Goal: Information Seeking & Learning: Learn about a topic

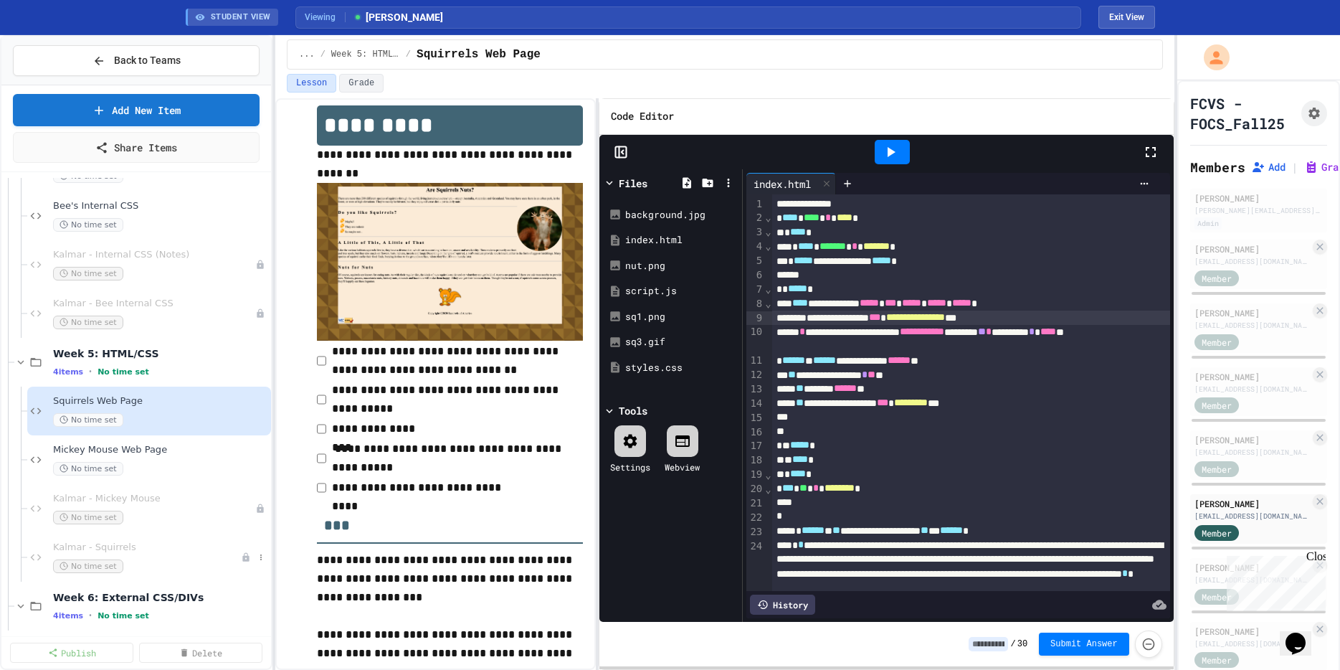
scroll to position [1066, 0]
click at [93, 207] on span "Bee's Internal CSS" at bounding box center [153, 208] width 201 height 12
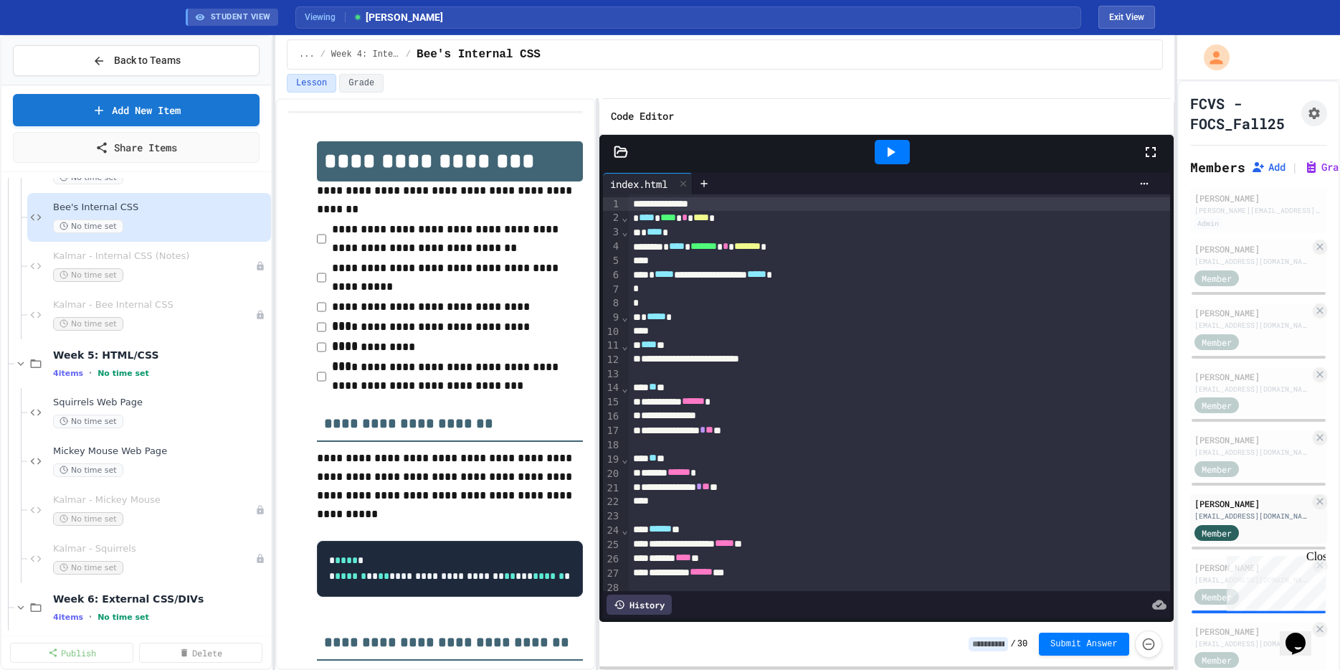
click at [885, 156] on icon at bounding box center [890, 151] width 17 height 17
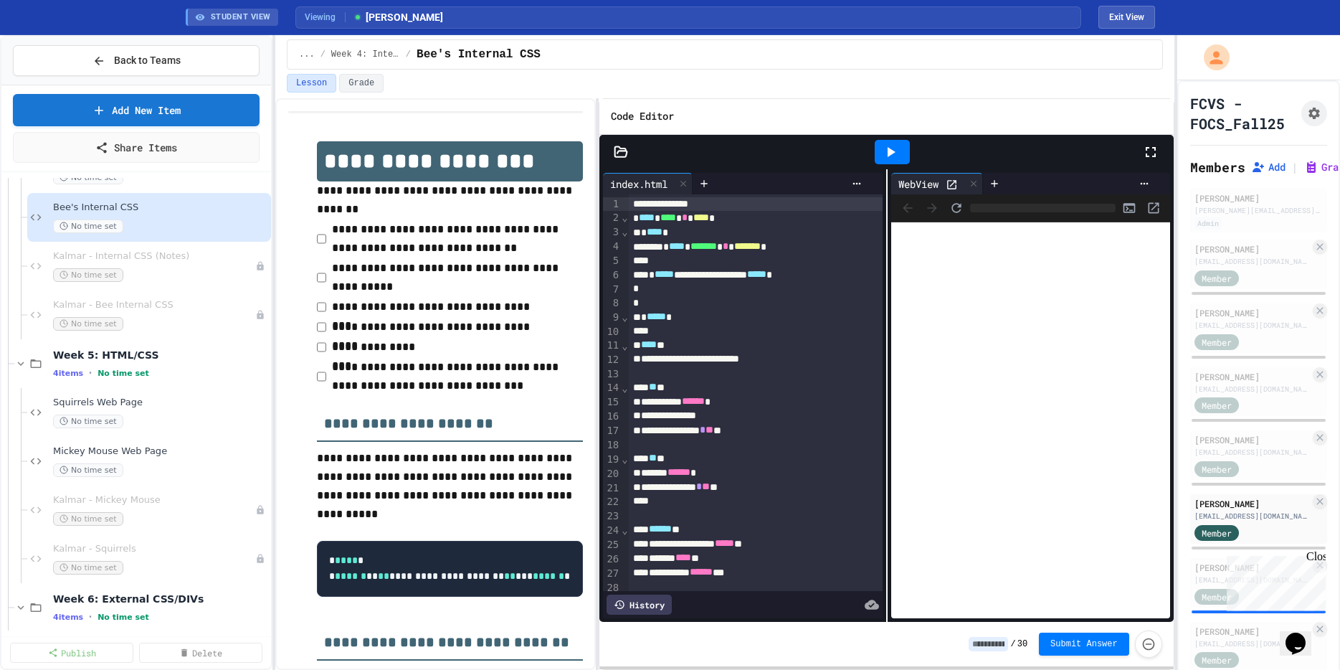
click at [956, 181] on icon at bounding box center [951, 184] width 9 height 9
drag, startPoint x: 1317, startPoint y: 560, endPoint x: 2450, endPoint y: 1008, distance: 1219.2
click at [1317, 560] on div "Close" at bounding box center [1316, 559] width 18 height 18
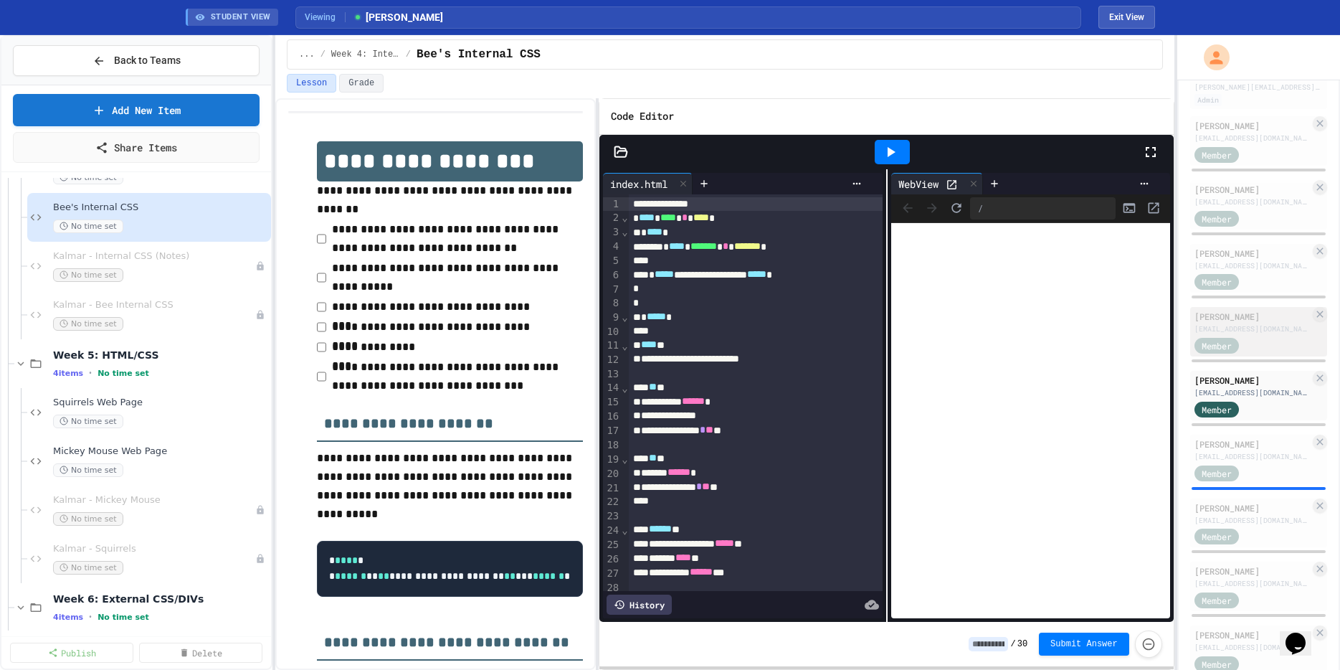
scroll to position [166, 0]
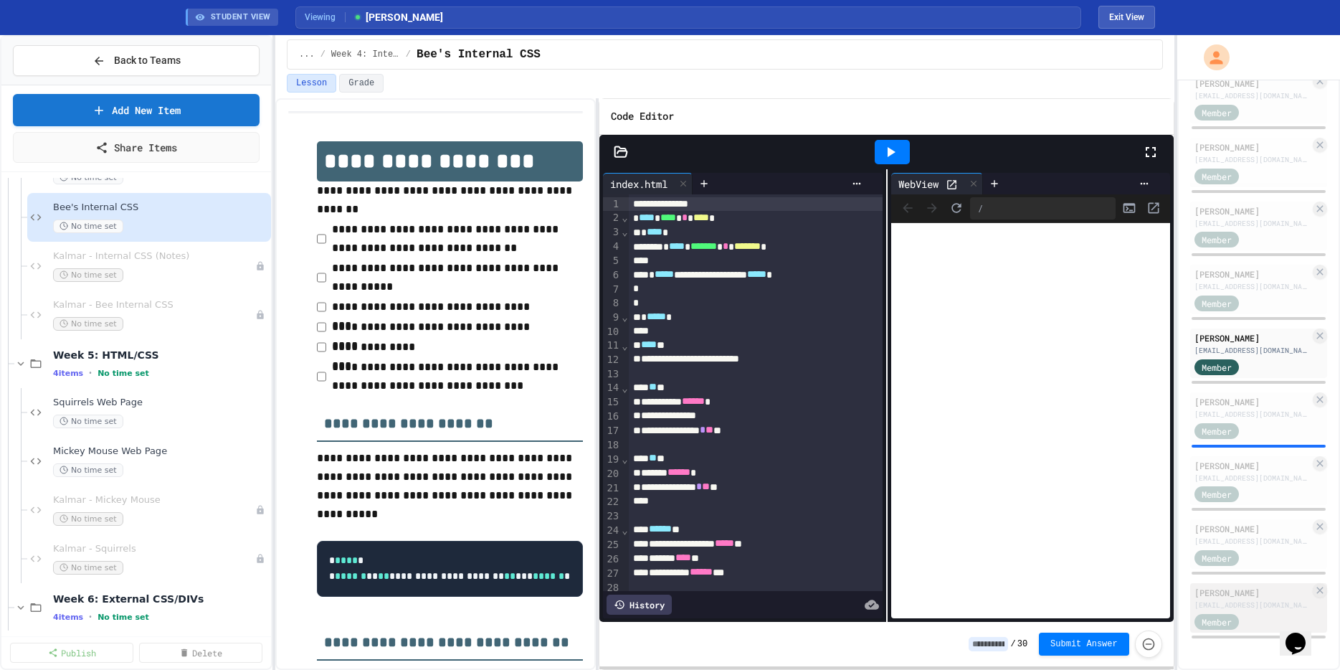
click at [1224, 598] on div "[PERSON_NAME]" at bounding box center [1252, 592] width 115 height 13
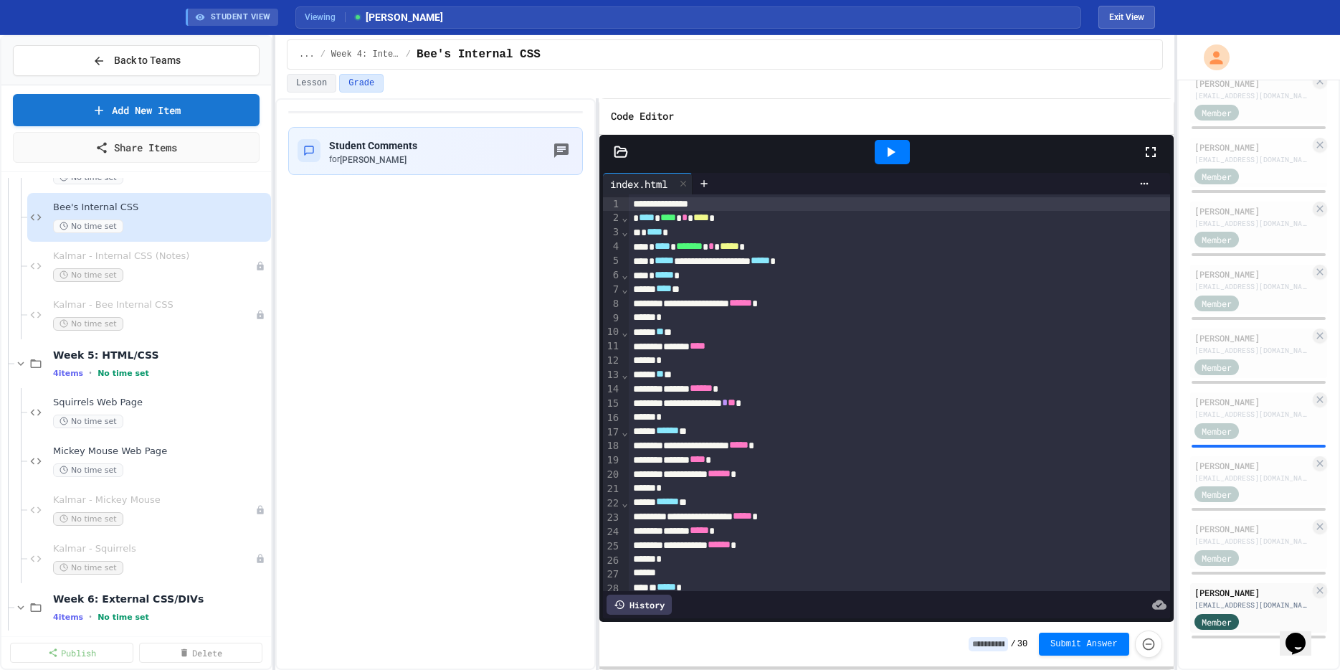
click at [892, 154] on icon at bounding box center [890, 151] width 17 height 17
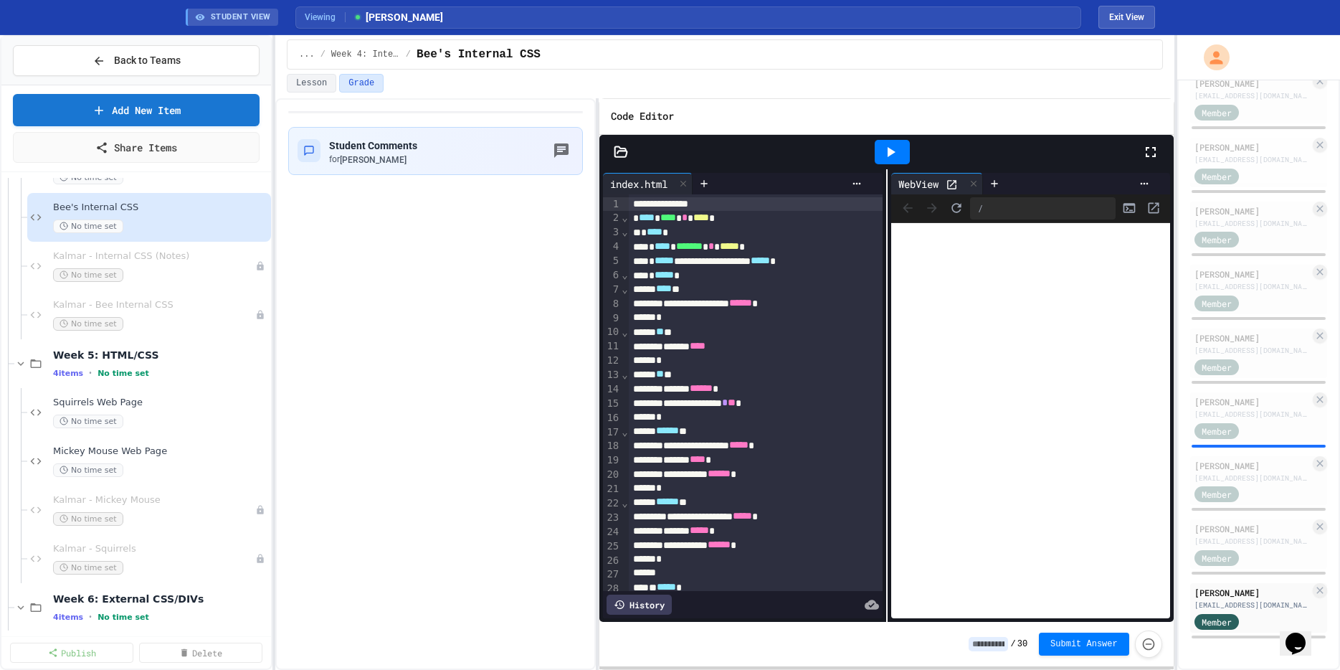
click at [958, 186] on icon at bounding box center [952, 185] width 12 height 12
click at [89, 402] on span "Squirrels Web Page" at bounding box center [153, 403] width 201 height 12
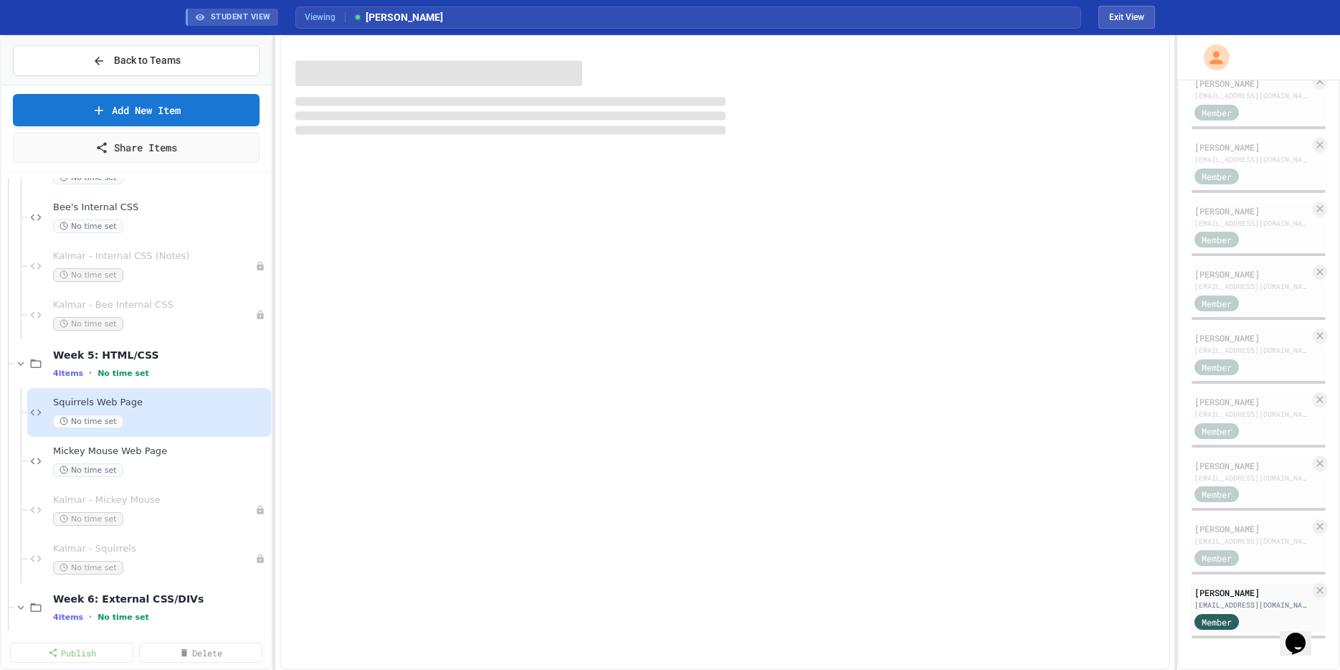
scroll to position [1066, 0]
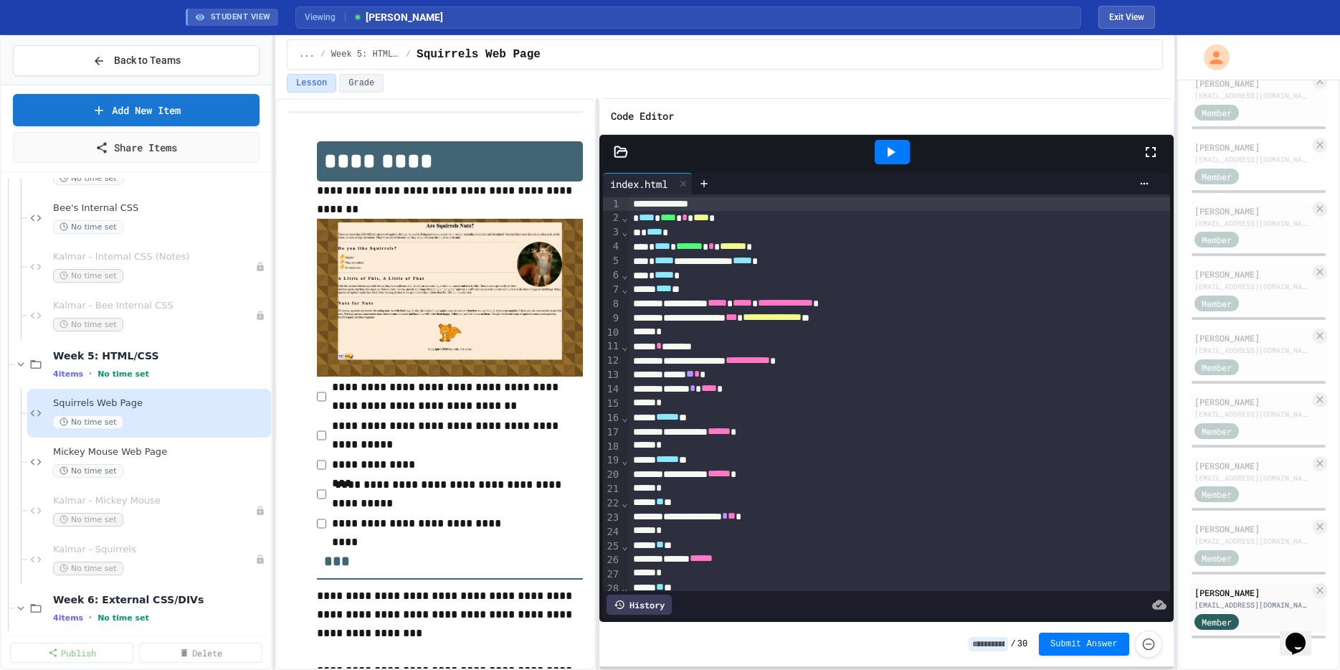
click at [892, 155] on icon at bounding box center [890, 151] width 17 height 17
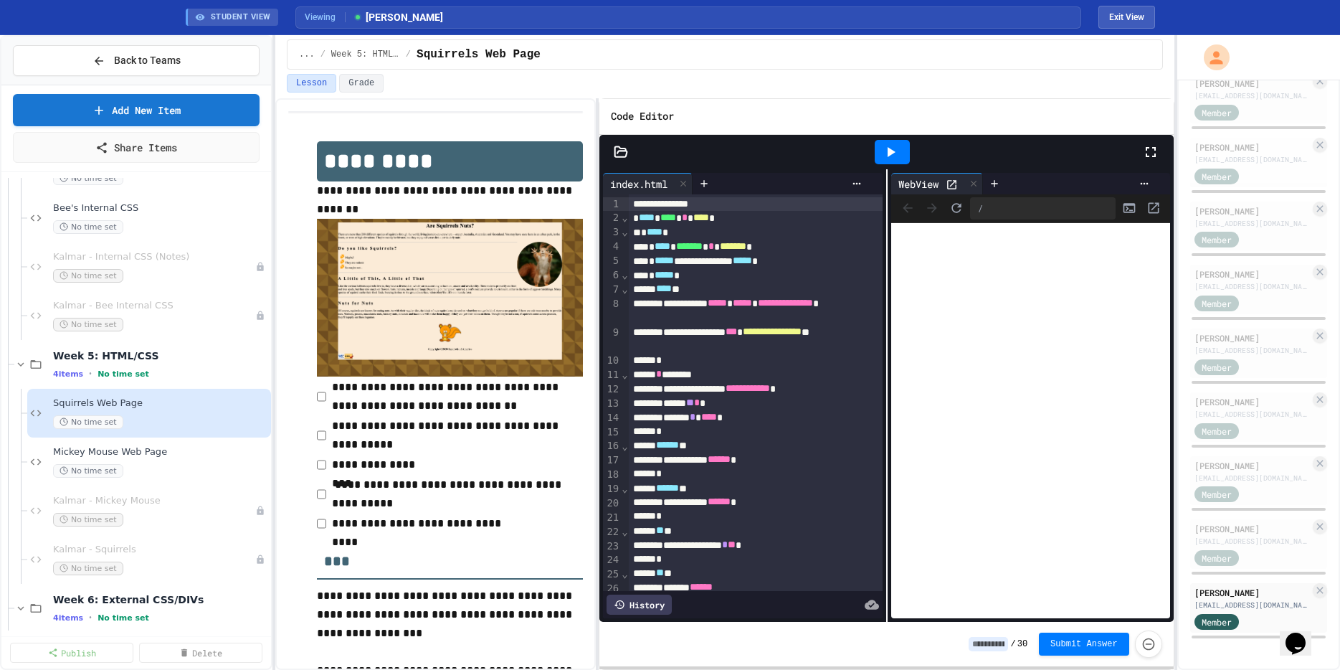
click at [954, 188] on icon at bounding box center [952, 185] width 12 height 12
click at [80, 453] on span "Mickey Mouse Web Page" at bounding box center [153, 452] width 201 height 12
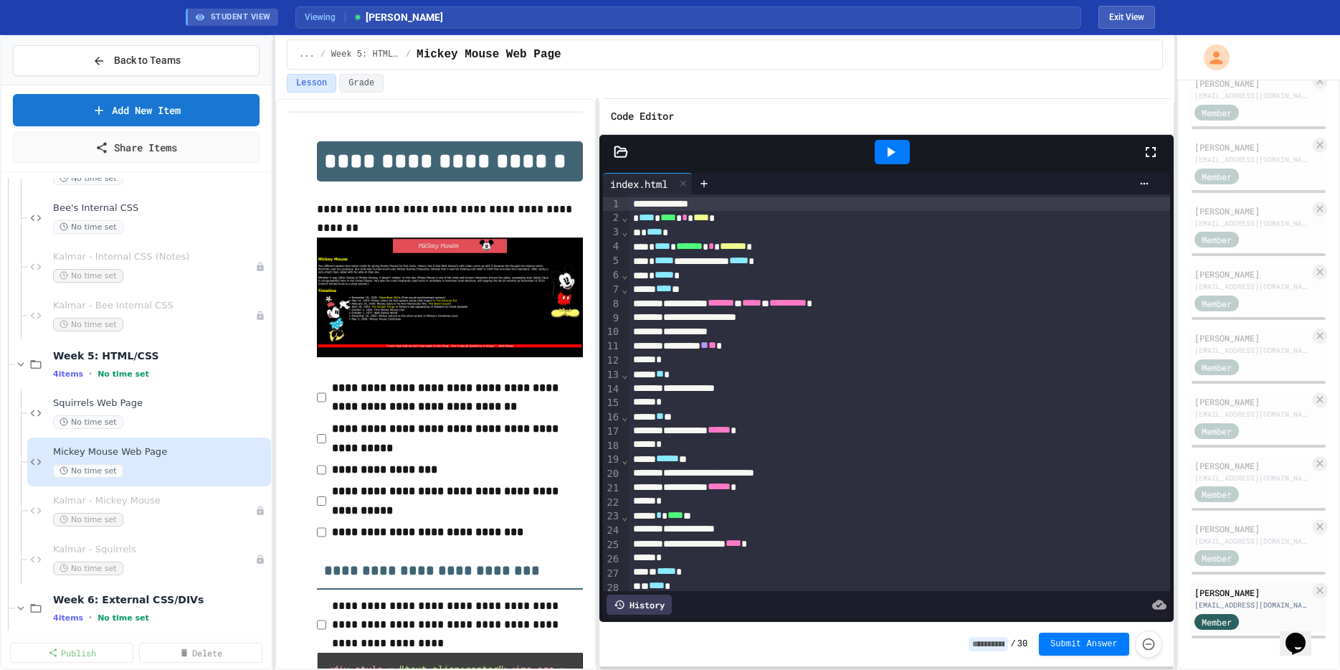
click at [895, 156] on icon at bounding box center [890, 151] width 17 height 17
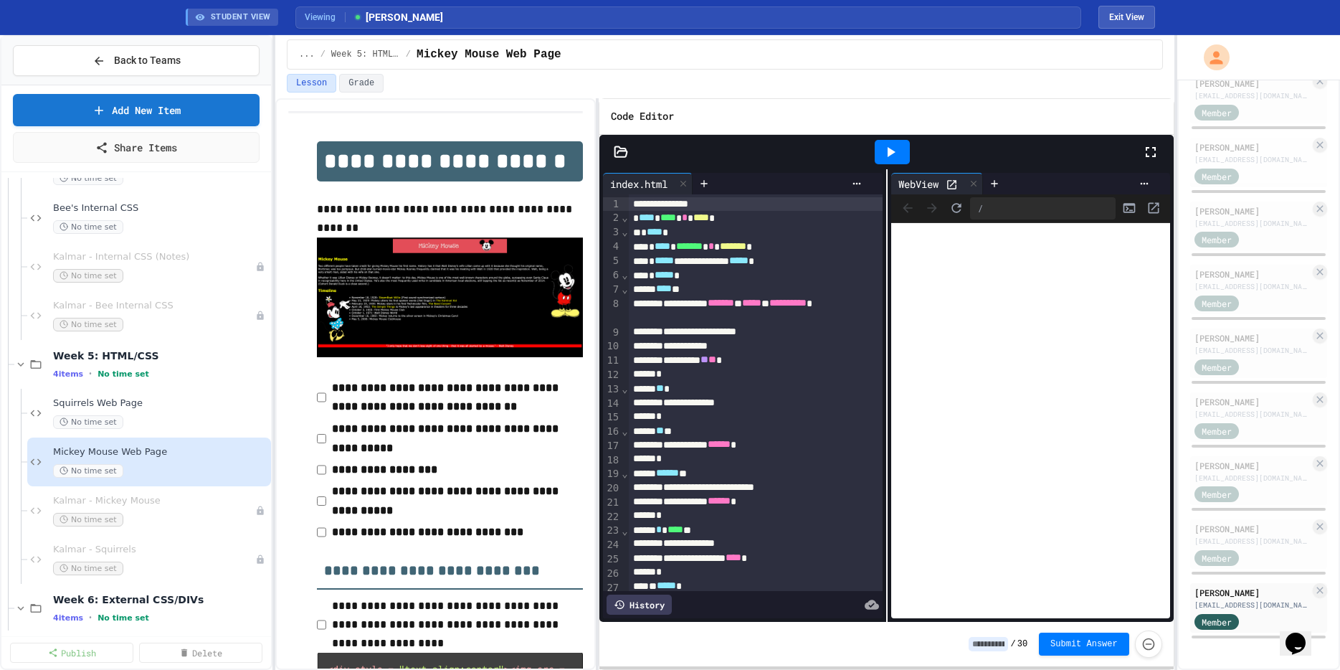
click at [957, 186] on icon at bounding box center [951, 184] width 9 height 9
click at [120, 65] on span "Back to Teams" at bounding box center [147, 60] width 67 height 15
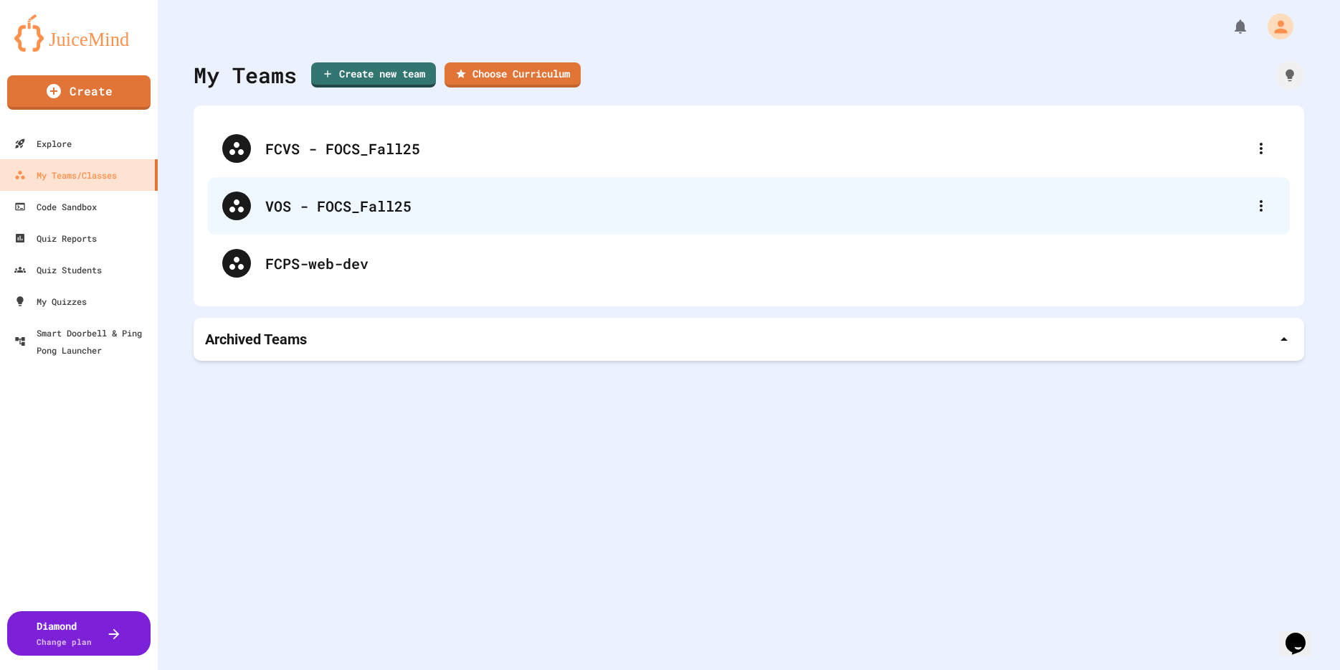
click at [263, 202] on div "VOS - FOCS_Fall25" at bounding box center [749, 205] width 1082 height 57
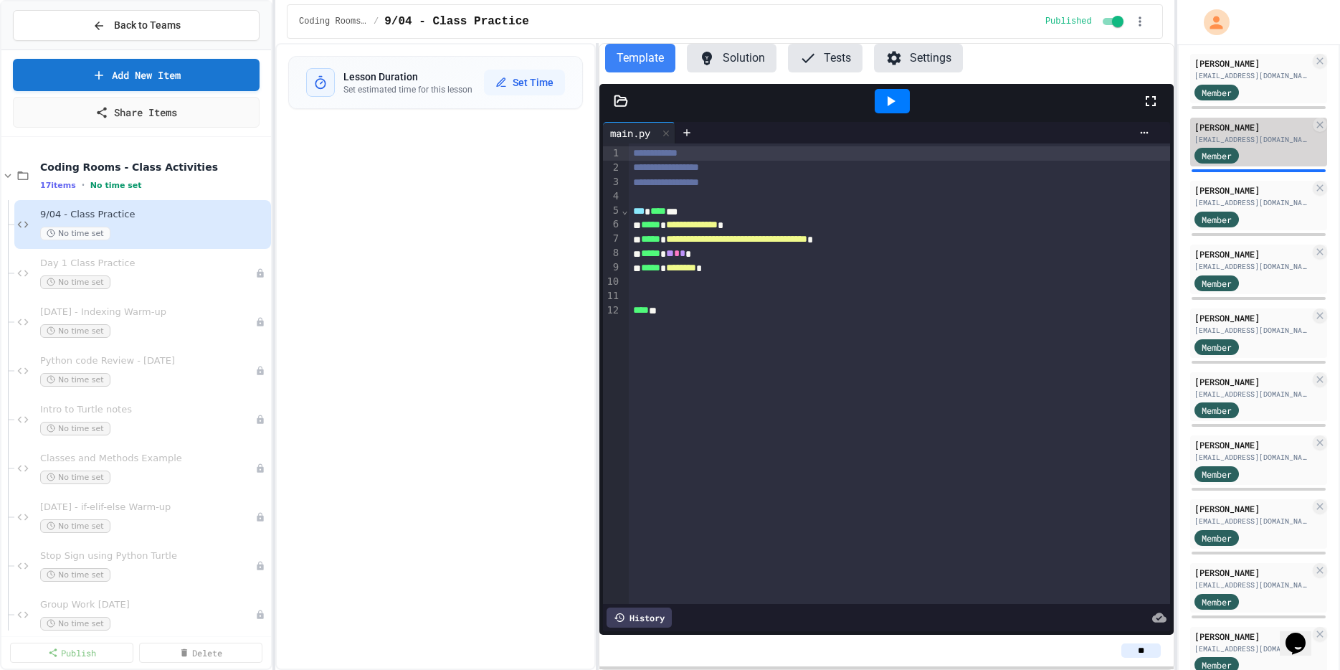
scroll to position [314, 0]
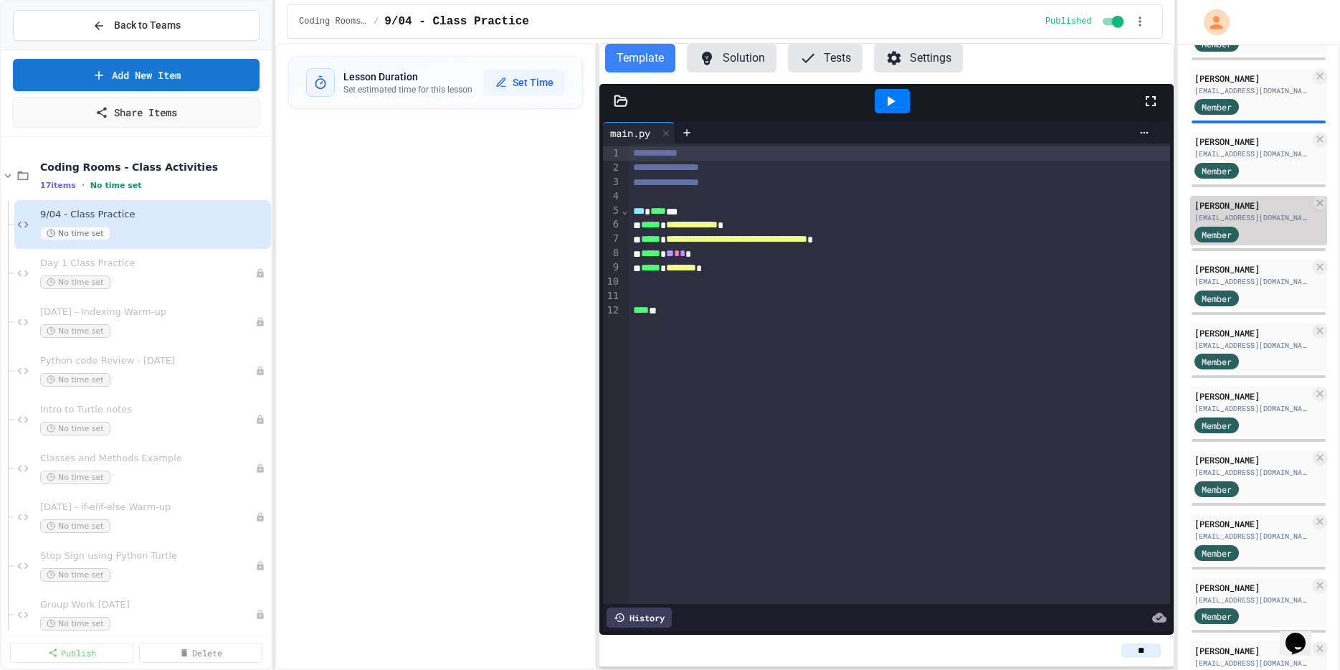
click at [1211, 211] on div "[PERSON_NAME]" at bounding box center [1252, 205] width 115 height 13
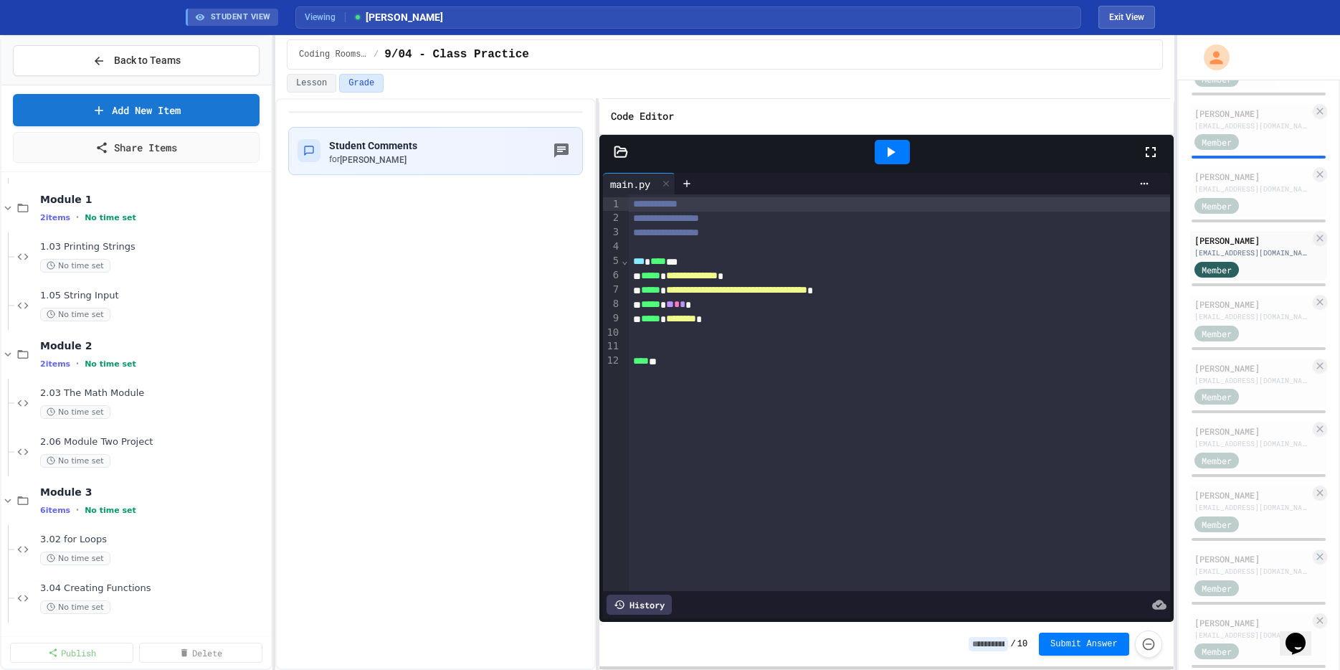
scroll to position [896, 0]
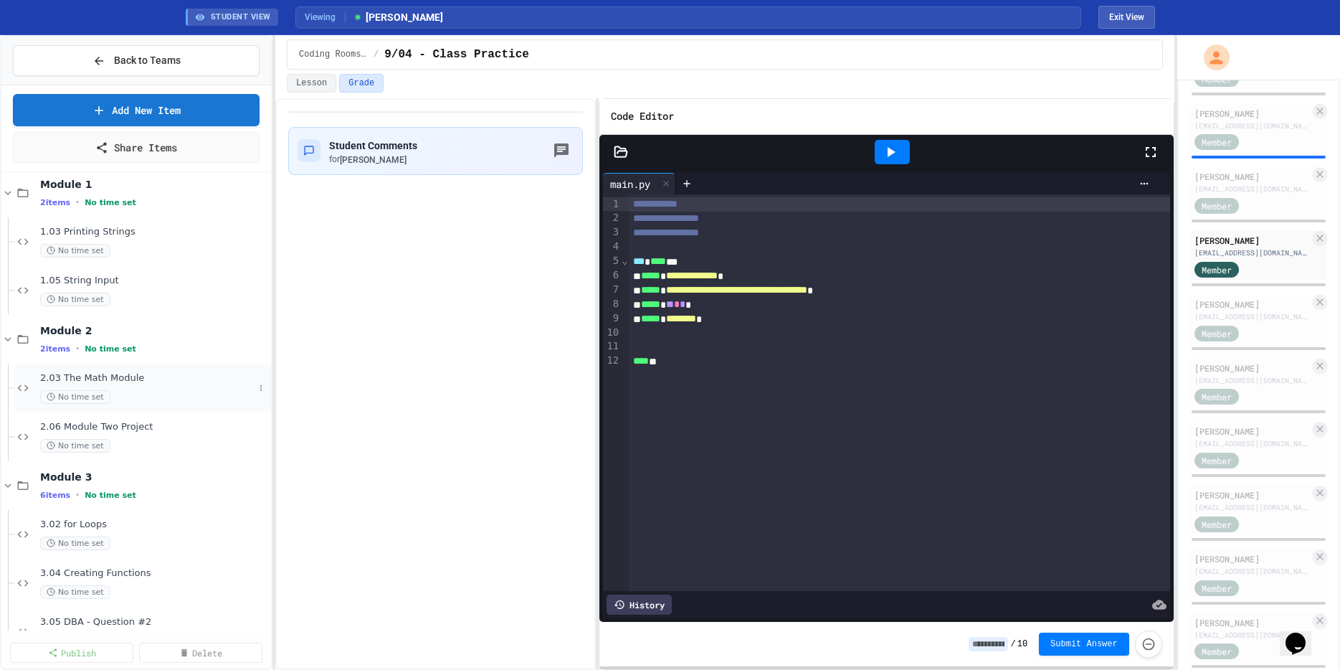
click at [101, 372] on span "2.03 The Math Module" at bounding box center [147, 378] width 214 height 12
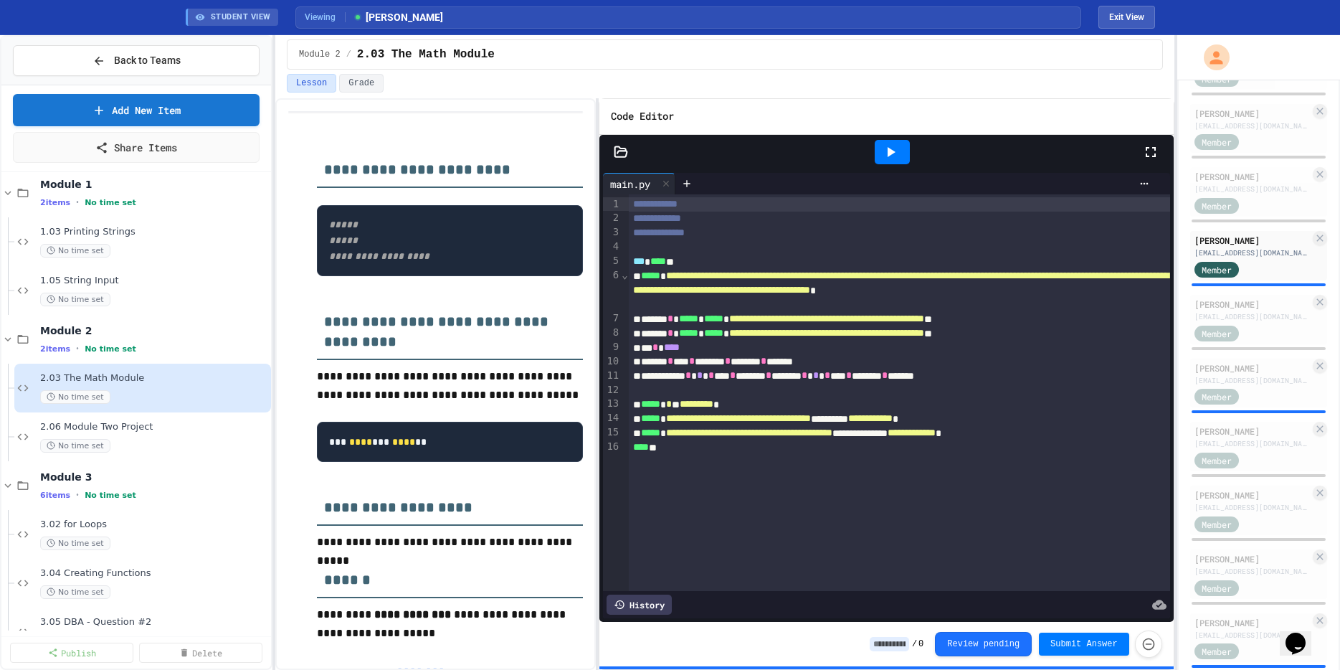
click at [644, 603] on div "History" at bounding box center [639, 604] width 65 height 20
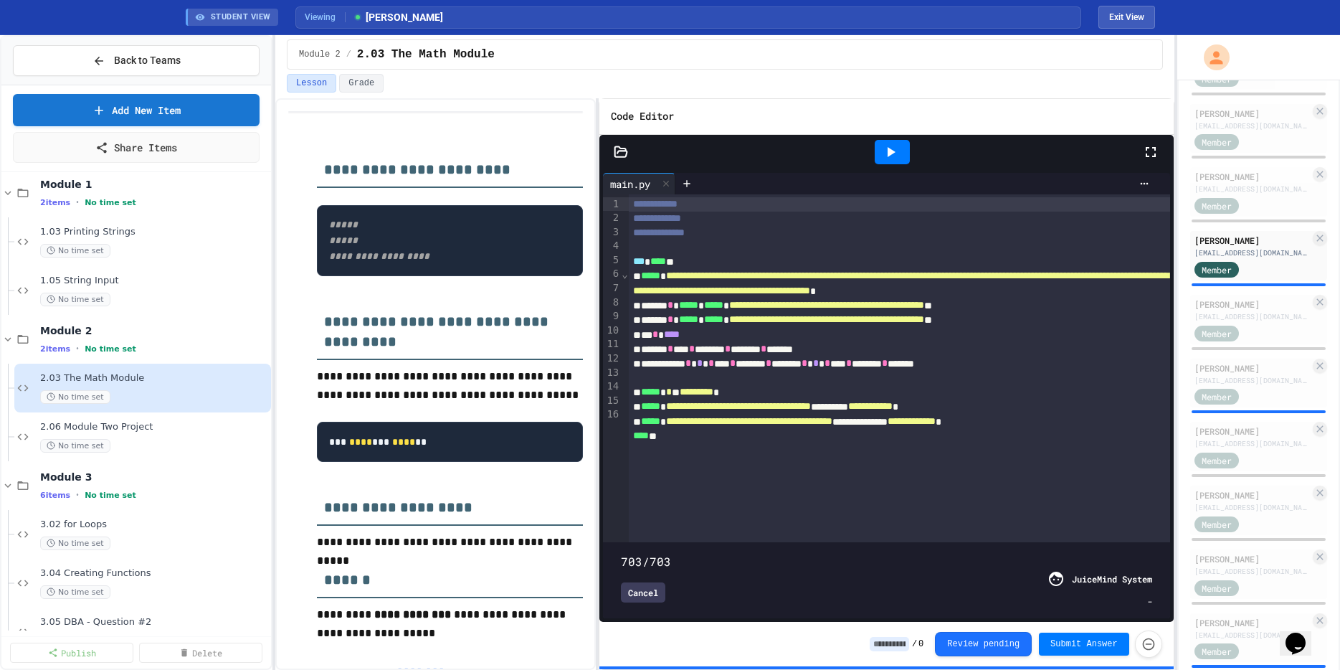
type input "***"
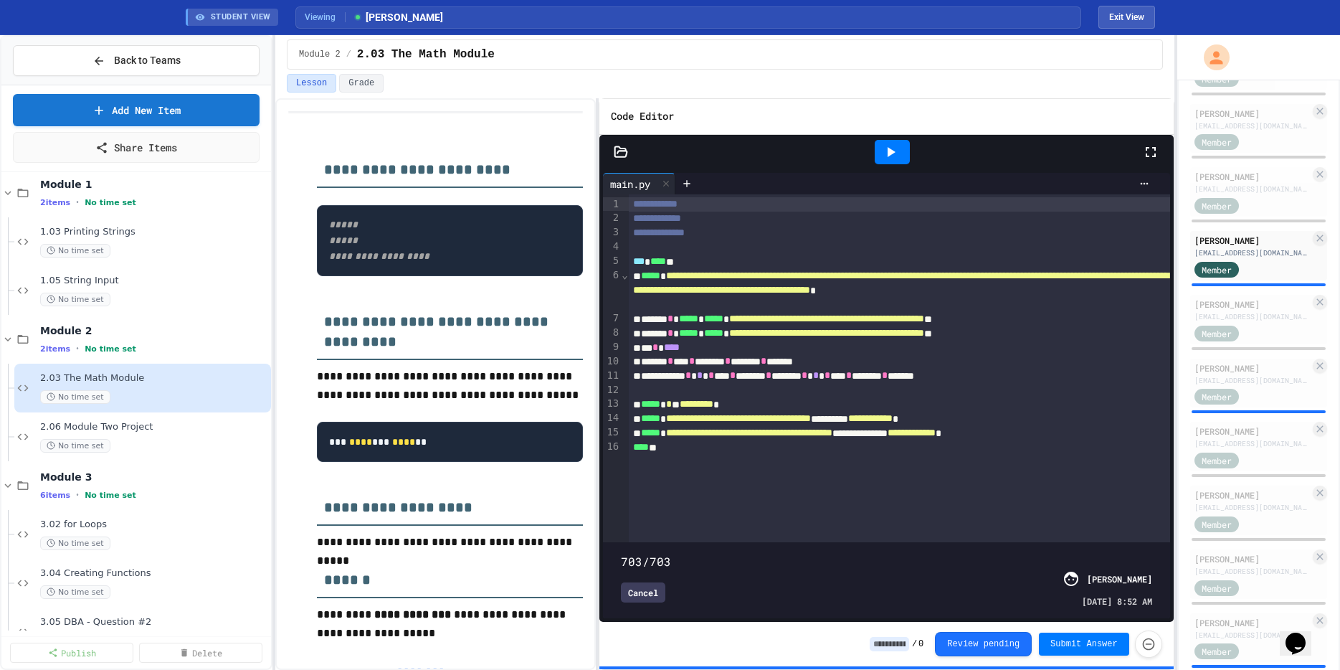
click at [646, 592] on div "Cancel" at bounding box center [643, 592] width 44 height 20
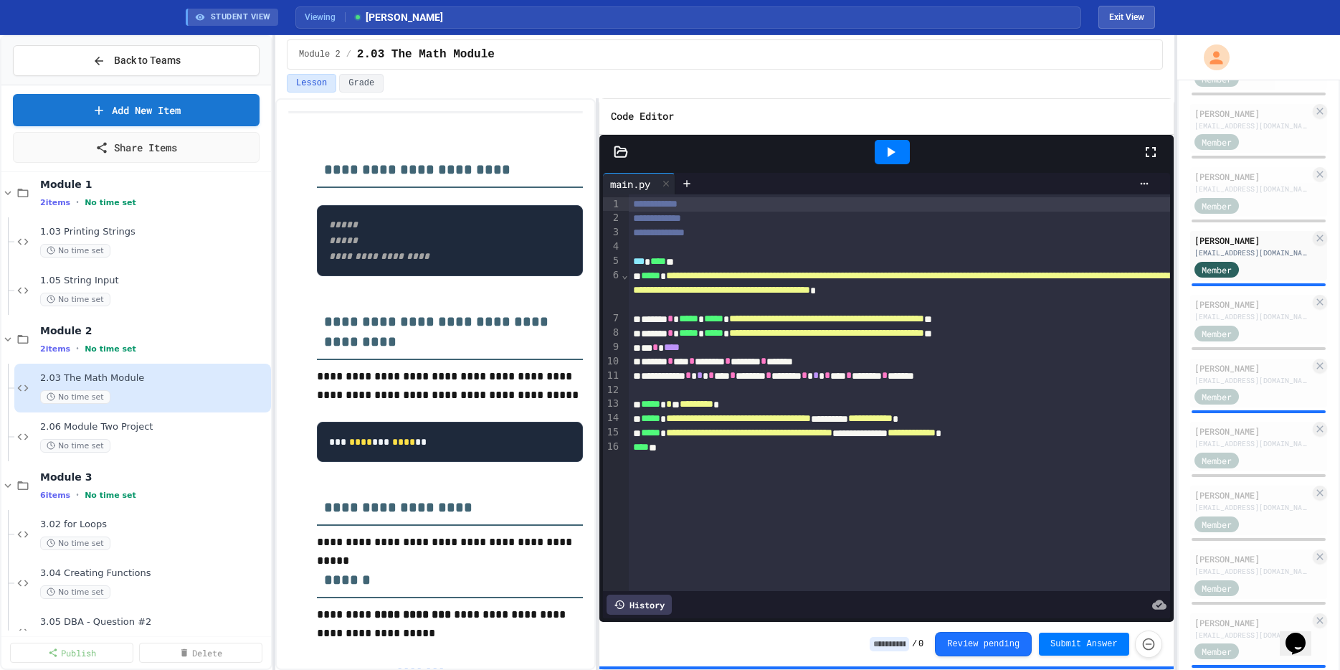
click at [639, 605] on div "History" at bounding box center [639, 604] width 65 height 20
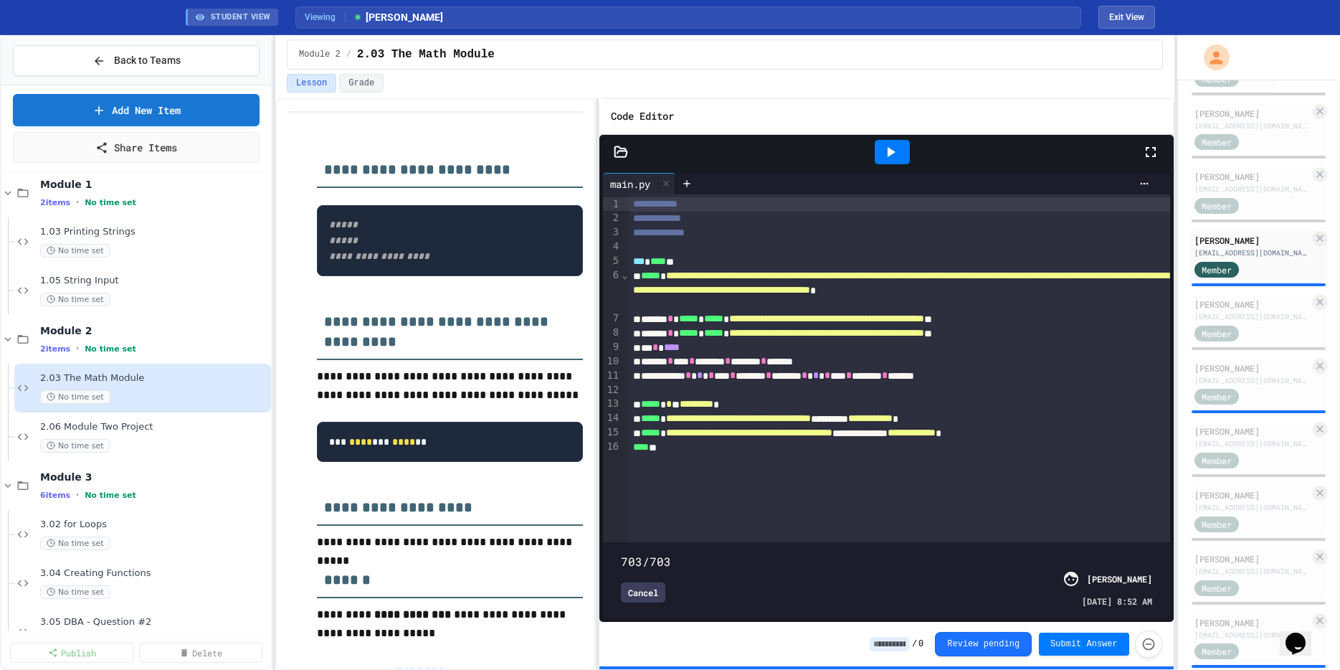
click at [636, 553] on span at bounding box center [886, 553] width 531 height 0
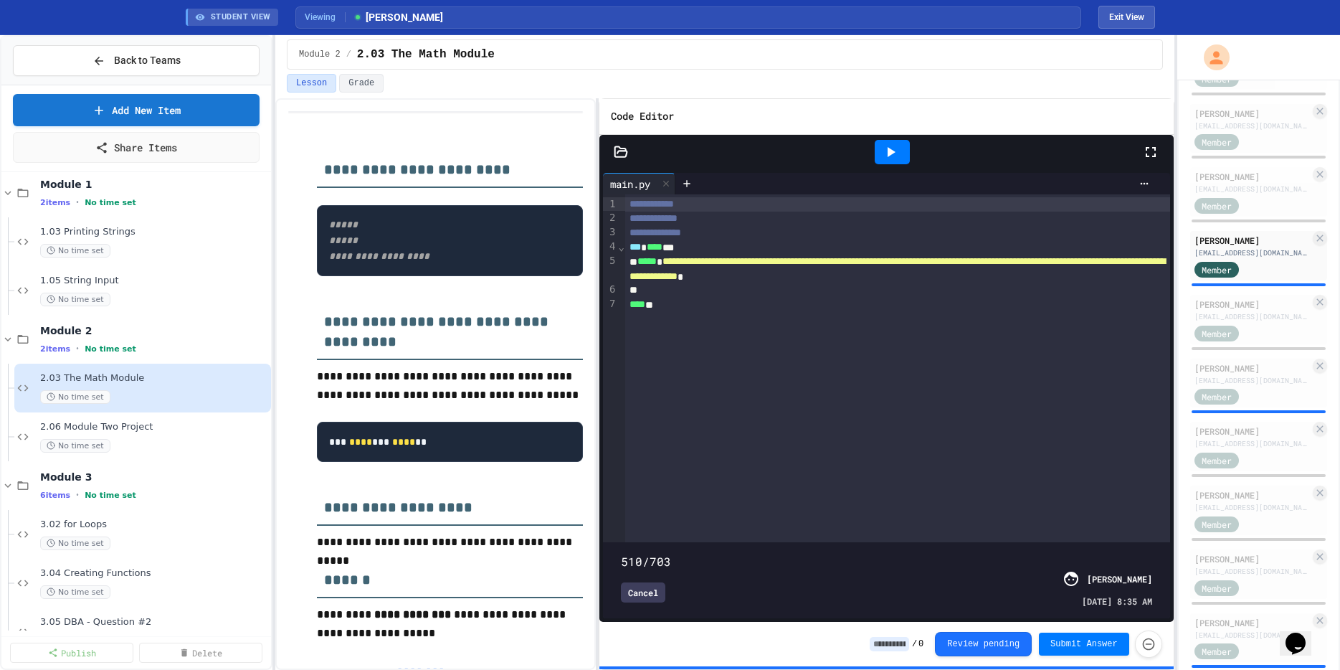
type input "***"
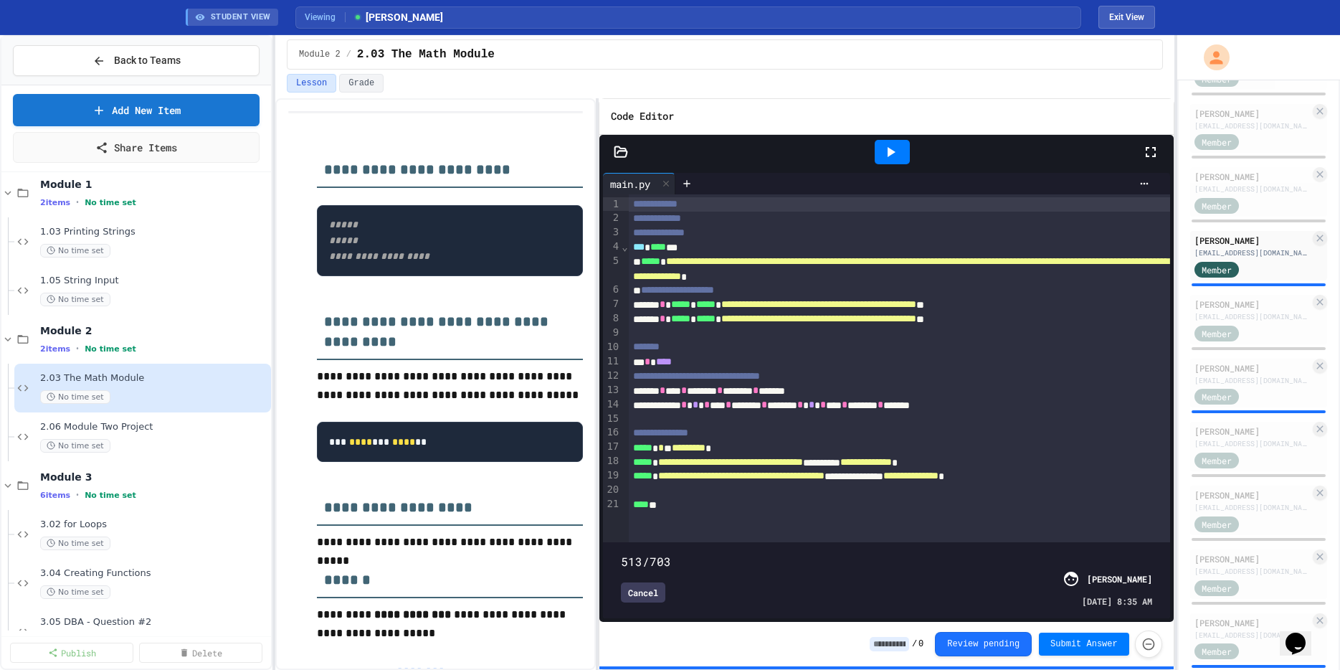
drag, startPoint x: 637, startPoint y: 543, endPoint x: 1008, endPoint y: 547, distance: 371.5
click at [621, 554] on span at bounding box center [621, 554] width 0 height 0
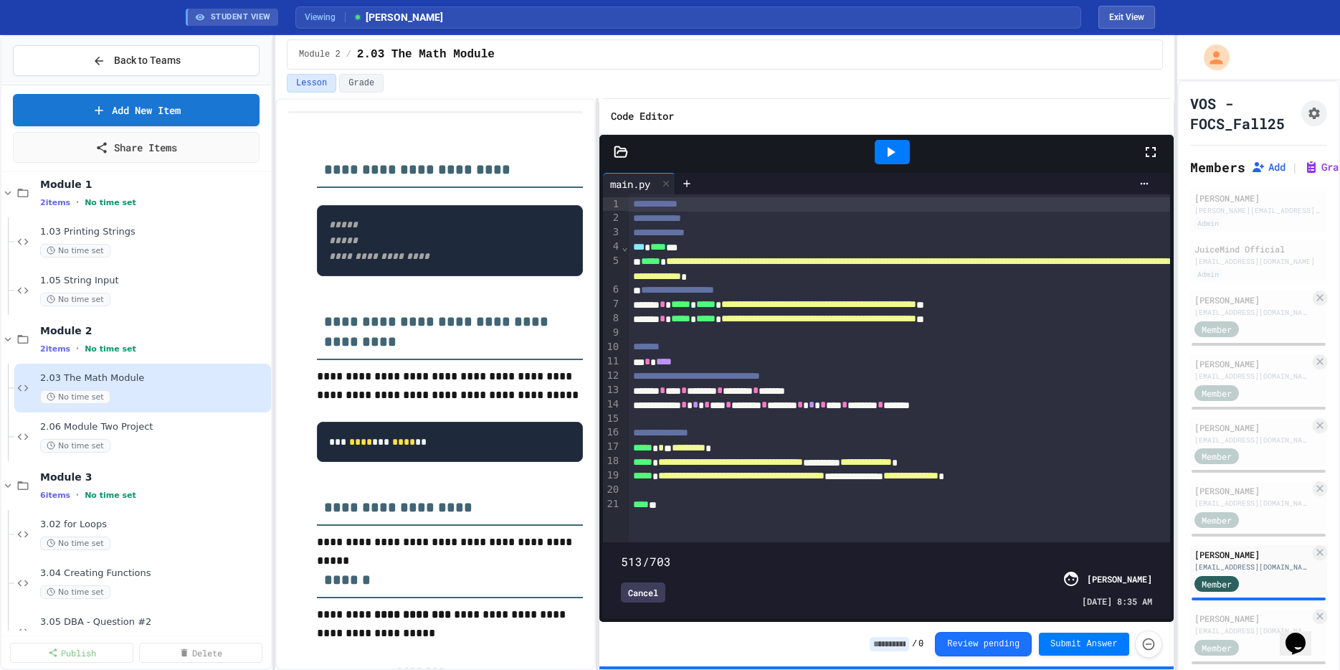
scroll to position [0, 6]
click at [1311, 116] on icon "Assignment Settings" at bounding box center [1307, 113] width 11 height 11
drag, startPoint x: 863, startPoint y: 53, endPoint x: 736, endPoint y: 148, distance: 158.3
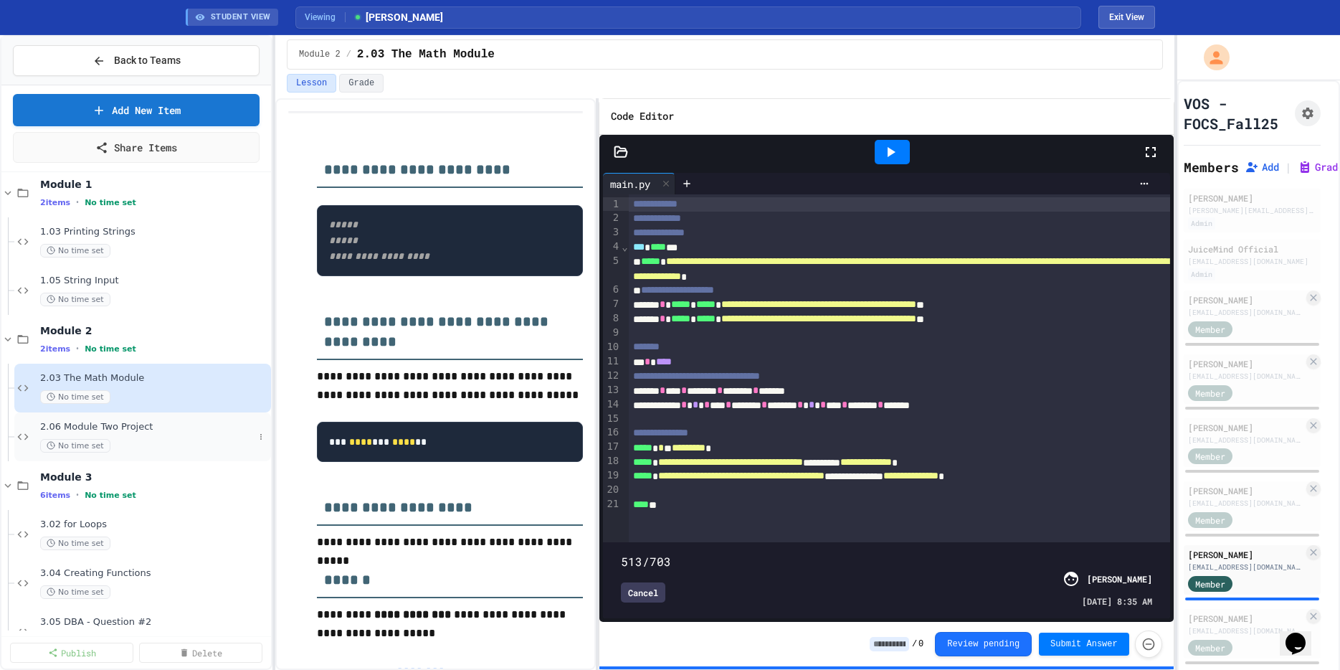
click at [100, 422] on span "2.06 Module Two Project" at bounding box center [147, 427] width 214 height 12
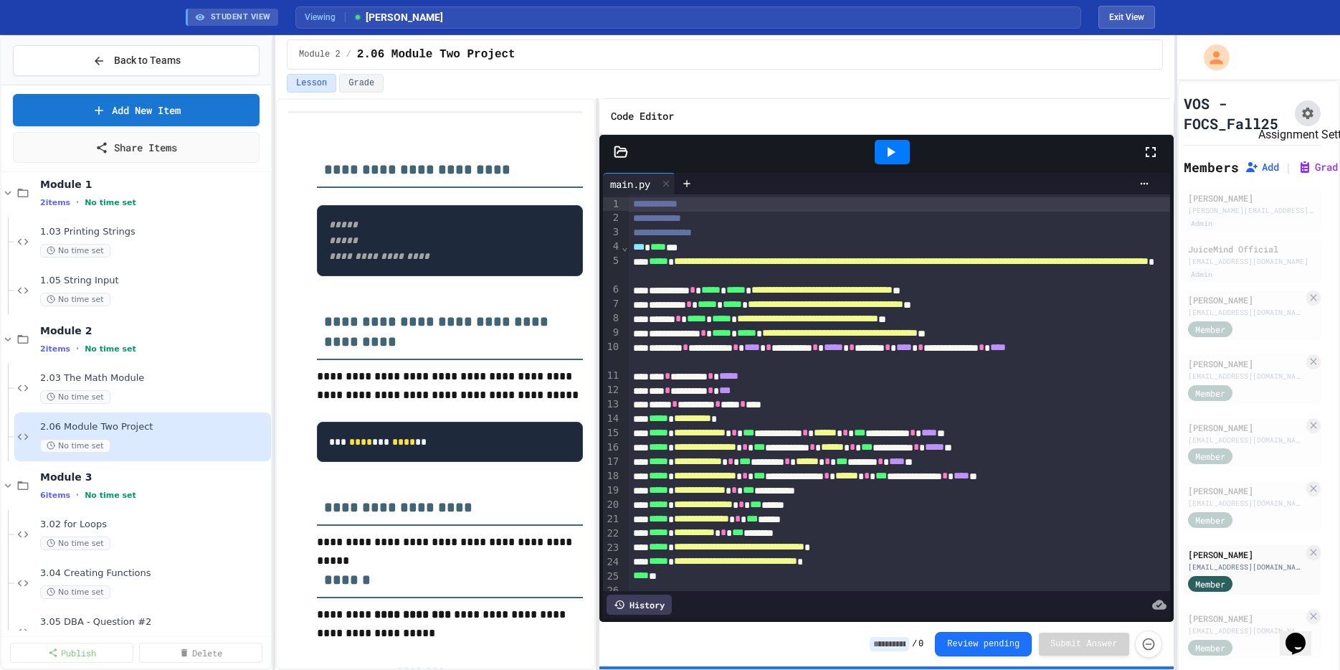
click at [1304, 114] on icon "Assignment Settings" at bounding box center [1307, 113] width 11 height 11
click at [133, 526] on span "3.02 for Loops" at bounding box center [147, 524] width 214 height 12
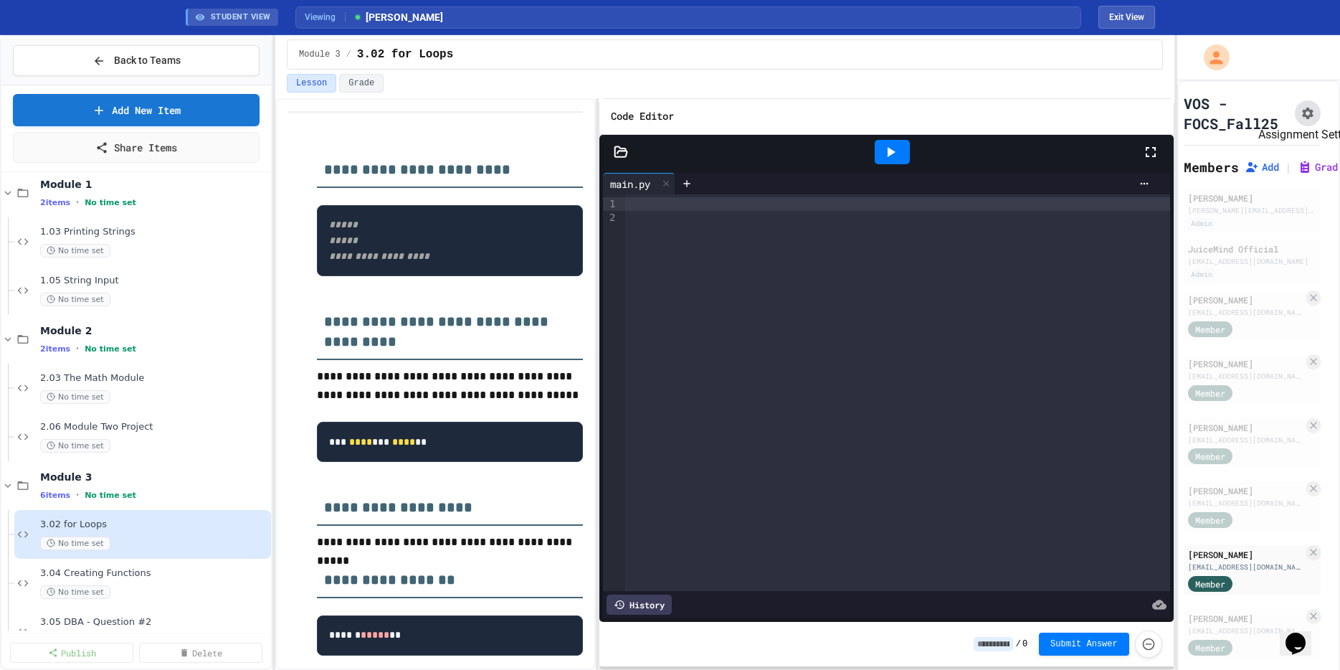
click at [1305, 113] on icon "Assignment Settings" at bounding box center [1307, 113] width 11 height 11
click at [179, 586] on div "No time set" at bounding box center [147, 592] width 214 height 14
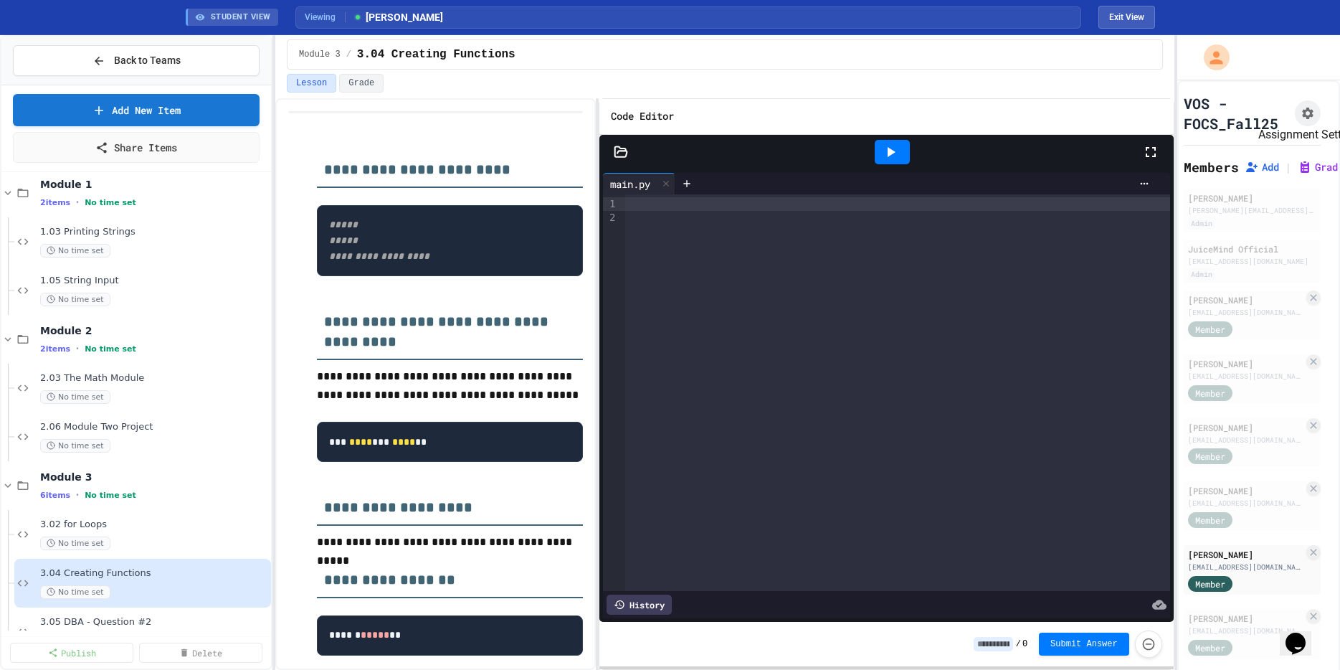
drag, startPoint x: 1304, startPoint y: 116, endPoint x: 1267, endPoint y: 136, distance: 41.4
click at [1304, 116] on icon "Assignment Settings" at bounding box center [1307, 113] width 11 height 11
drag, startPoint x: 851, startPoint y: 55, endPoint x: 531, endPoint y: 239, distance: 368.5
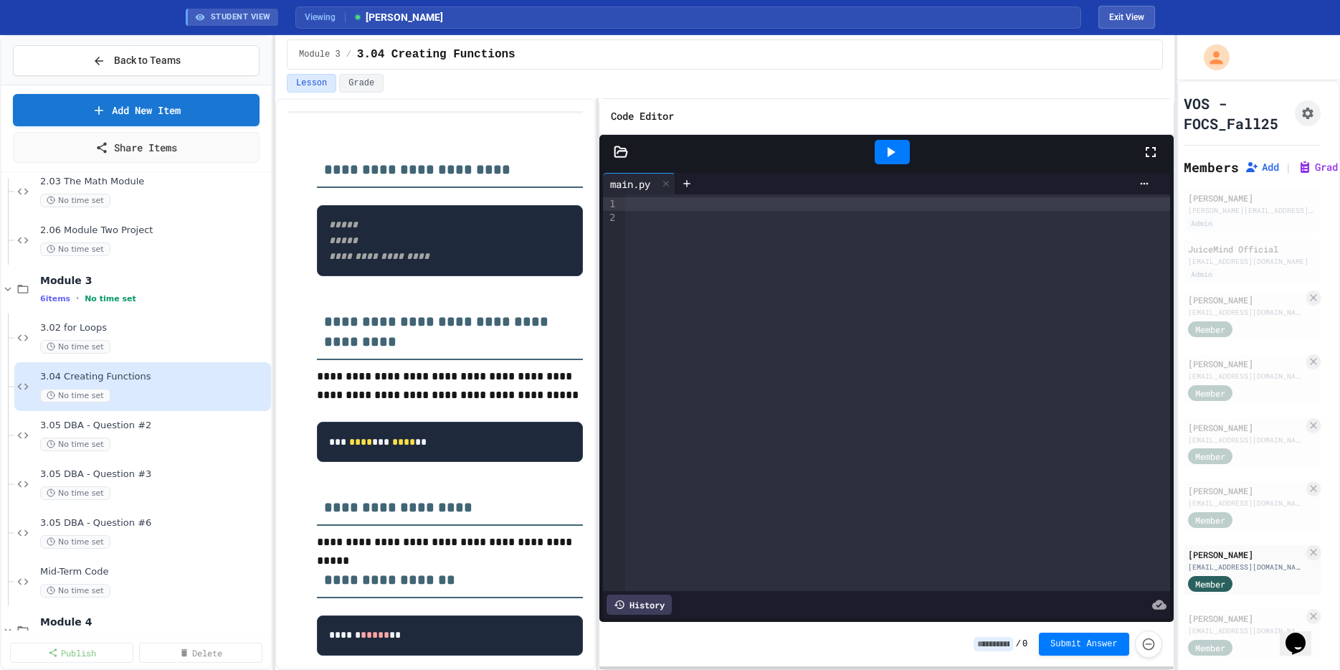
scroll to position [1117, 0]
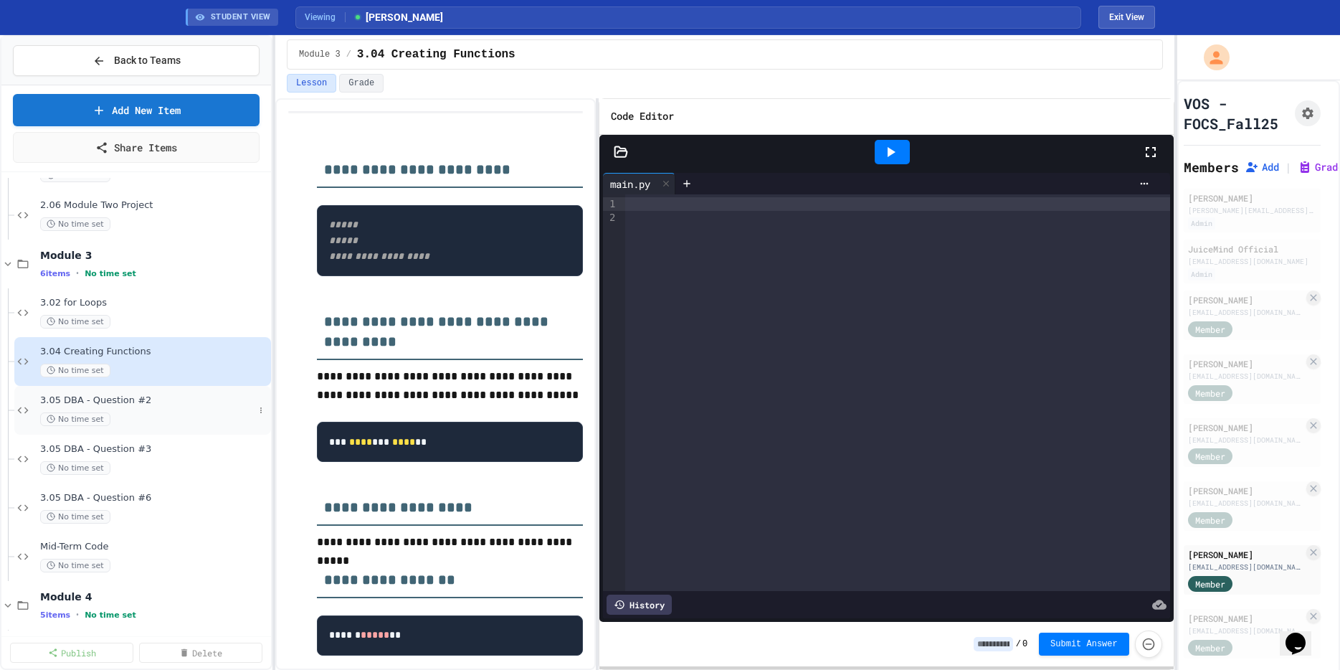
click at [143, 411] on div "3.05 DBA - Question #2 No time set" at bounding box center [147, 410] width 214 height 32
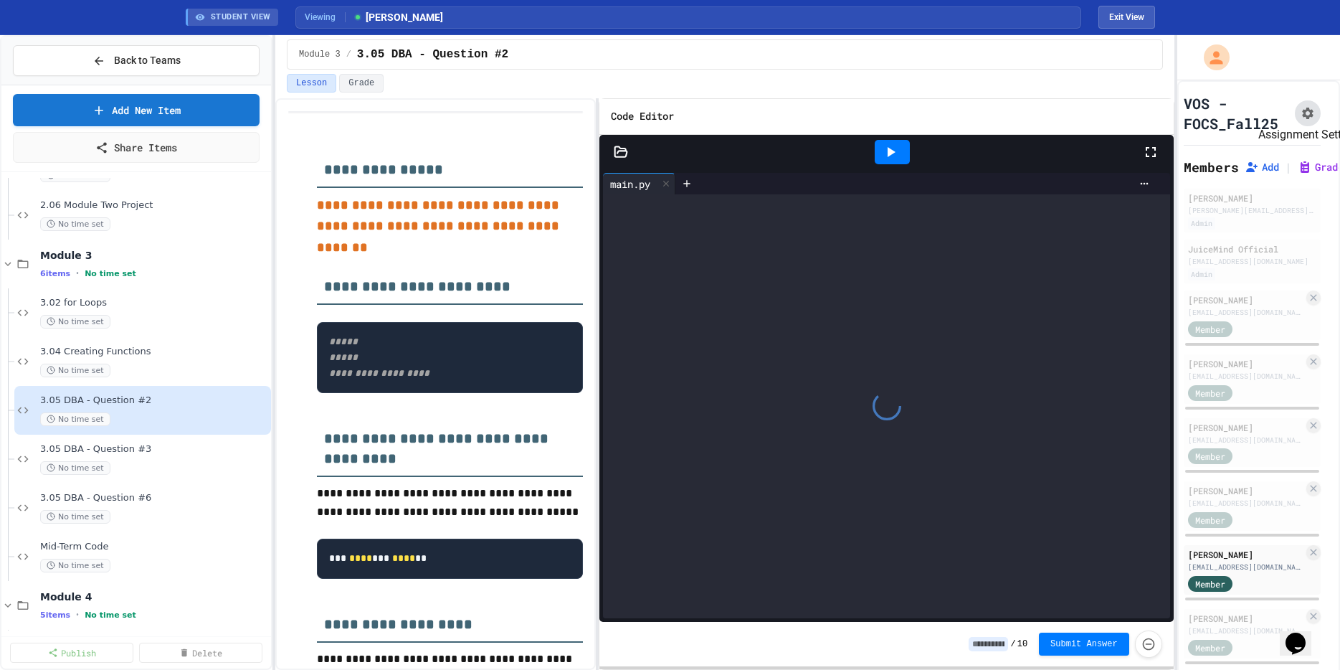
click at [1307, 115] on icon "Assignment Settings" at bounding box center [1307, 113] width 11 height 11
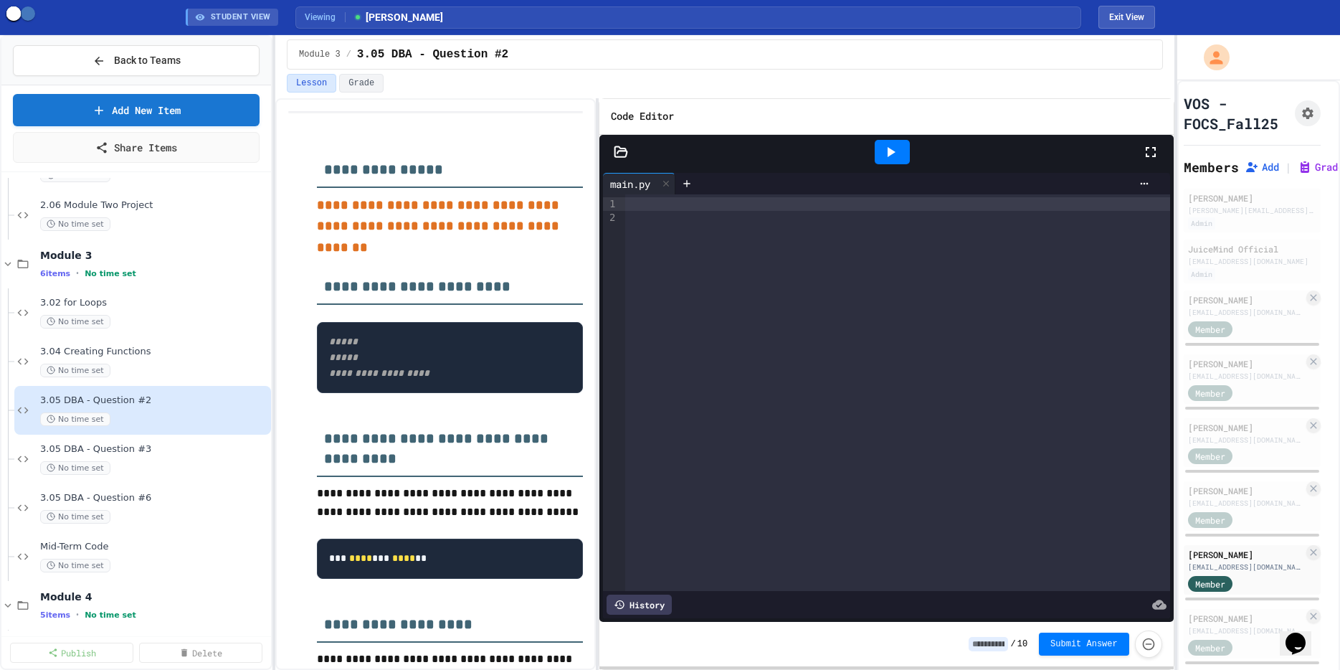
scroll to position [507, 0]
click at [119, 445] on span "3.05 DBA - Question #3" at bounding box center [147, 449] width 214 height 12
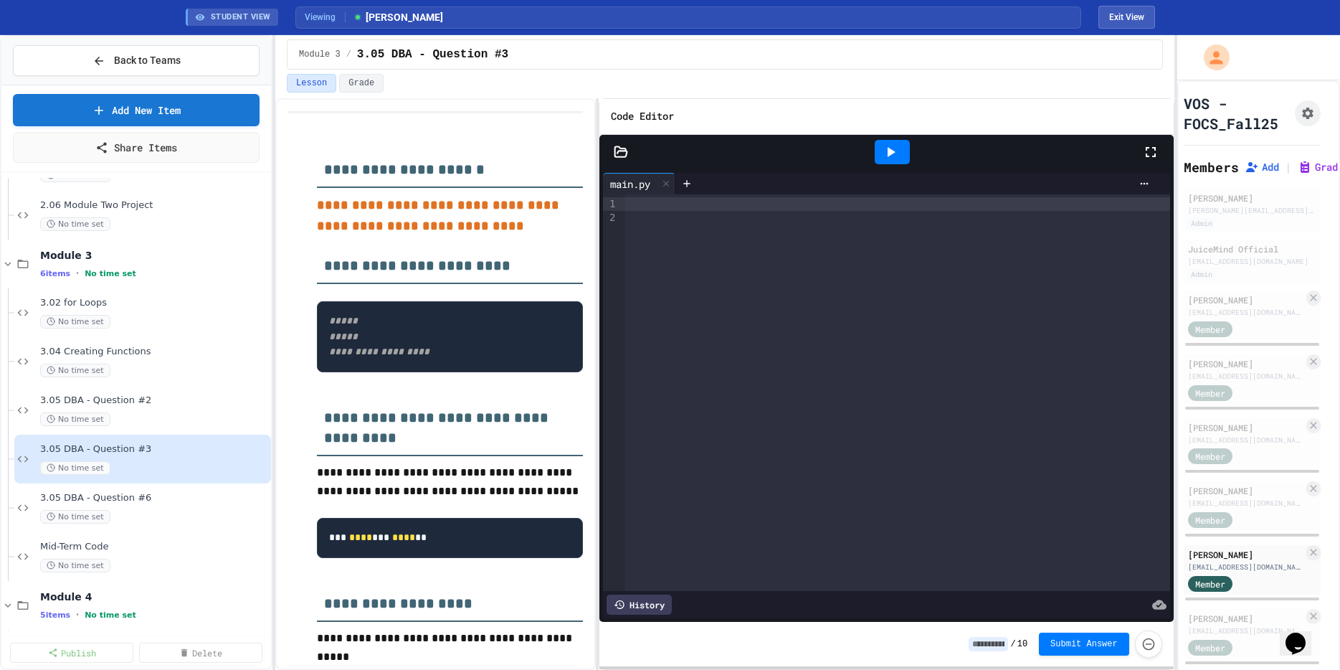
scroll to position [0, 15]
click at [1302, 115] on icon "Assignment Settings" at bounding box center [1299, 113] width 11 height 11
drag, startPoint x: 858, startPoint y: 57, endPoint x: 790, endPoint y: 122, distance: 93.8
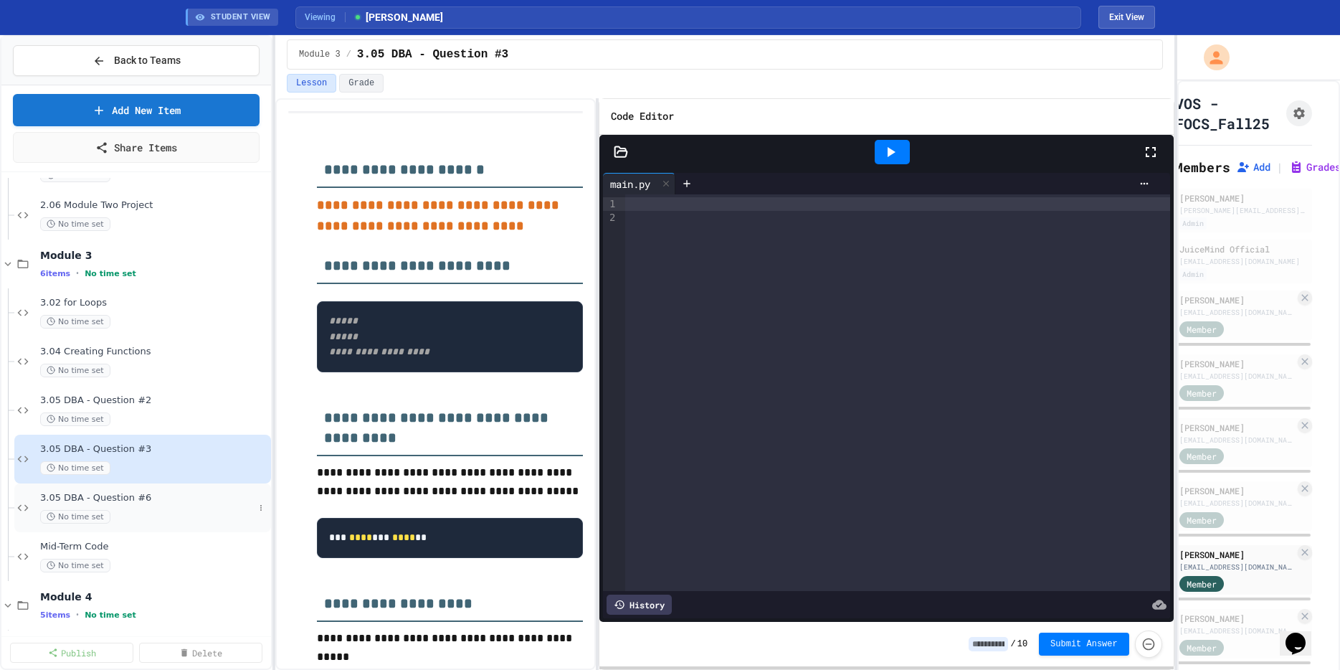
click at [154, 495] on span "3.05 DBA - Question #6" at bounding box center [147, 498] width 214 height 12
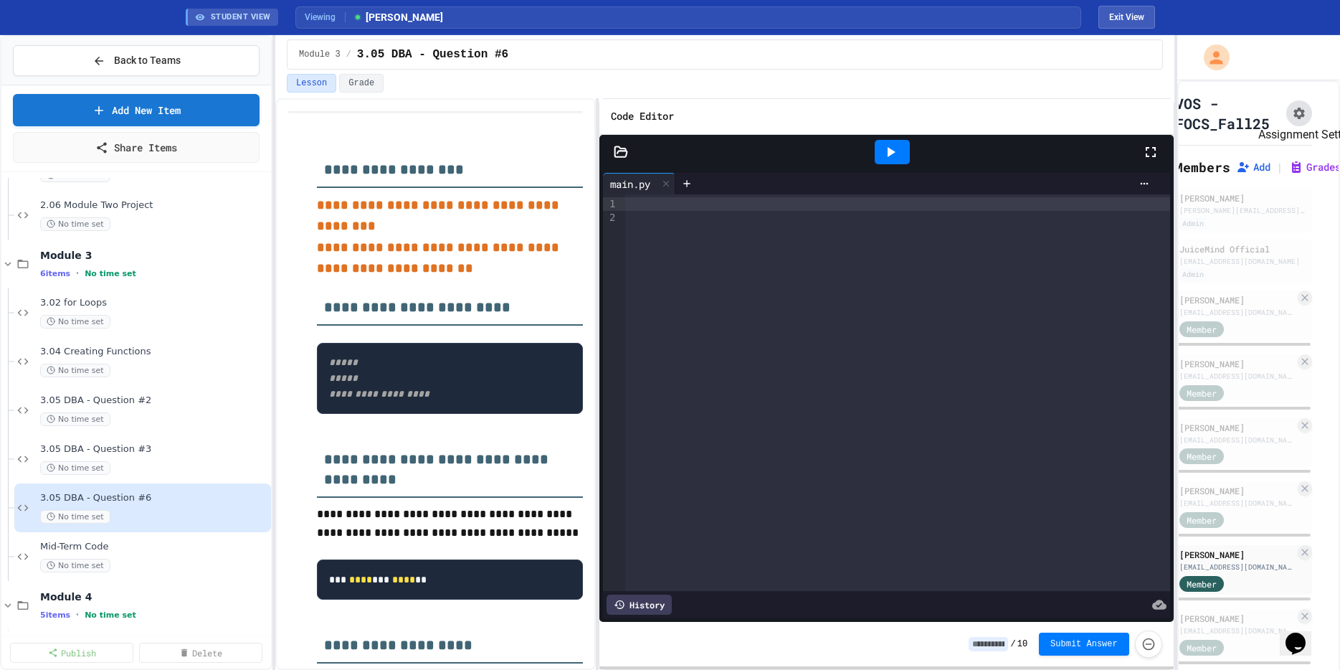
click at [1304, 117] on icon "Assignment Settings" at bounding box center [1299, 113] width 14 height 14
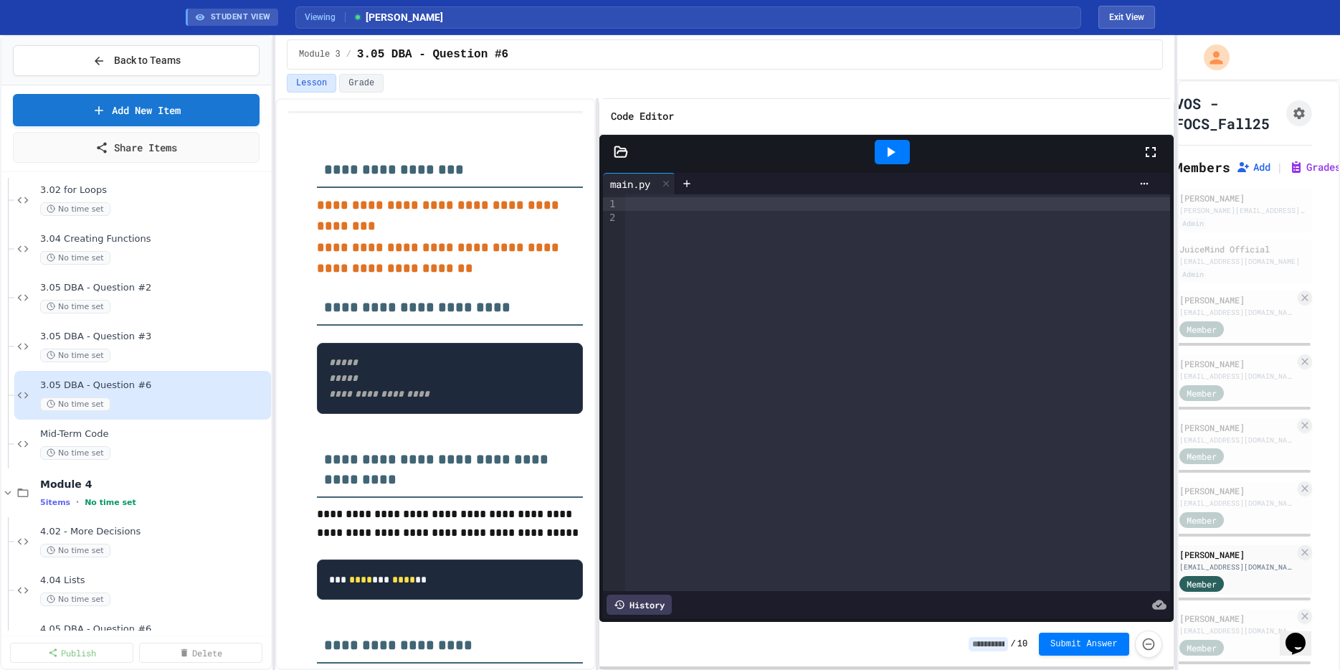
scroll to position [1261, 0]
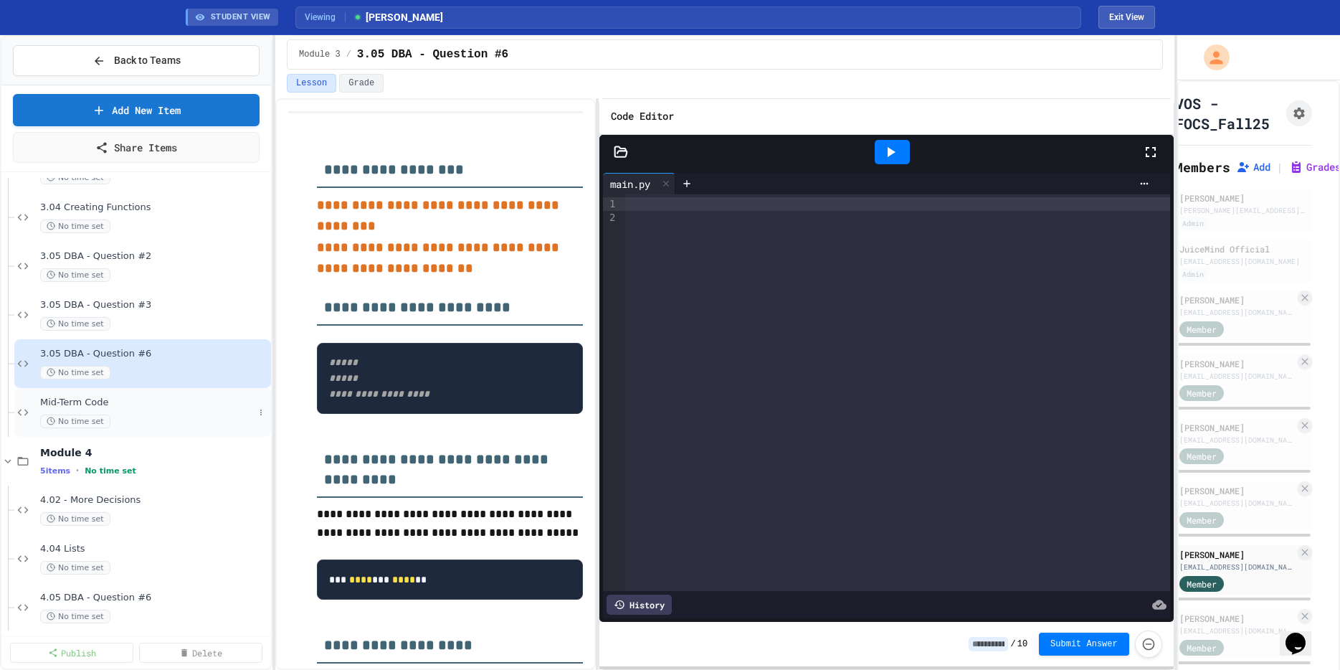
click at [125, 413] on div "Mid-Term Code No time set" at bounding box center [147, 413] width 214 height 32
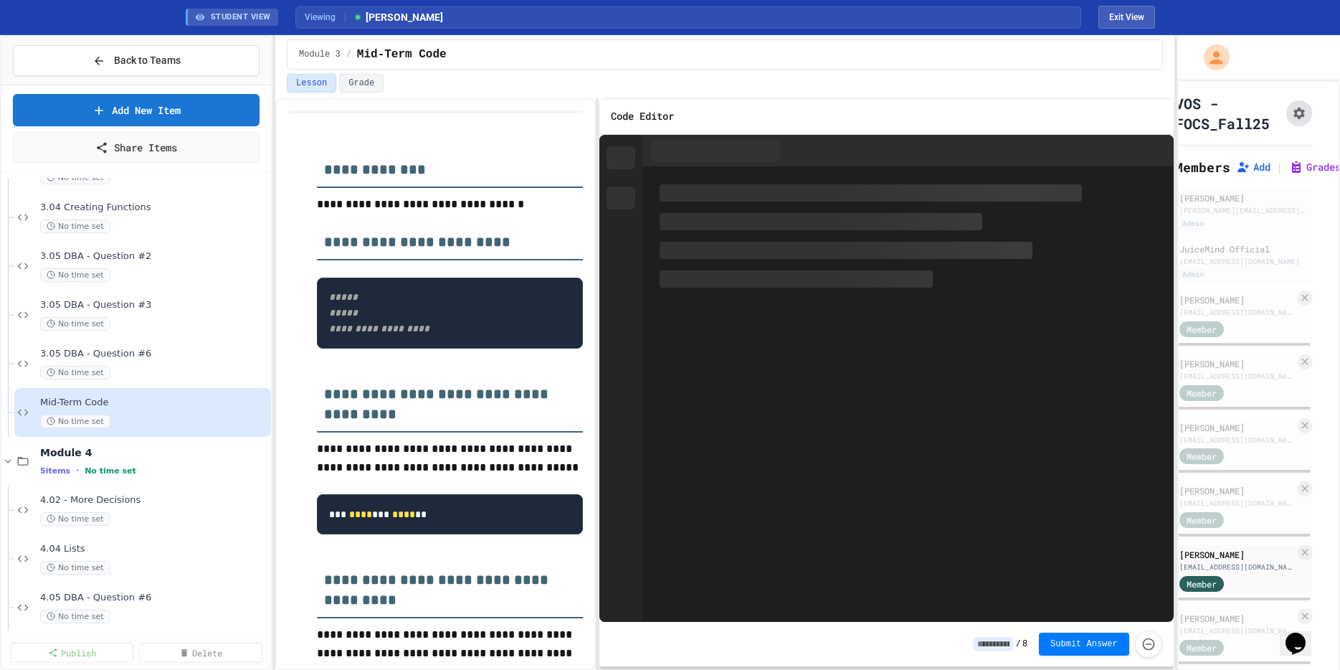
click at [1294, 111] on icon "Assignment Settings" at bounding box center [1299, 113] width 14 height 14
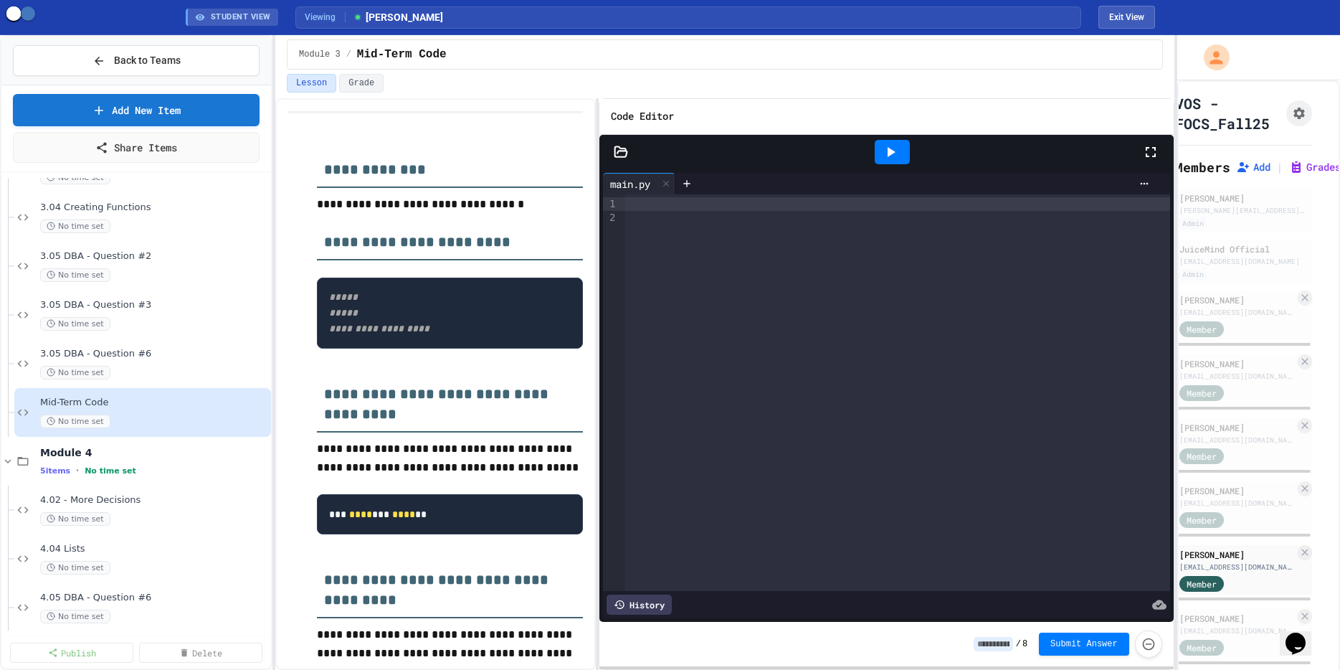
scroll to position [581, 0]
drag, startPoint x: 859, startPoint y: 59, endPoint x: 580, endPoint y: 194, distance: 309.8
click at [157, 493] on div "4.02 - More Decisions No time set" at bounding box center [142, 509] width 257 height 49
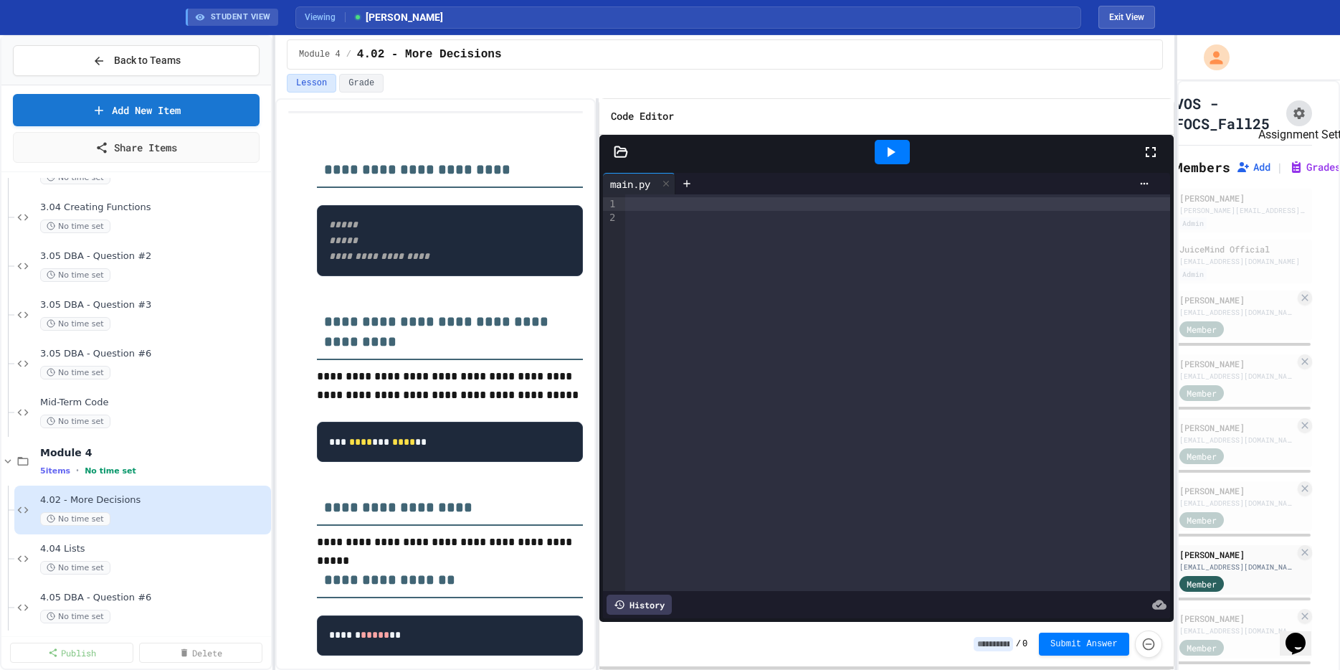
click at [1293, 112] on icon "Assignment Settings" at bounding box center [1299, 113] width 14 height 14
click at [128, 561] on div "No time set" at bounding box center [147, 568] width 214 height 14
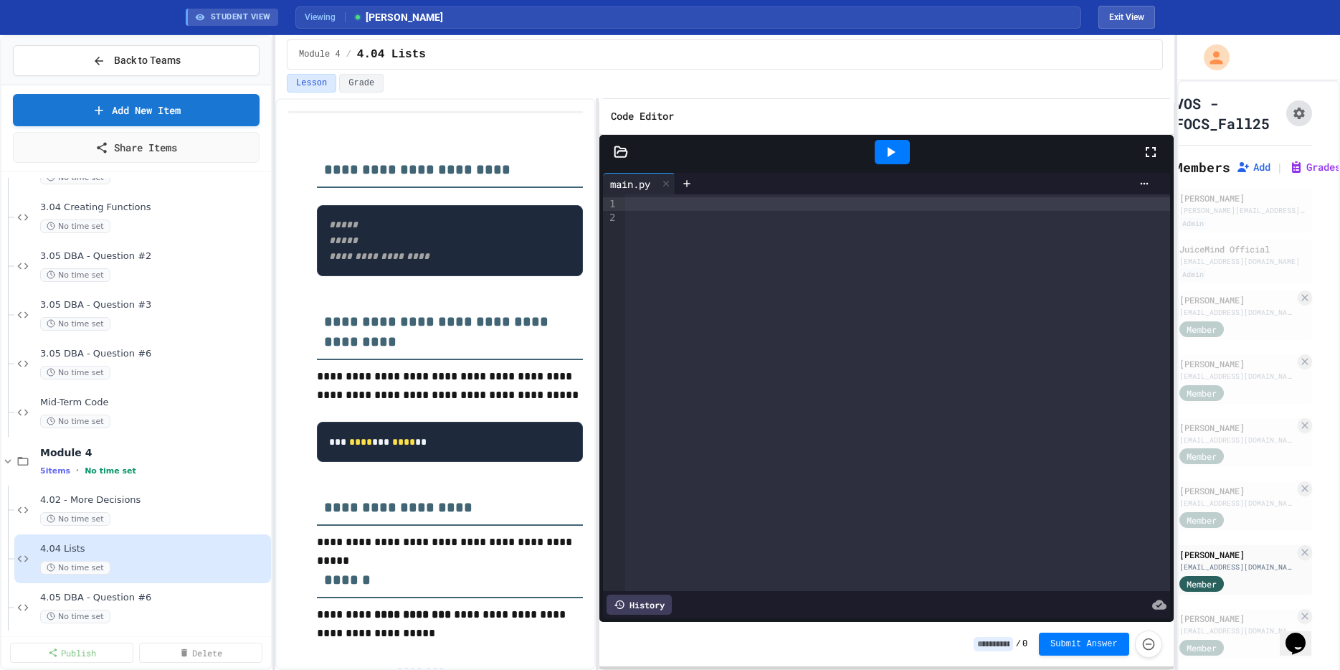
click at [1304, 115] on icon "Assignment Settings" at bounding box center [1299, 113] width 11 height 11
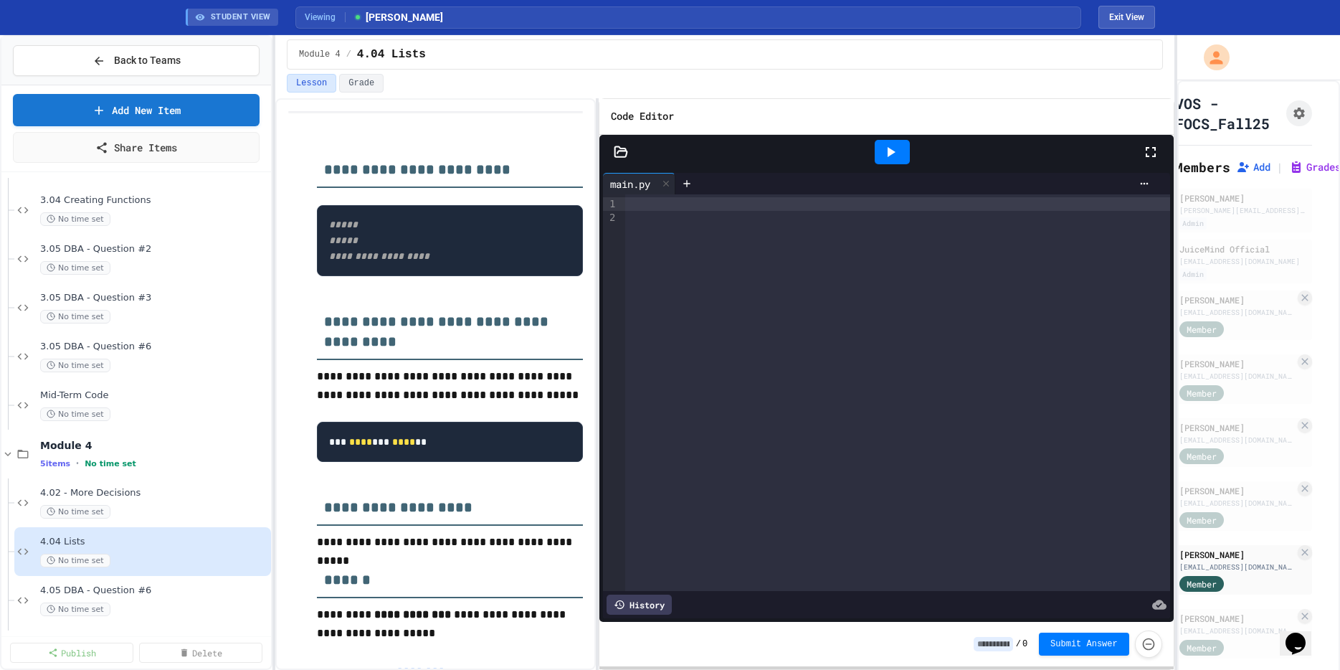
click at [127, 601] on div at bounding box center [136, 6] width 270 height 2194
click at [125, 588] on div at bounding box center [136, 6] width 270 height 2194
click at [120, 589] on div "3.02 for Loops No time set 3.04 Creating Functions No time set 3.05 DBA - Quest…" at bounding box center [136, 404] width 270 height 453
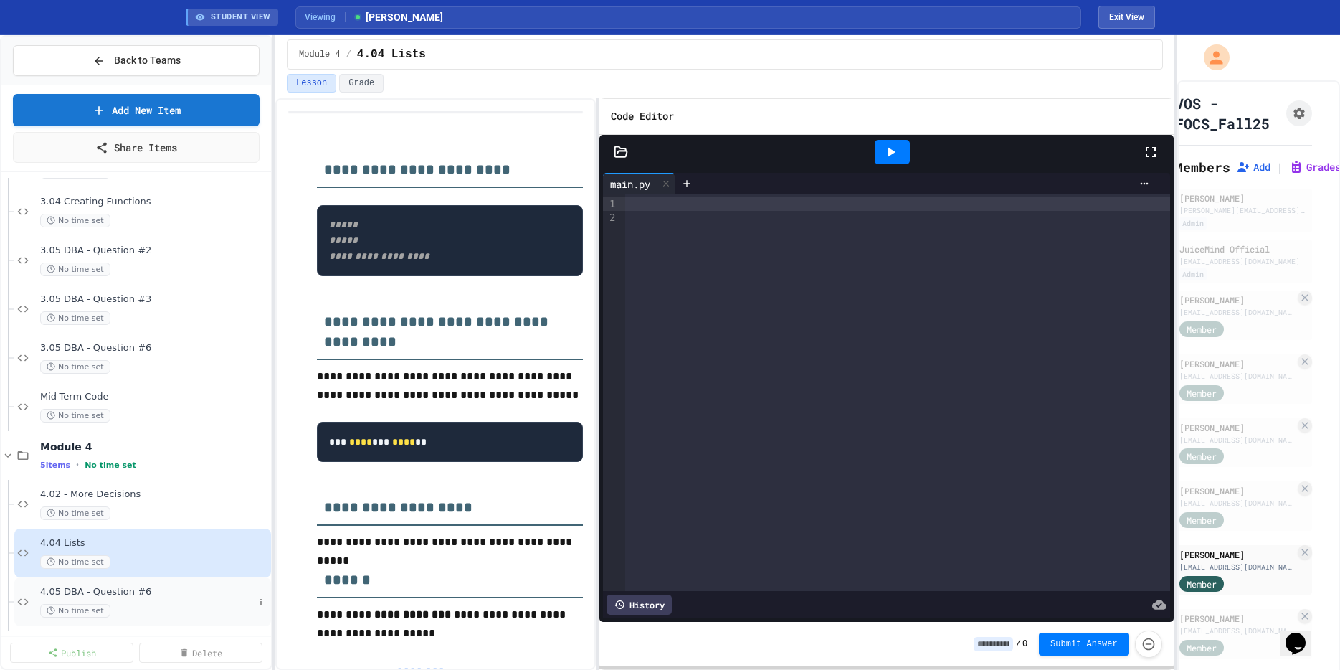
click at [146, 592] on span "4.05 DBA - Question #6" at bounding box center [147, 592] width 214 height 12
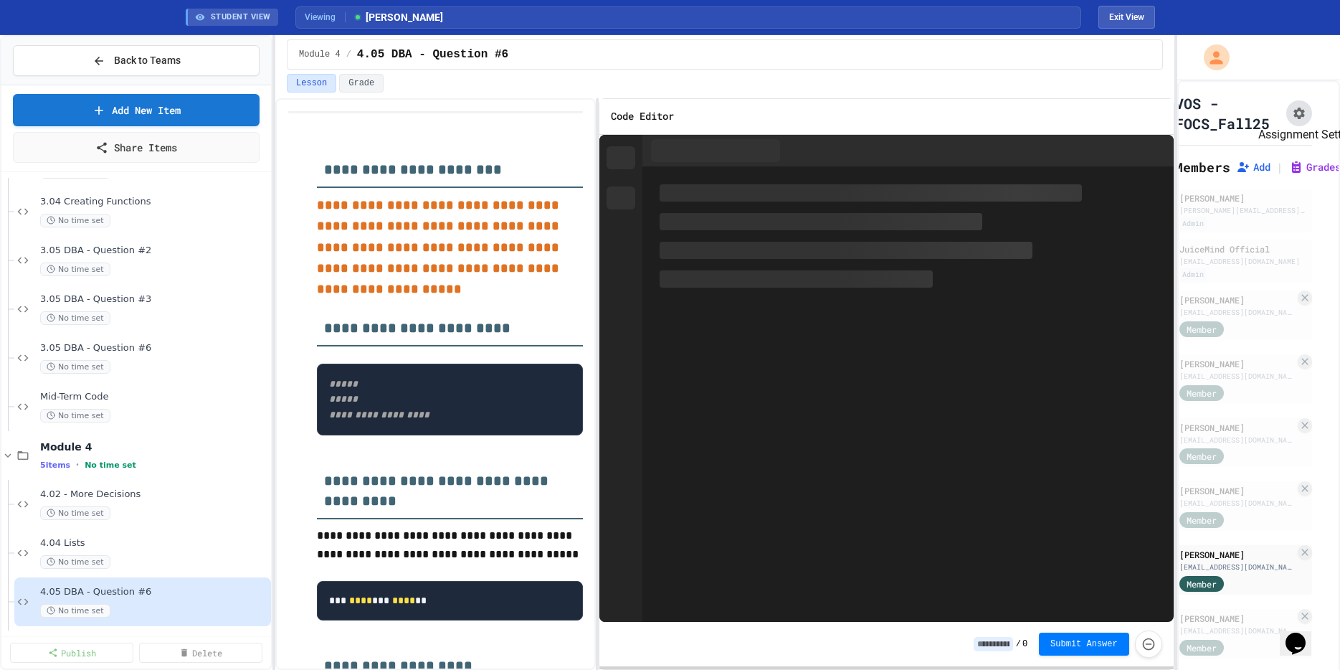
click at [1297, 114] on icon "Assignment Settings" at bounding box center [1299, 113] width 14 height 14
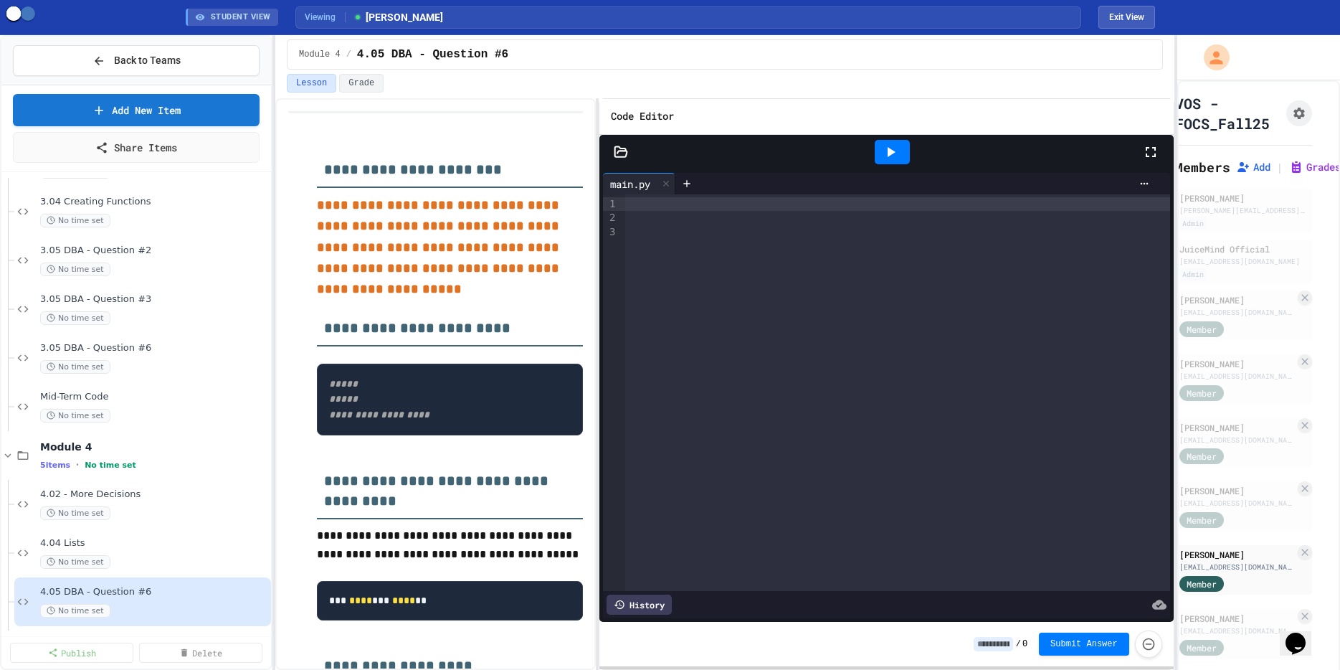
scroll to position [463, 0]
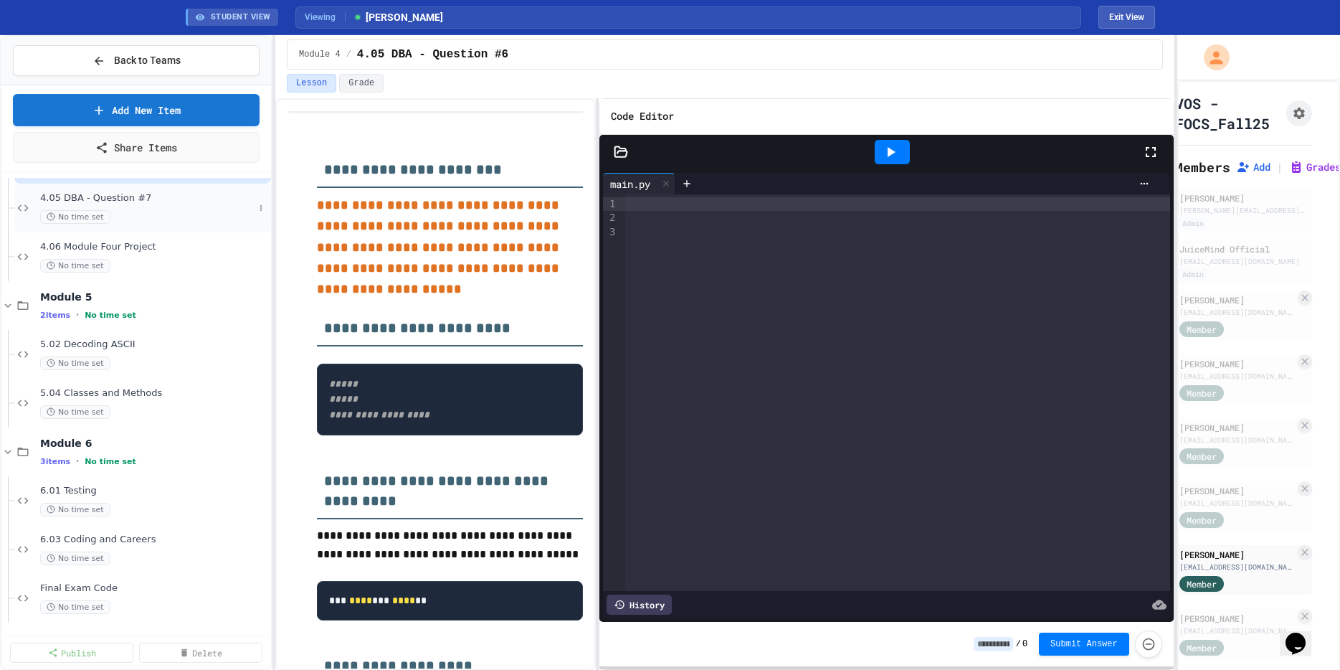
click at [158, 204] on div "4.05 DBA - Question #7 No time set" at bounding box center [147, 208] width 214 height 32
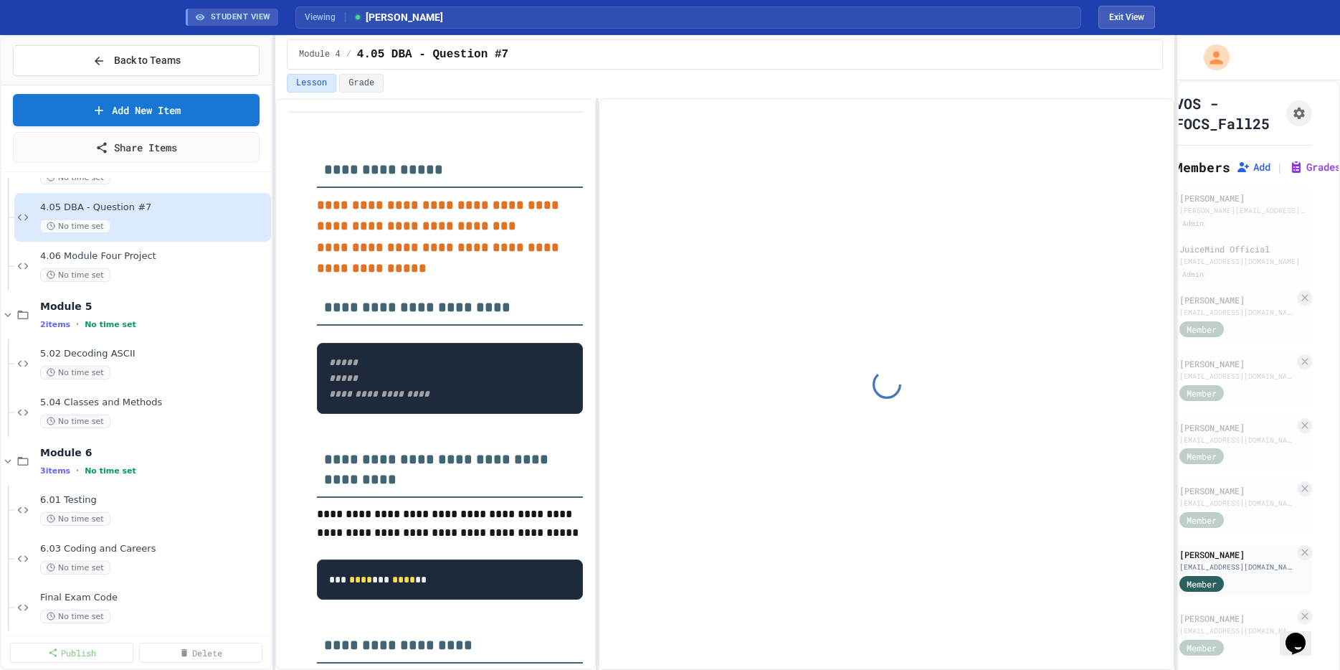
scroll to position [2, 0]
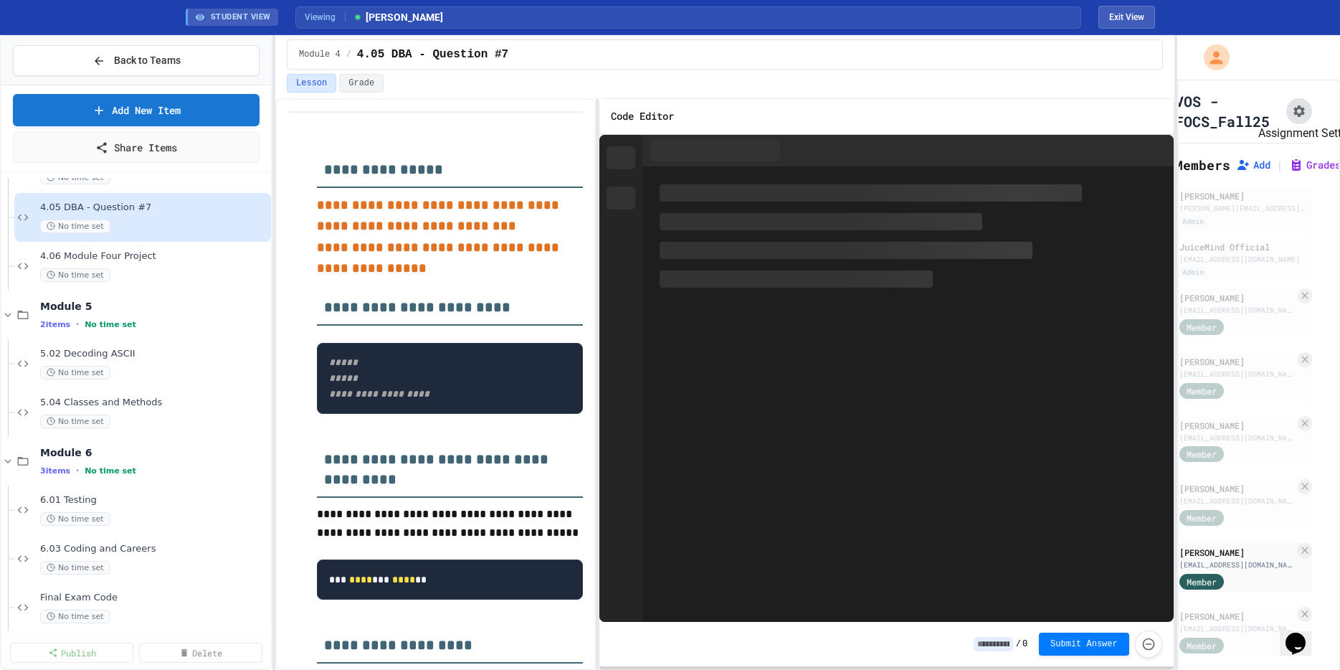
click at [1301, 107] on icon "Assignment Settings" at bounding box center [1299, 111] width 14 height 14
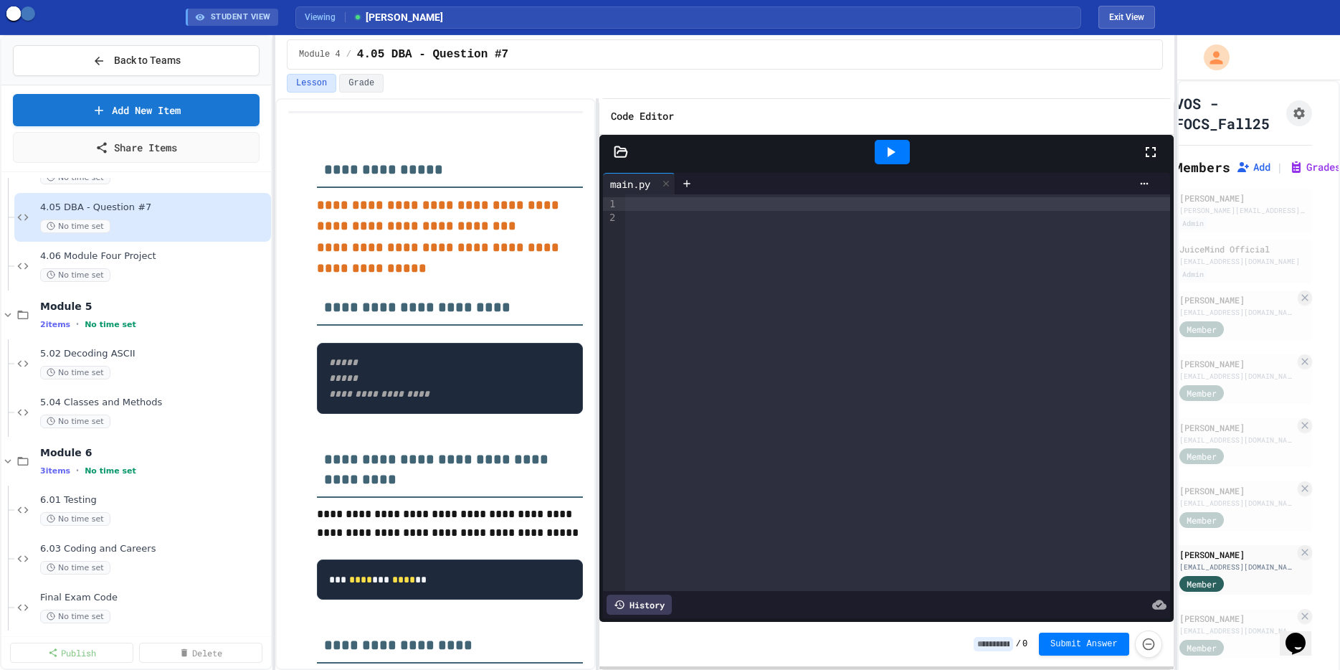
scroll to position [575, 0]
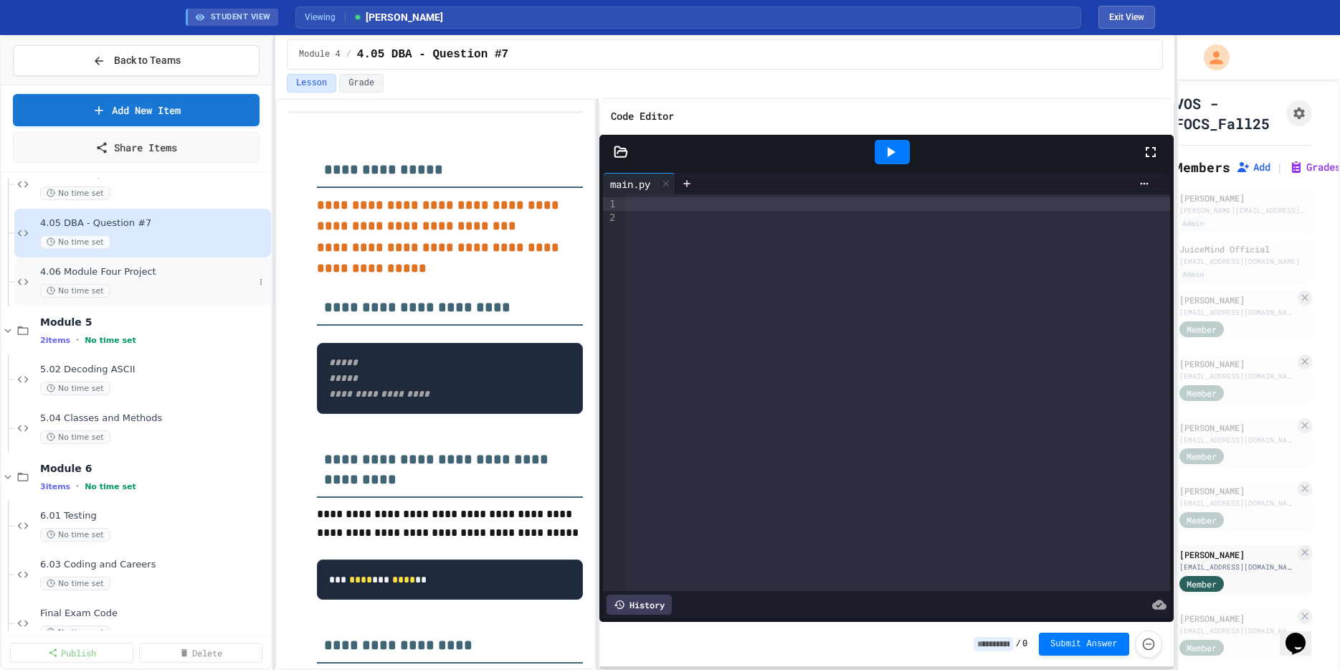
click at [145, 272] on span "4.06 Module Four Project" at bounding box center [147, 272] width 214 height 12
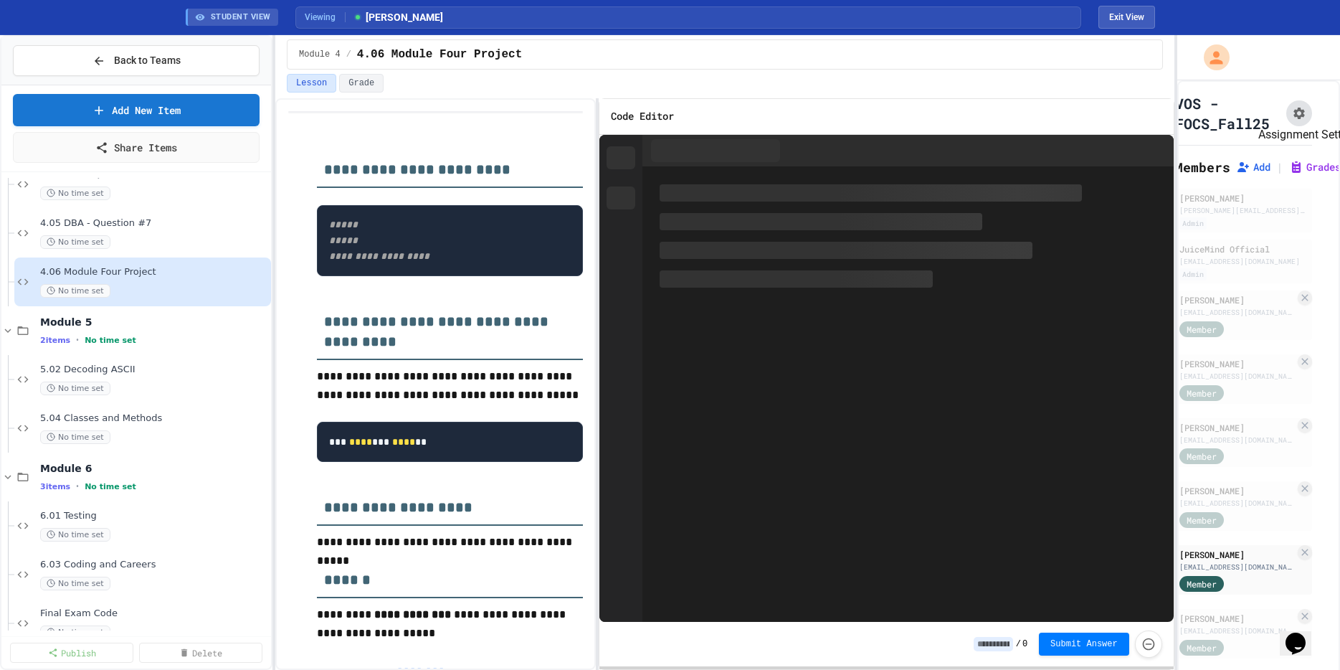
click at [1297, 118] on icon "Assignment Settings" at bounding box center [1299, 113] width 14 height 14
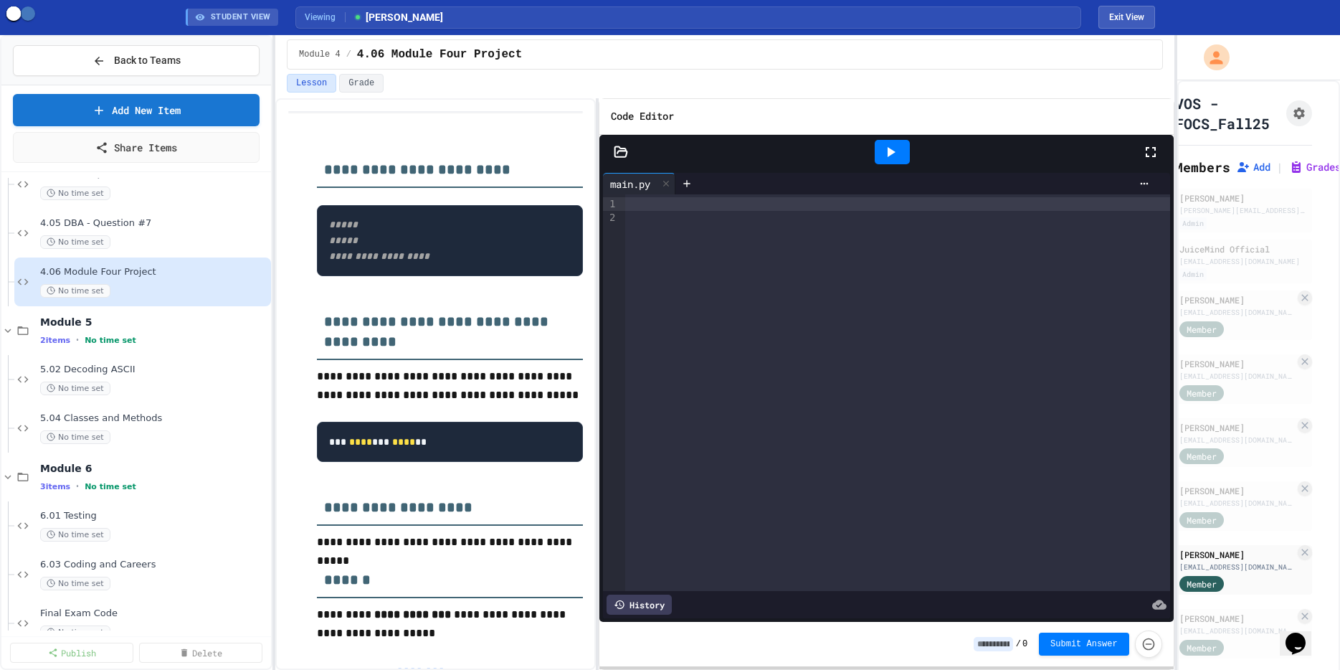
scroll to position [665, 0]
click at [153, 361] on div "5.02 Decoding ASCII No time set" at bounding box center [142, 379] width 257 height 49
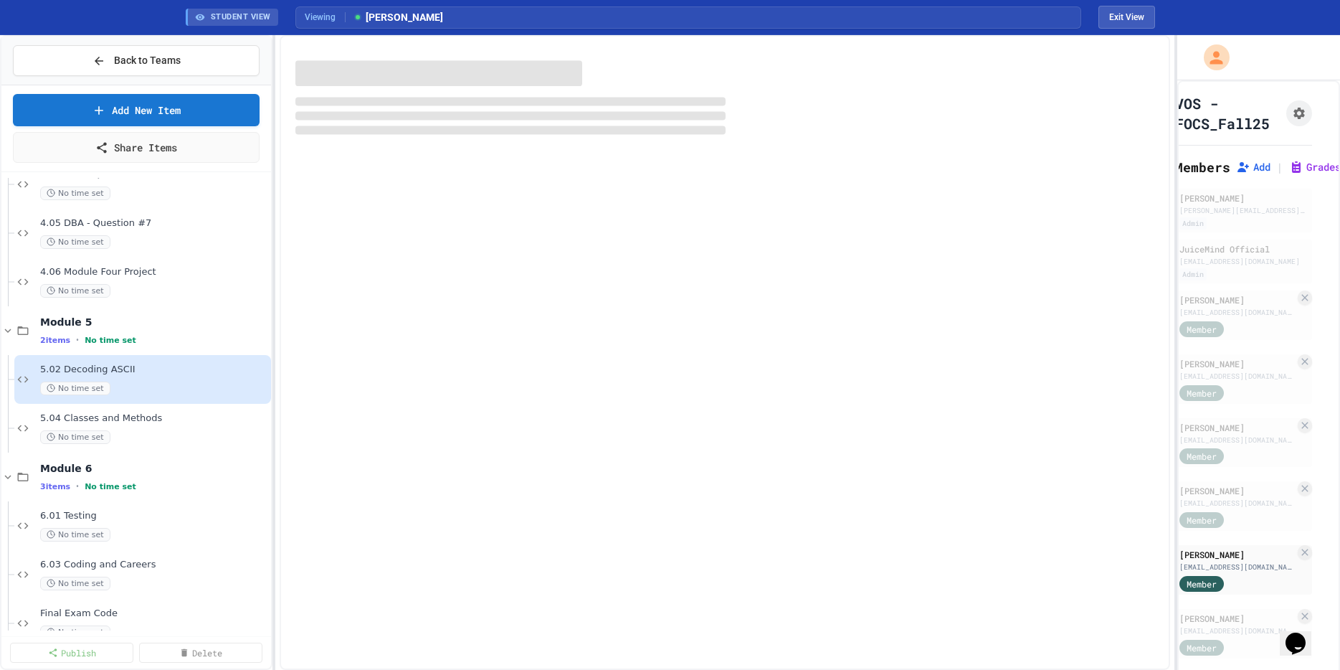
scroll to position [1676, 0]
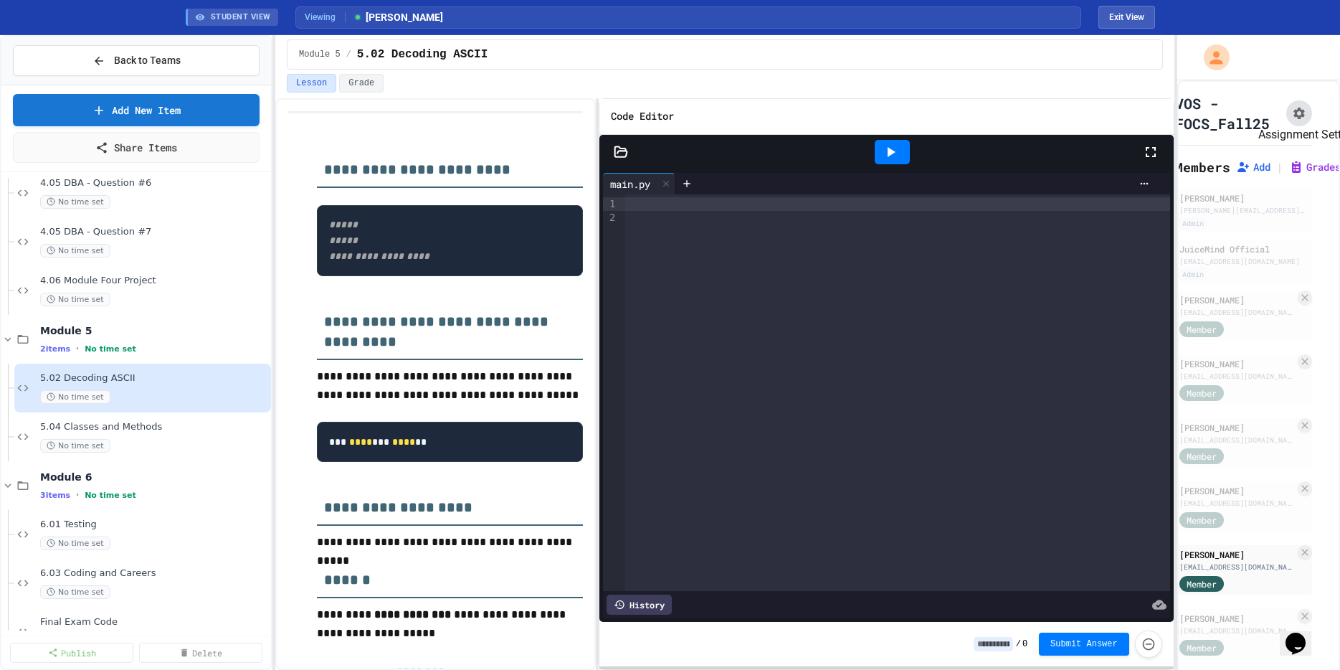
click at [1299, 118] on icon "Assignment Settings" at bounding box center [1299, 113] width 11 height 11
click at [126, 417] on div "5.04 Classes and Methods No time set" at bounding box center [142, 436] width 257 height 49
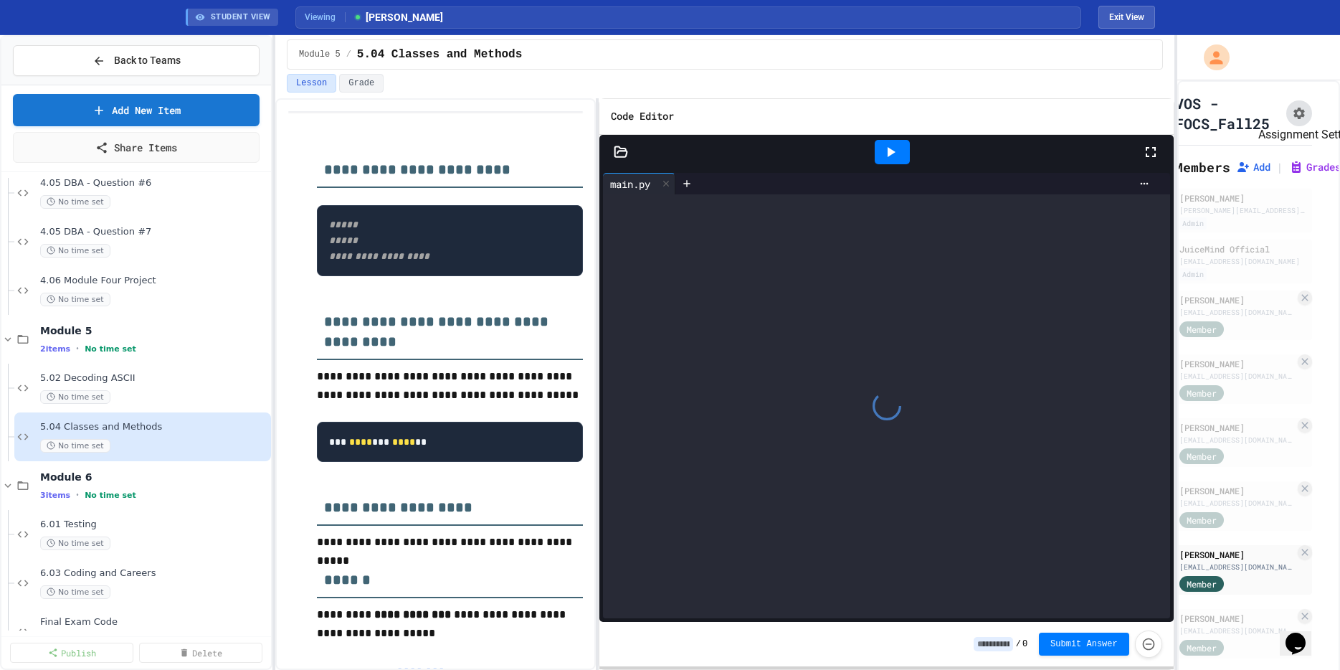
click at [1302, 118] on icon "Assignment Settings" at bounding box center [1299, 113] width 14 height 14
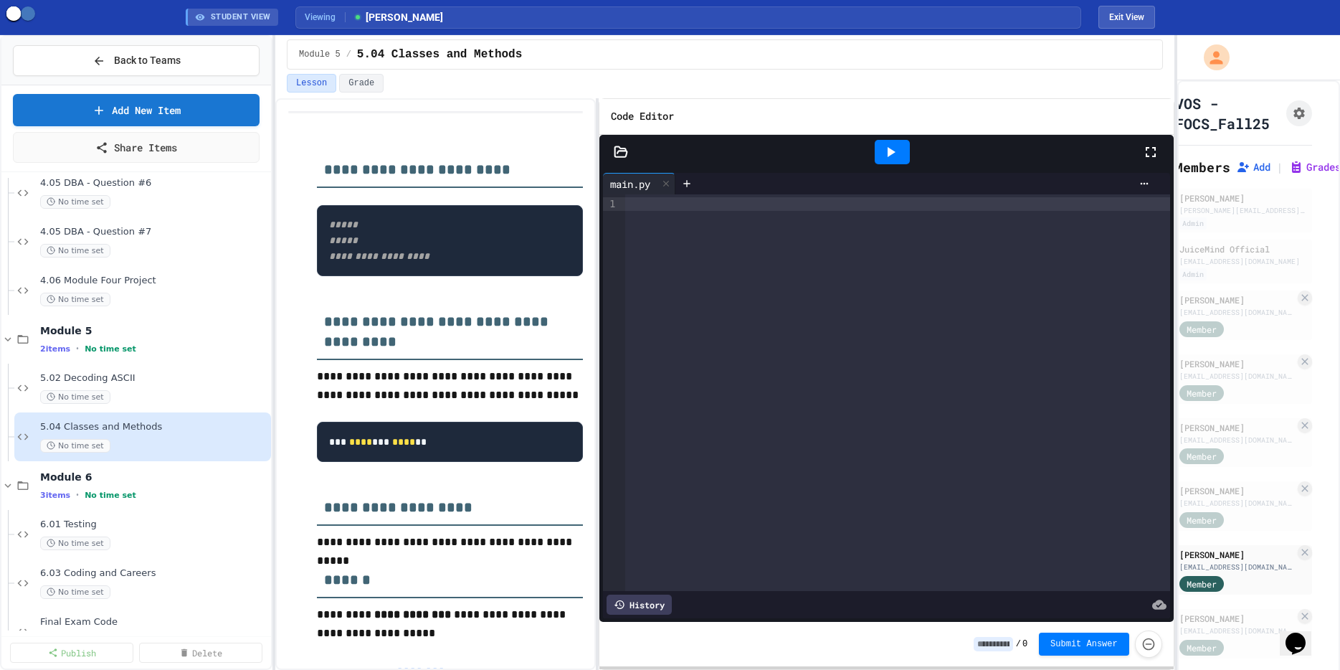
scroll to position [589, 0]
click at [123, 513] on div "6.01 Testing No time set" at bounding box center [142, 534] width 257 height 49
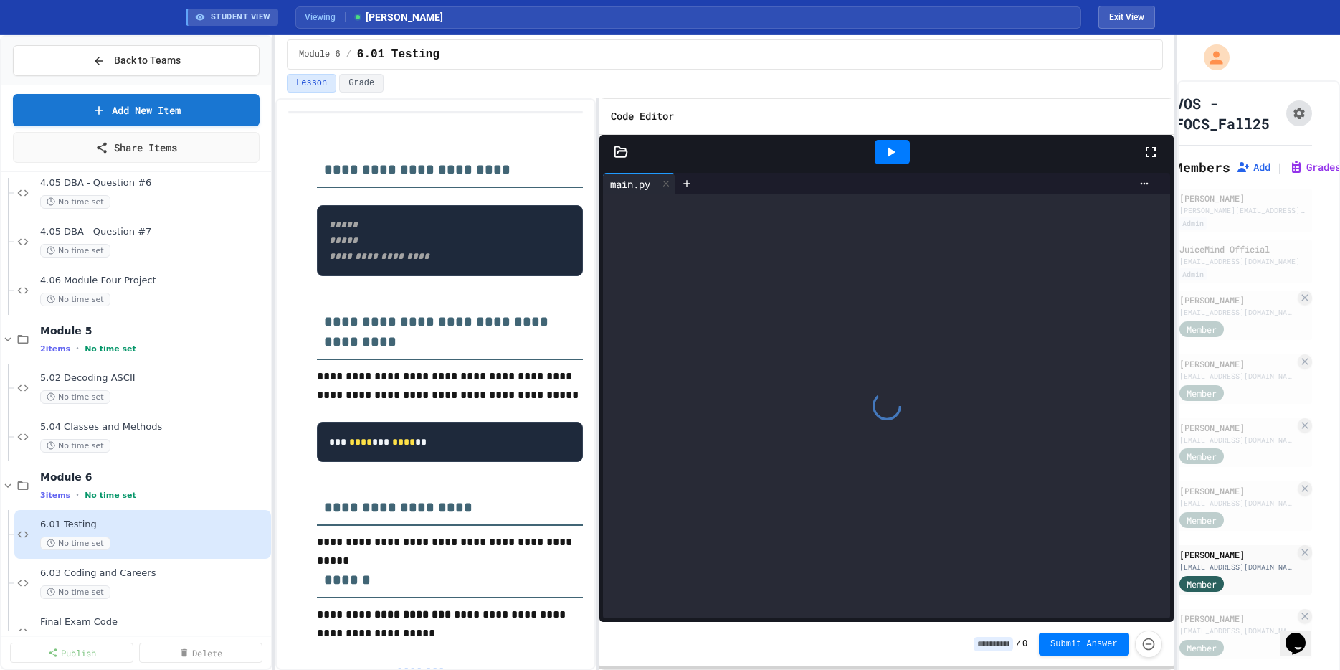
click at [1304, 112] on icon "Assignment Settings" at bounding box center [1299, 113] width 14 height 14
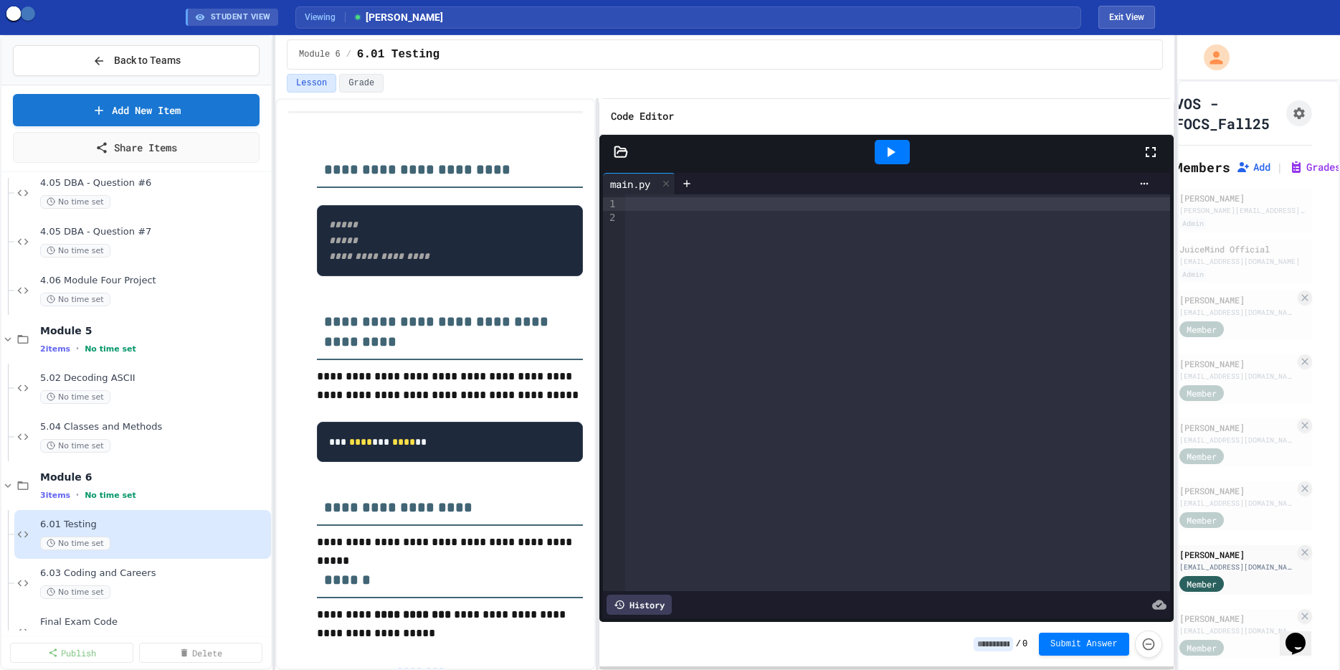
scroll to position [443, 0]
drag, startPoint x: 861, startPoint y: 58, endPoint x: 792, endPoint y: 108, distance: 85.8
click at [131, 571] on span "6.03 Coding and Careers" at bounding box center [147, 573] width 214 height 12
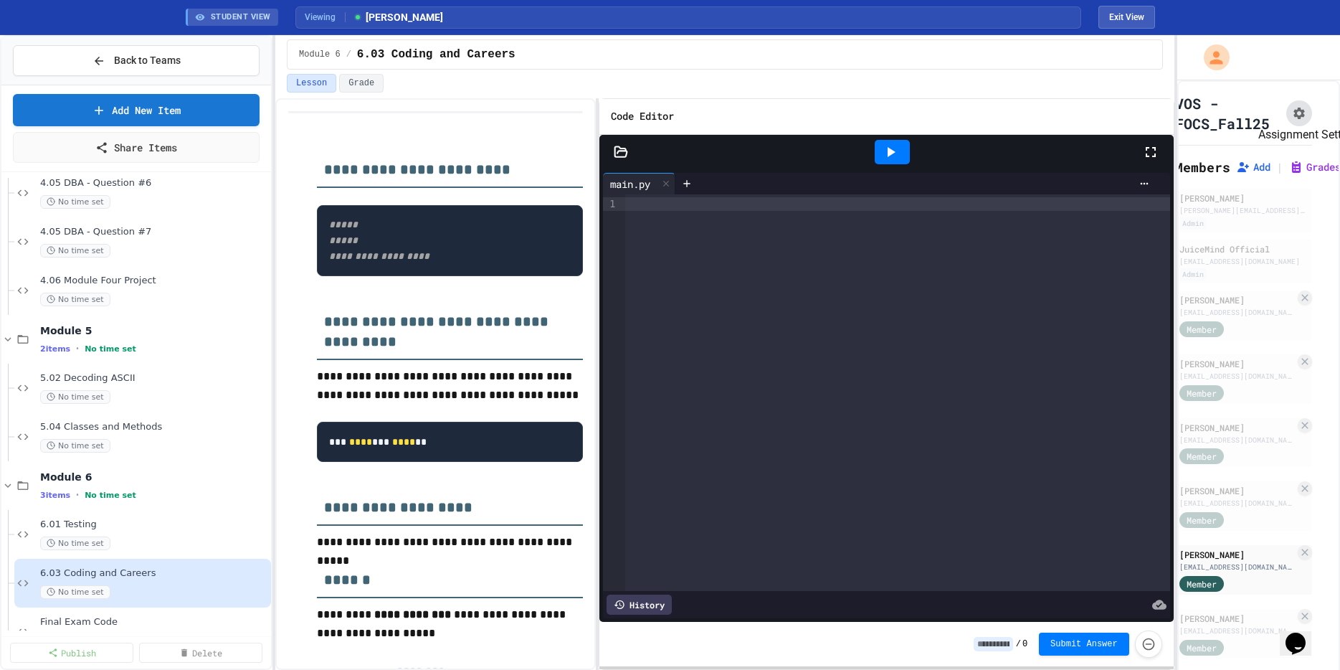
click at [1301, 113] on icon "Assignment Settings" at bounding box center [1299, 113] width 14 height 14
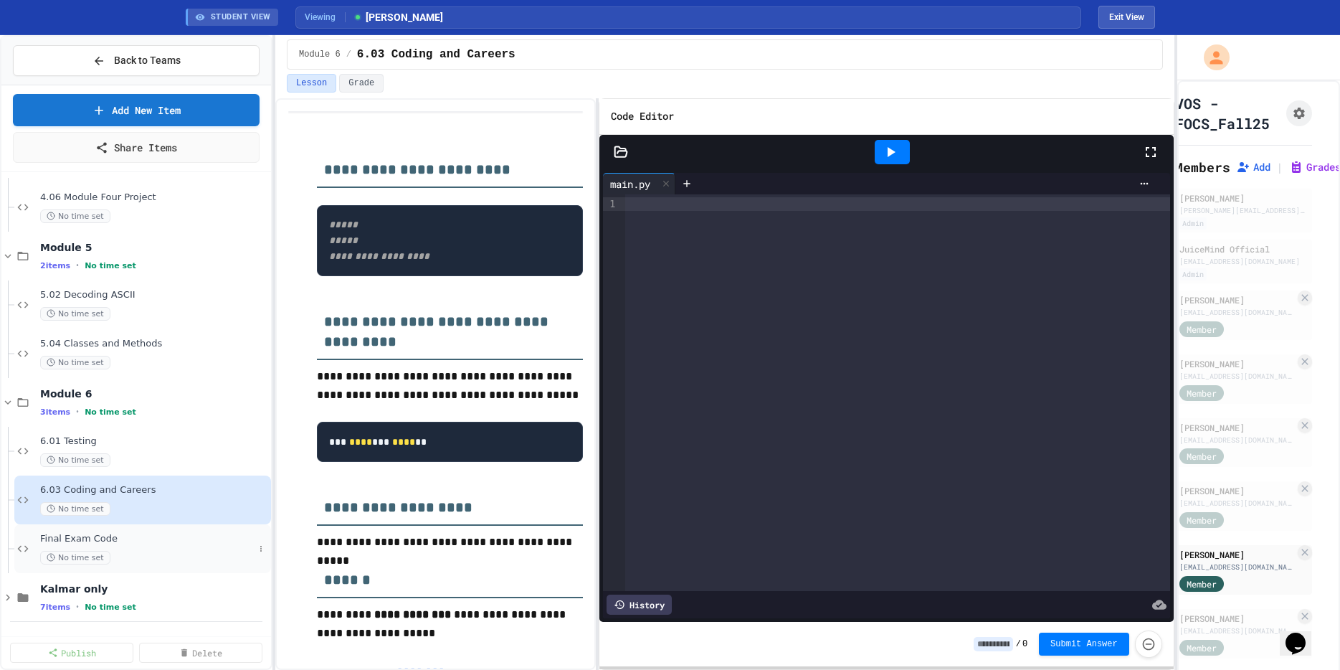
click at [101, 538] on span "Final Exam Code" at bounding box center [147, 539] width 214 height 12
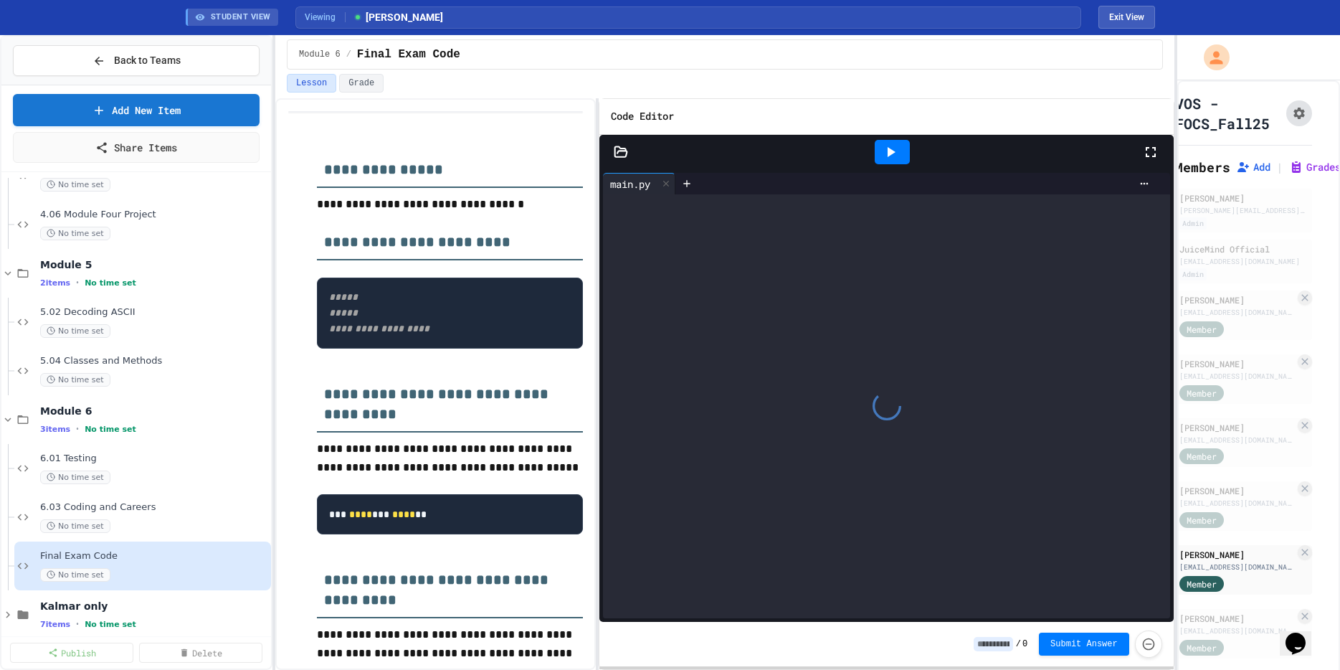
click at [1299, 113] on icon "Assignment Settings" at bounding box center [1299, 113] width 14 height 14
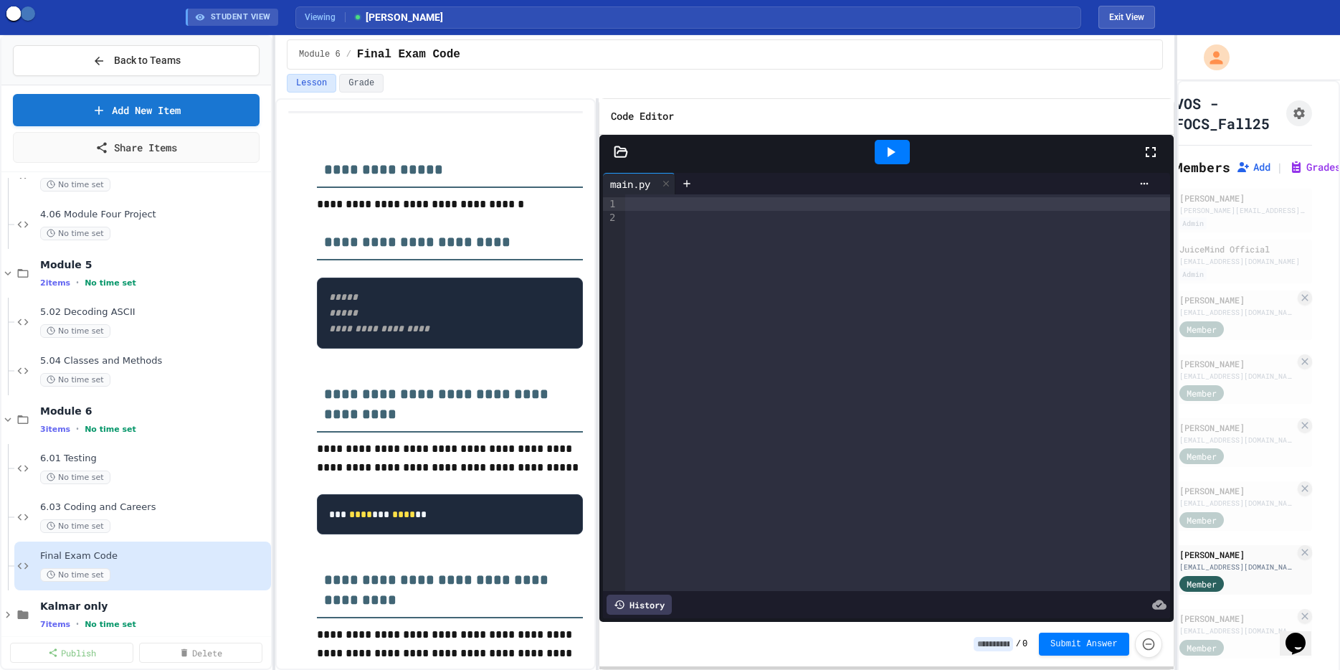
scroll to position [494, 0]
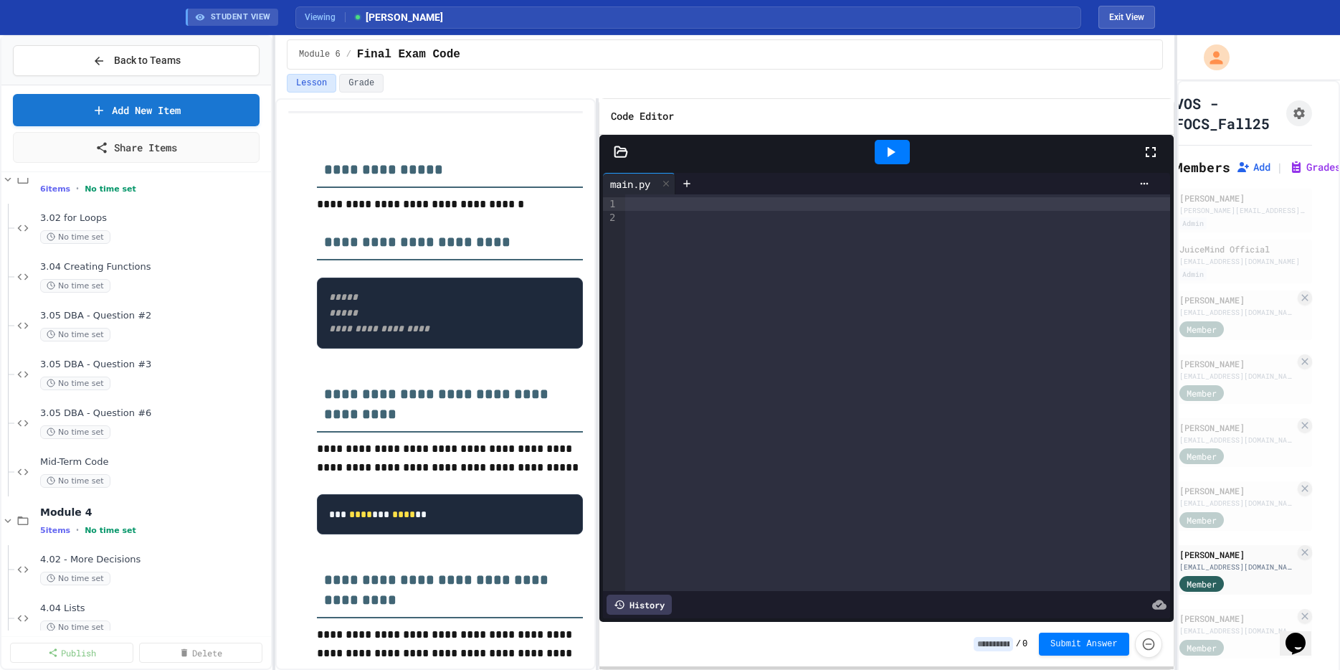
scroll to position [1170, 0]
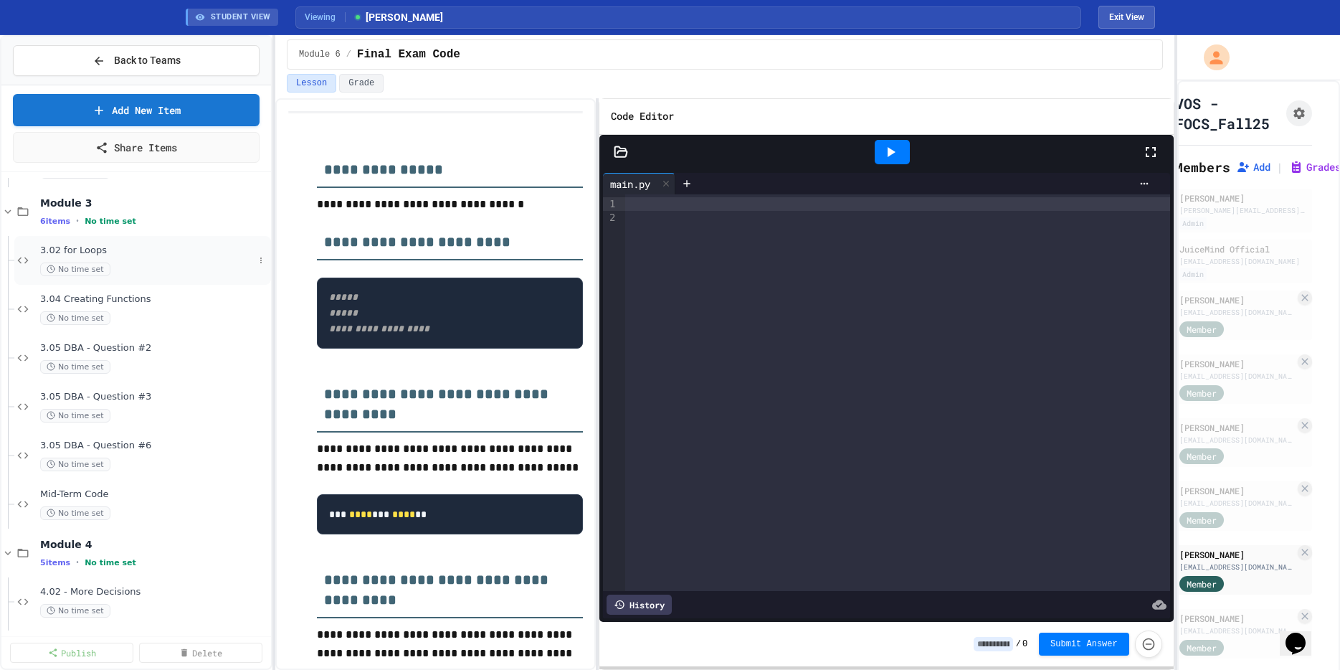
click at [72, 251] on span "3.02 for Loops" at bounding box center [147, 251] width 214 height 12
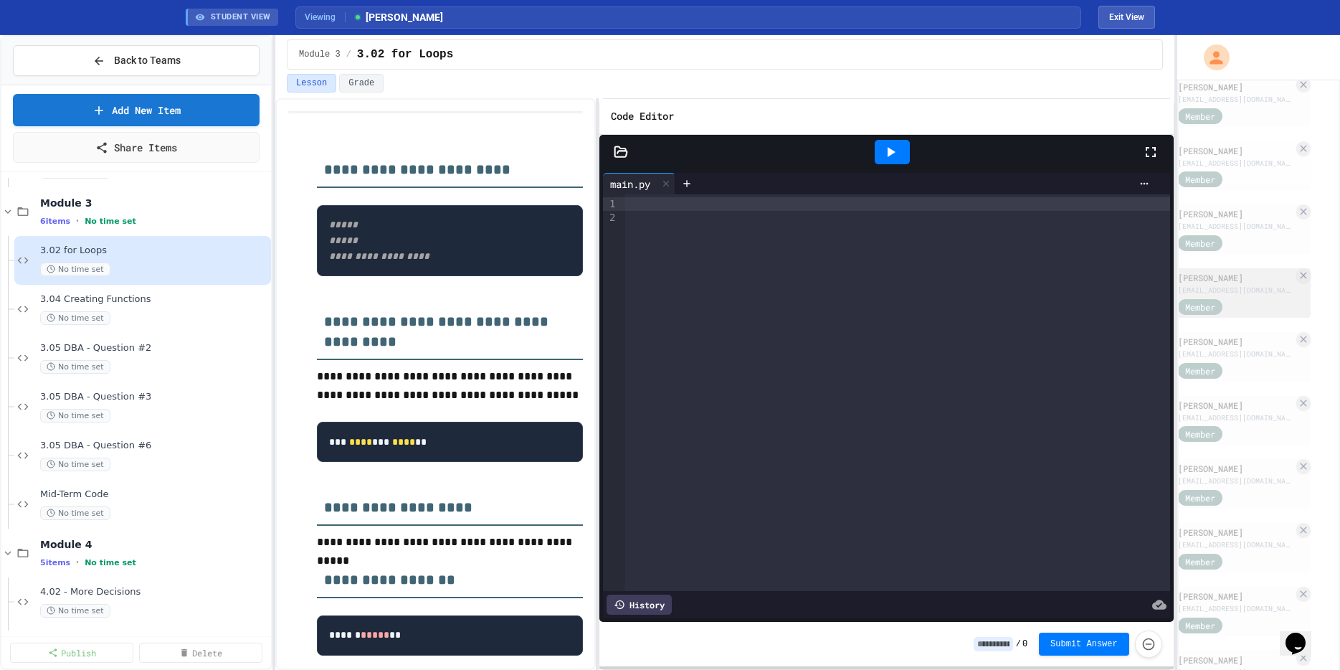
scroll to position [598, 0]
click at [1232, 465] on div "[PERSON_NAME]" at bounding box center [1235, 465] width 115 height 13
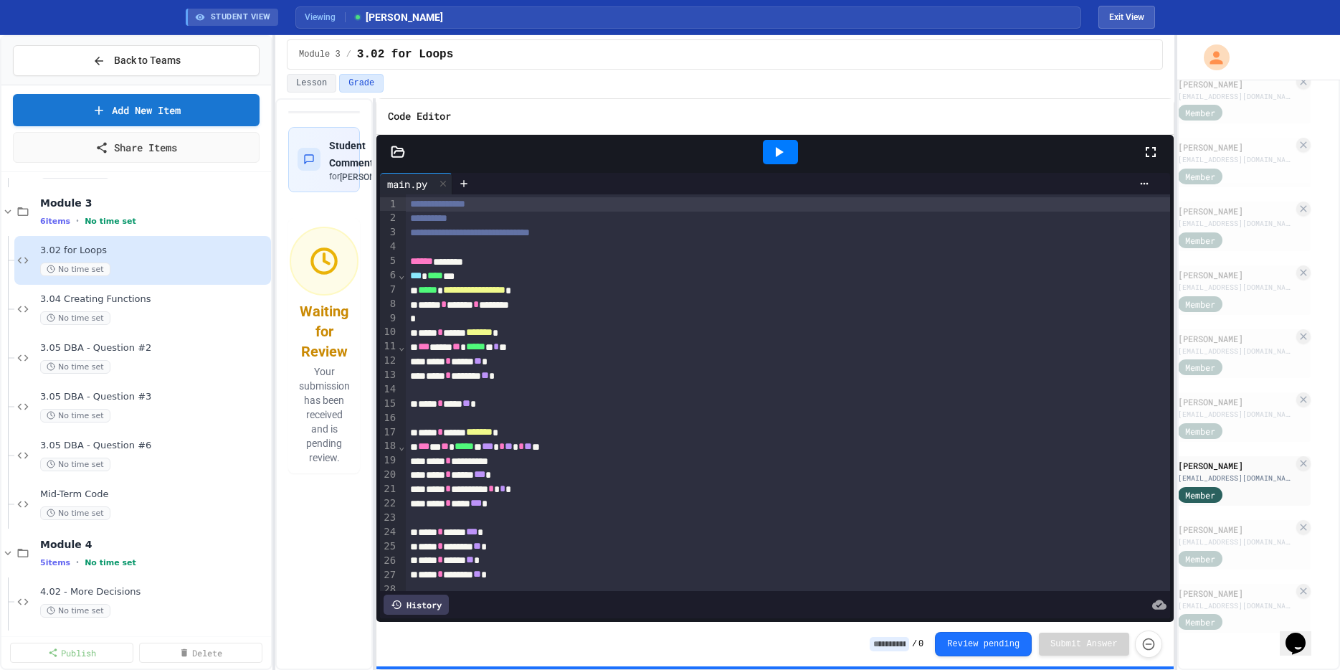
click at [371, 300] on div "**********" at bounding box center [724, 384] width 899 height 572
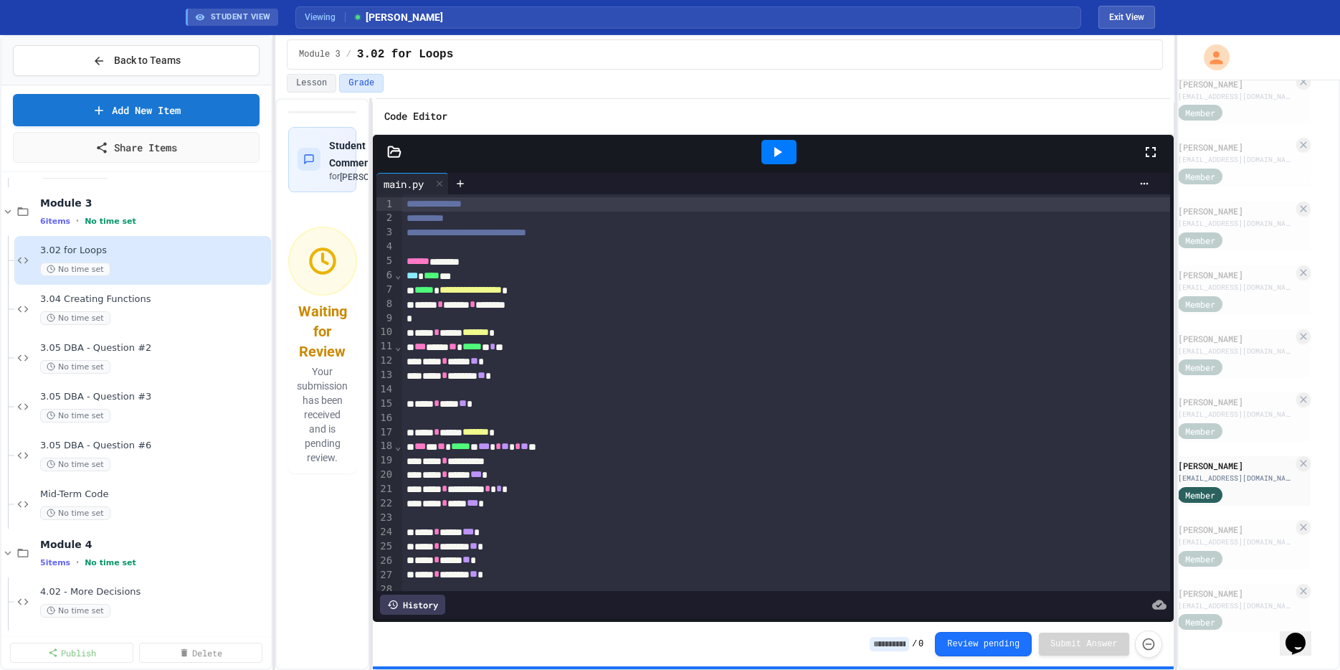
click at [777, 154] on icon at bounding box center [777, 151] width 17 height 17
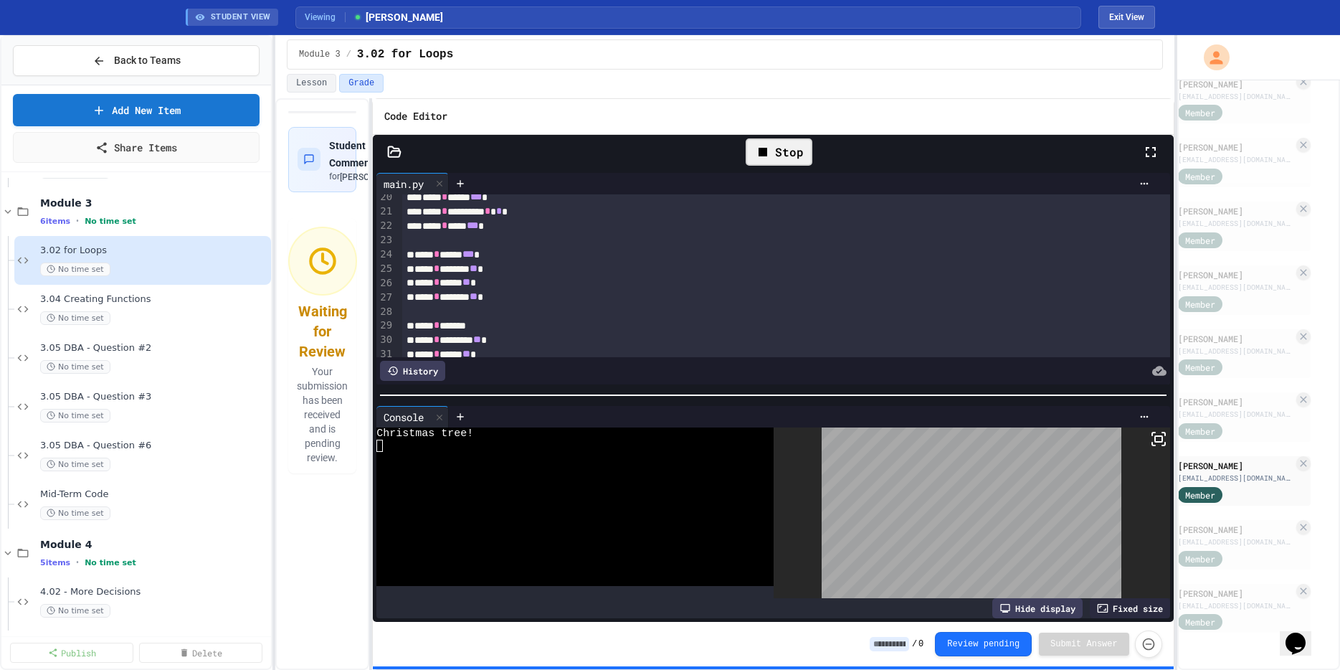
scroll to position [279, 0]
click at [427, 373] on div "History" at bounding box center [412, 371] width 65 height 20
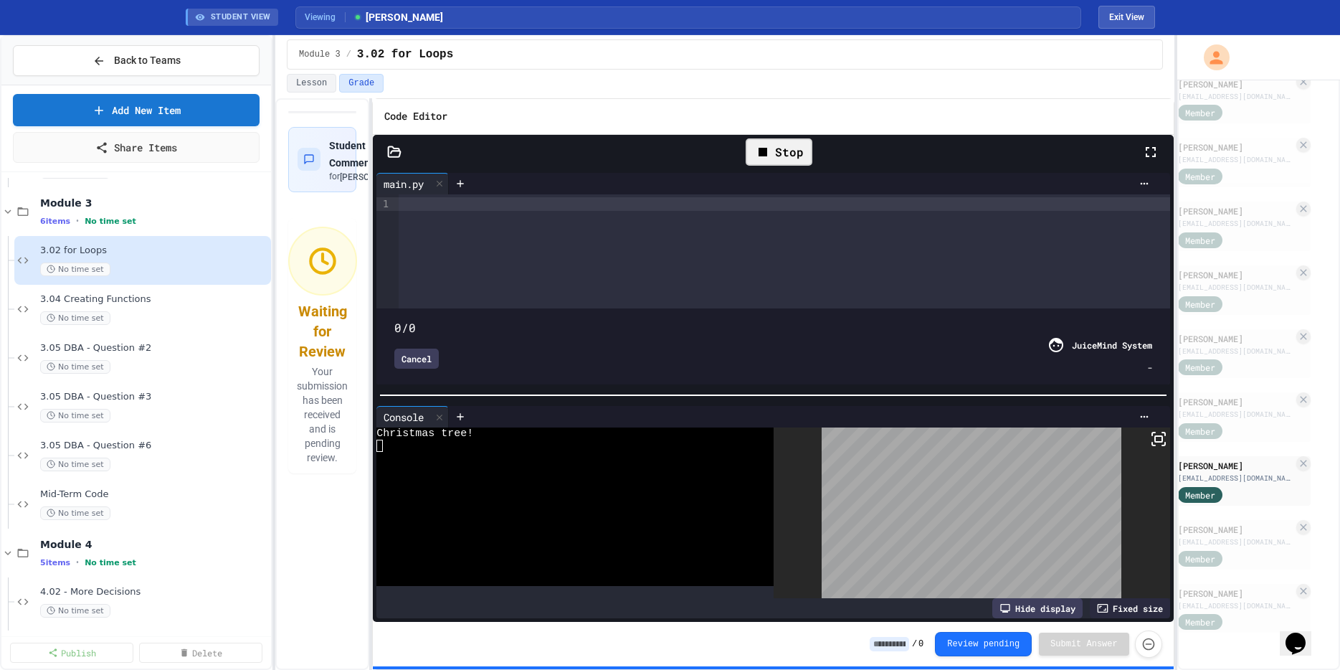
type input "****"
click at [418, 359] on div "Cancel" at bounding box center [416, 359] width 44 height 20
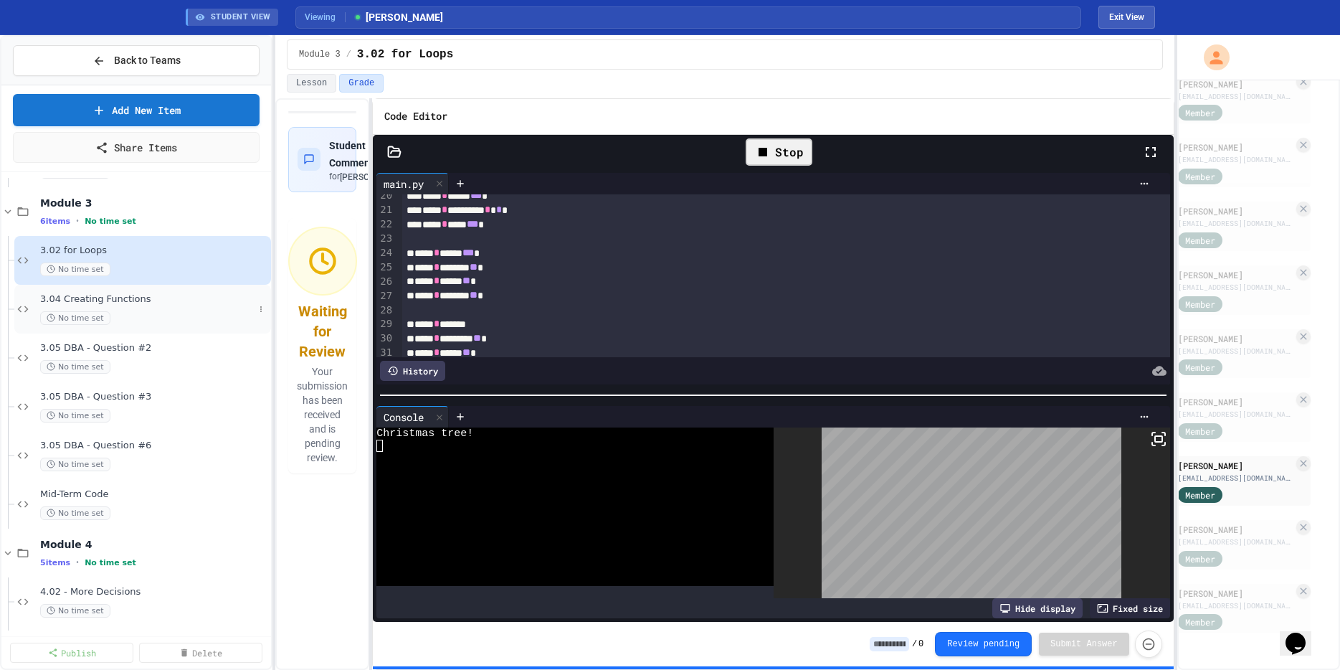
click at [85, 300] on span "3.04 Creating Functions" at bounding box center [147, 299] width 214 height 12
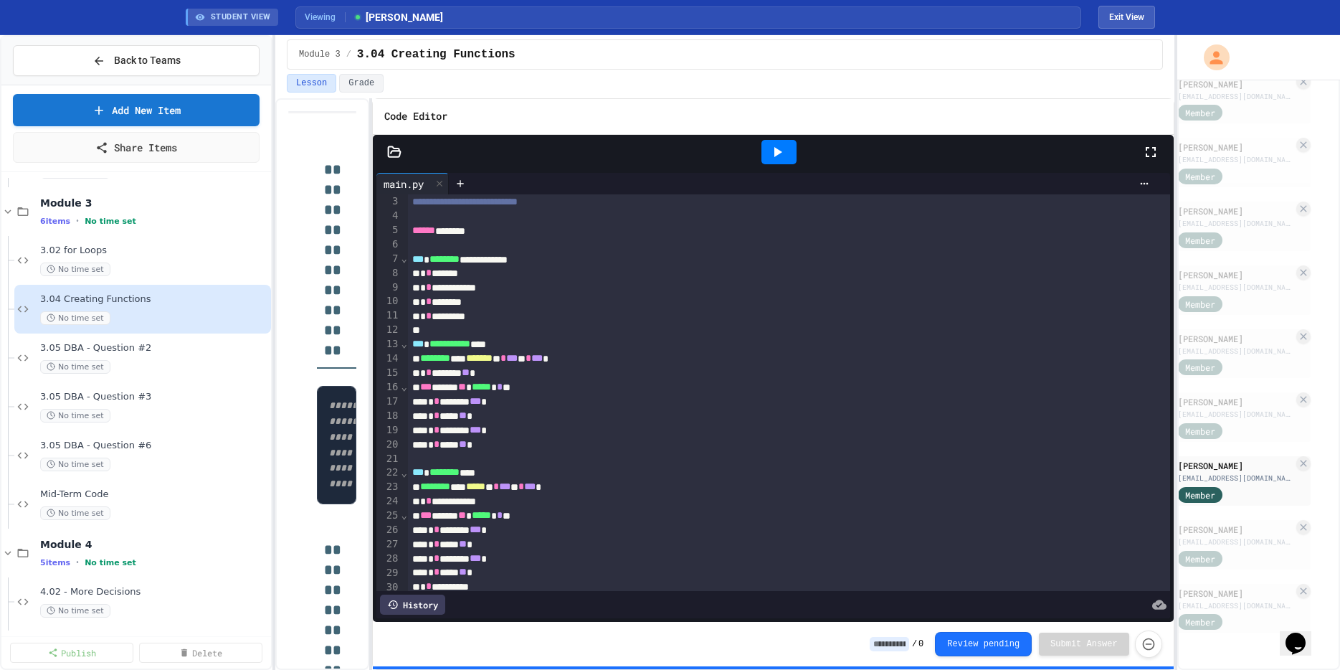
scroll to position [34, 0]
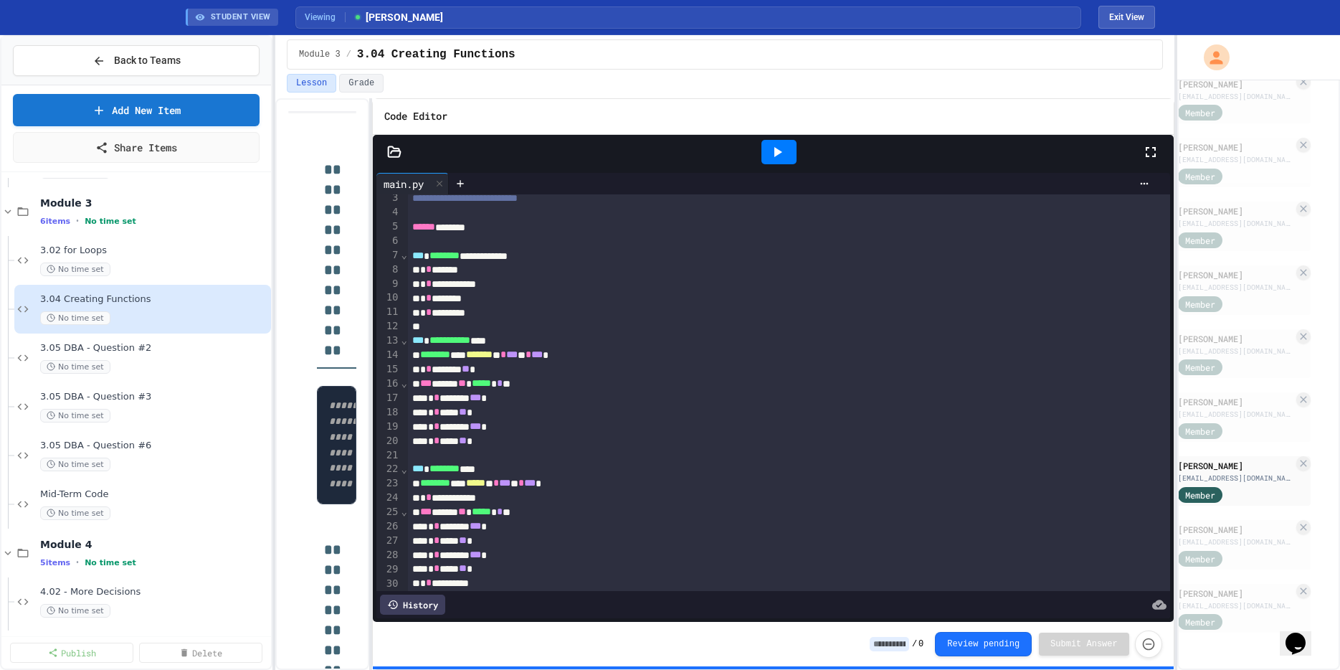
click at [778, 153] on icon at bounding box center [777, 151] width 17 height 17
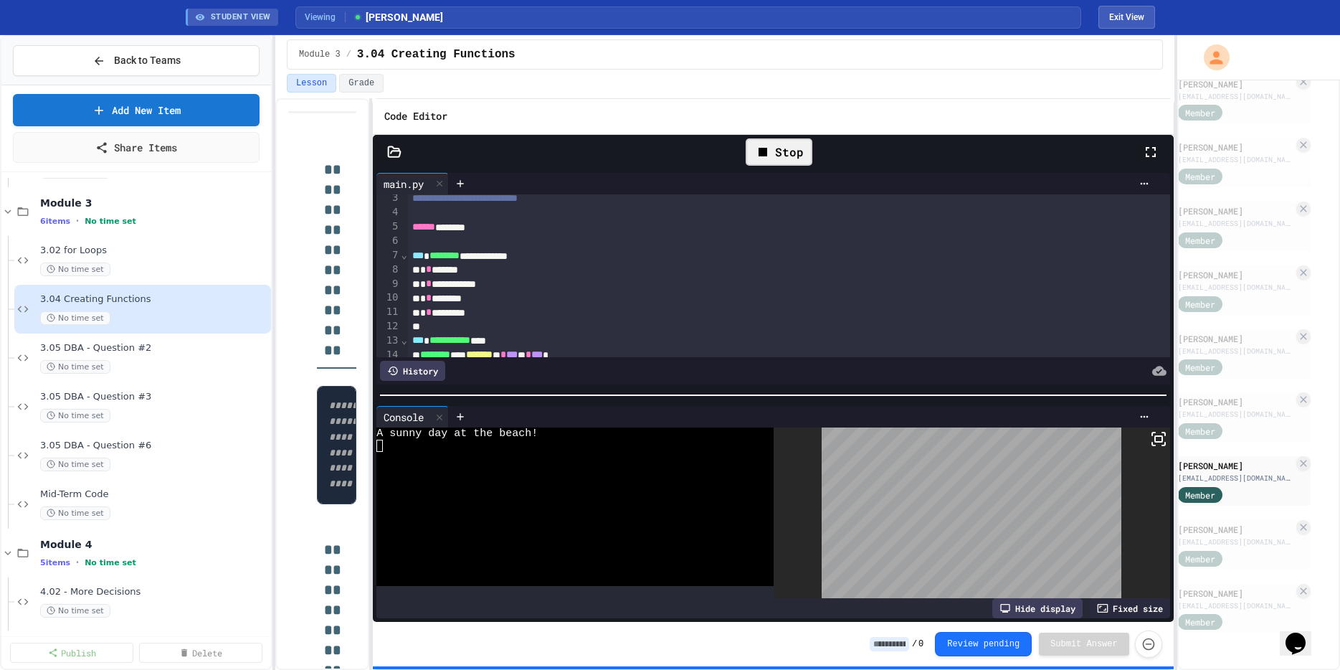
click at [412, 370] on div "History" at bounding box center [412, 371] width 65 height 20
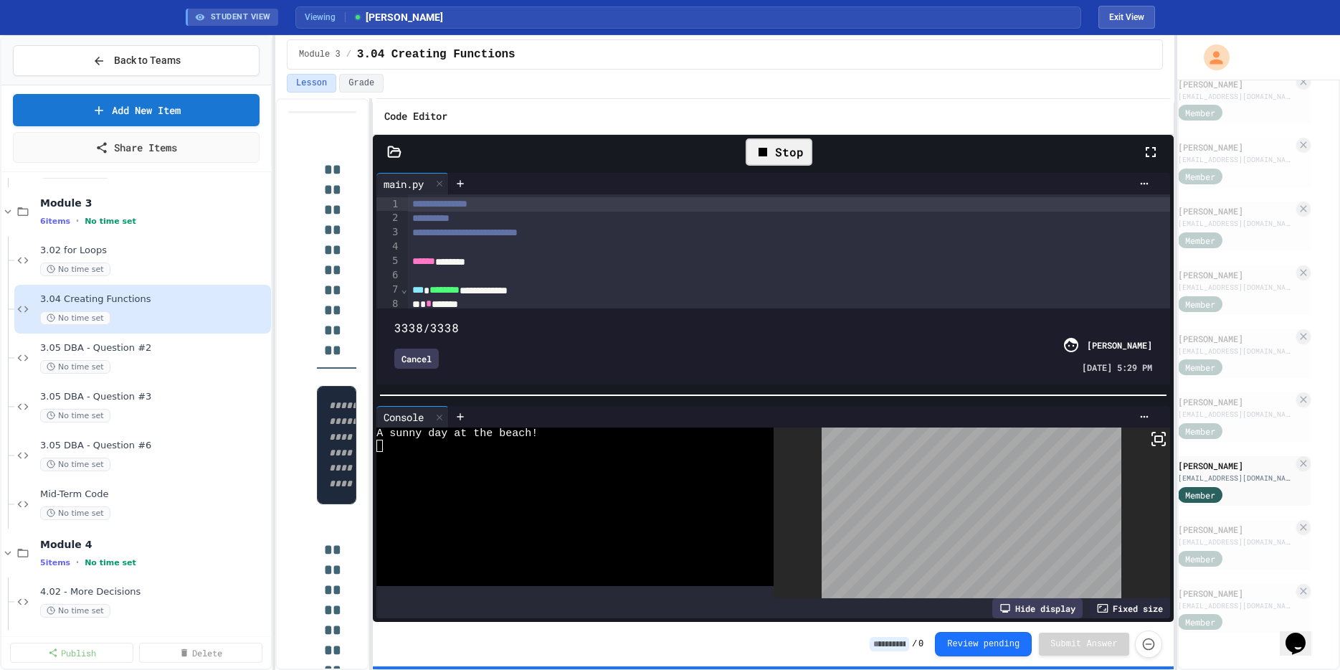
click at [394, 320] on span at bounding box center [394, 320] width 0 height 0
drag, startPoint x: 411, startPoint y: 308, endPoint x: 687, endPoint y: 311, distance: 276.1
click at [394, 320] on span at bounding box center [394, 320] width 0 height 0
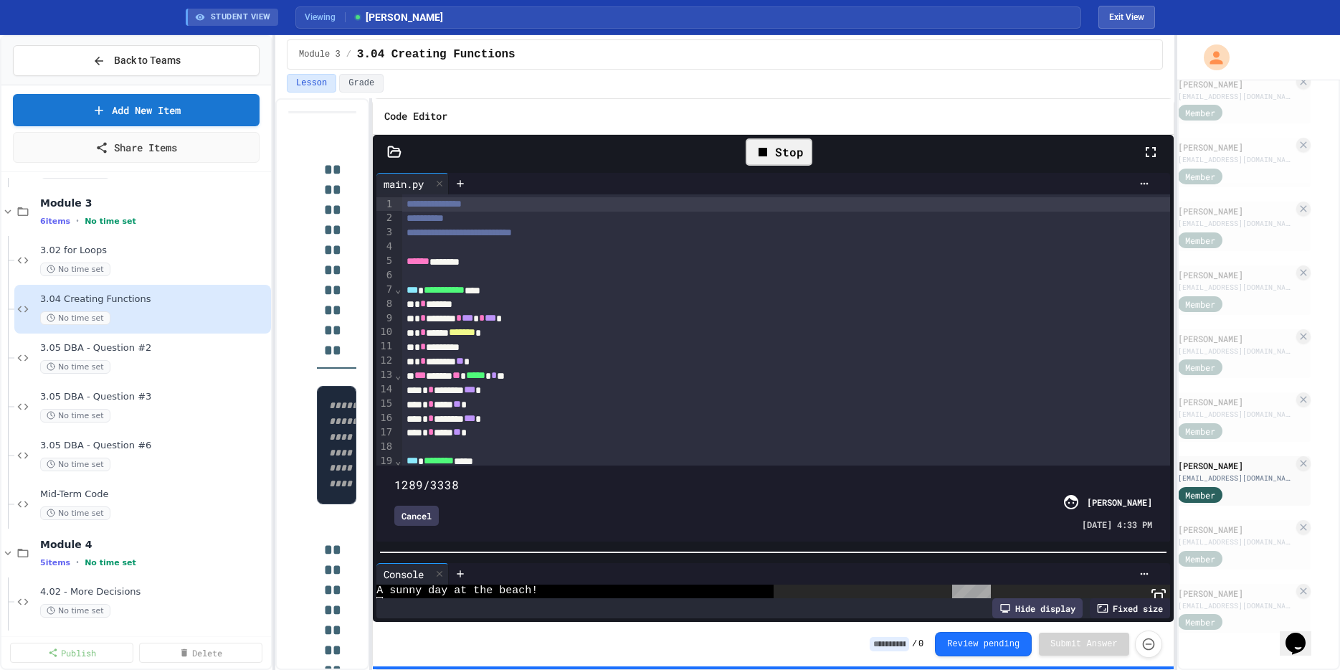
click at [688, 557] on div at bounding box center [773, 552] width 800 height 14
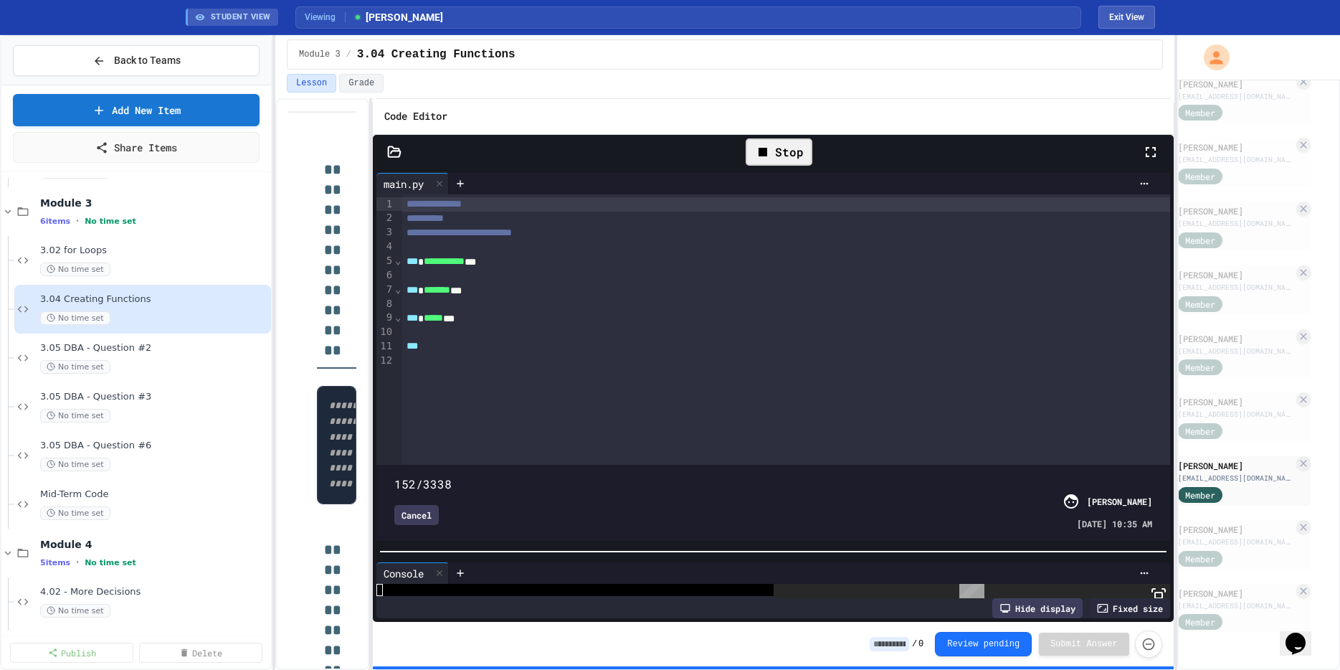
type input "*"
drag, startPoint x: 687, startPoint y: 461, endPoint x: 359, endPoint y: 448, distance: 328.0
click at [359, 448] on div "**********" at bounding box center [724, 384] width 899 height 572
click at [787, 156] on div "Stop" at bounding box center [779, 151] width 67 height 27
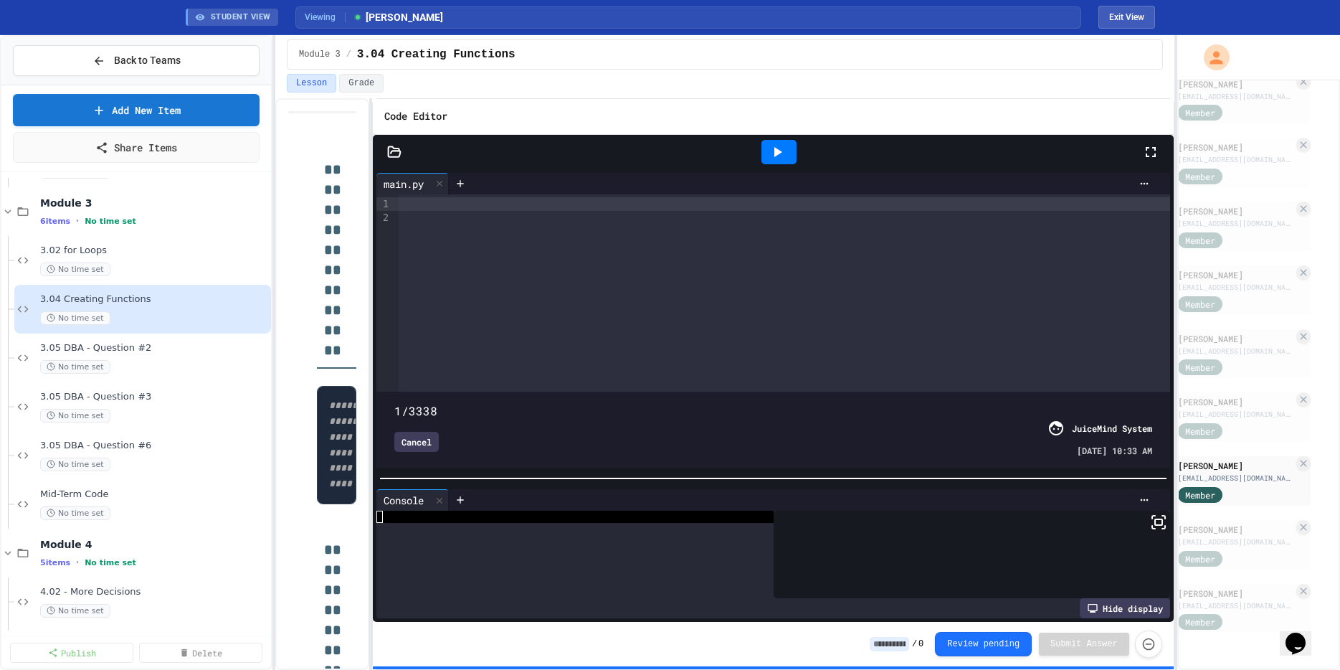
click at [511, 471] on div at bounding box center [773, 478] width 800 height 14
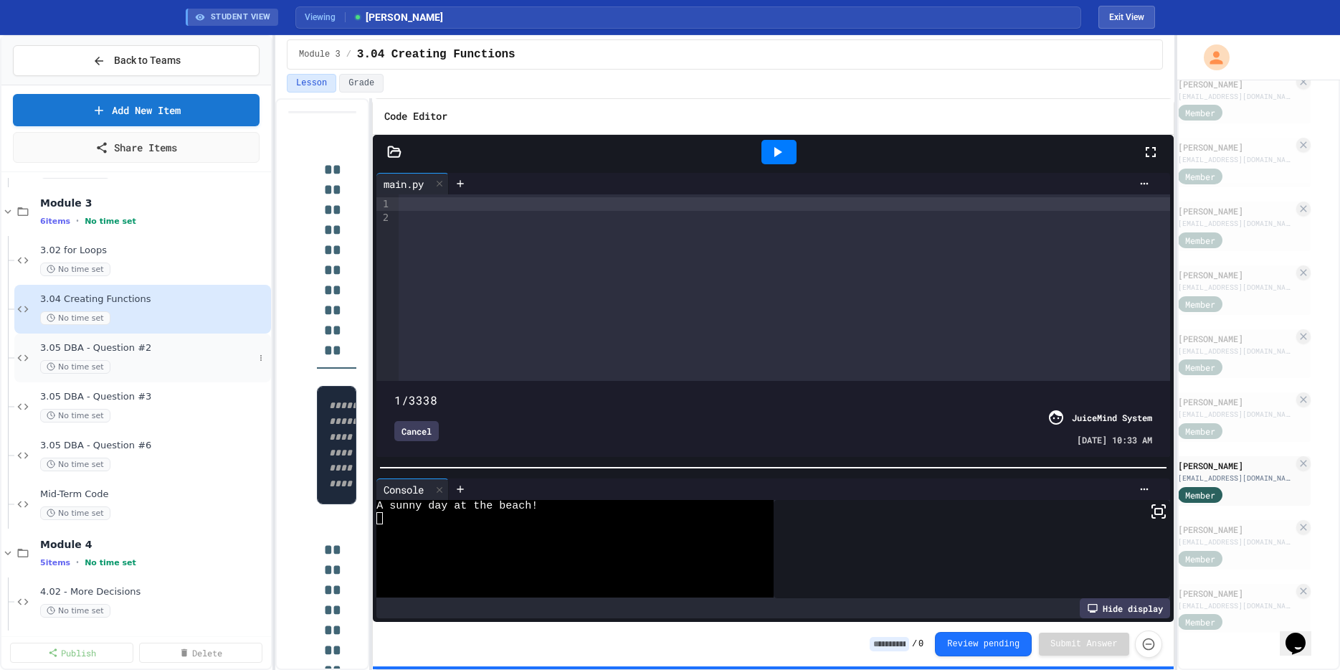
scroll to position [0, 0]
click at [79, 350] on span "3.05 DBA - Question #2" at bounding box center [147, 348] width 214 height 12
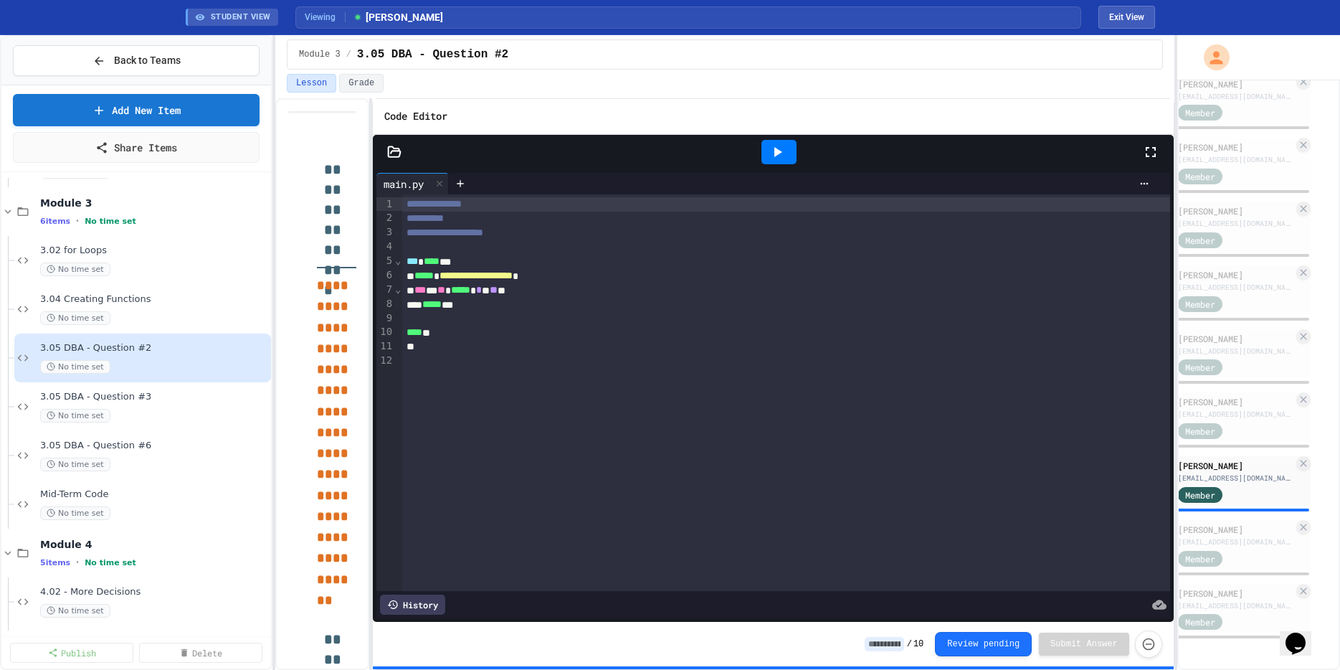
drag, startPoint x: 785, startPoint y: 148, endPoint x: 778, endPoint y: 162, distance: 15.1
click at [785, 149] on icon at bounding box center [777, 151] width 17 height 17
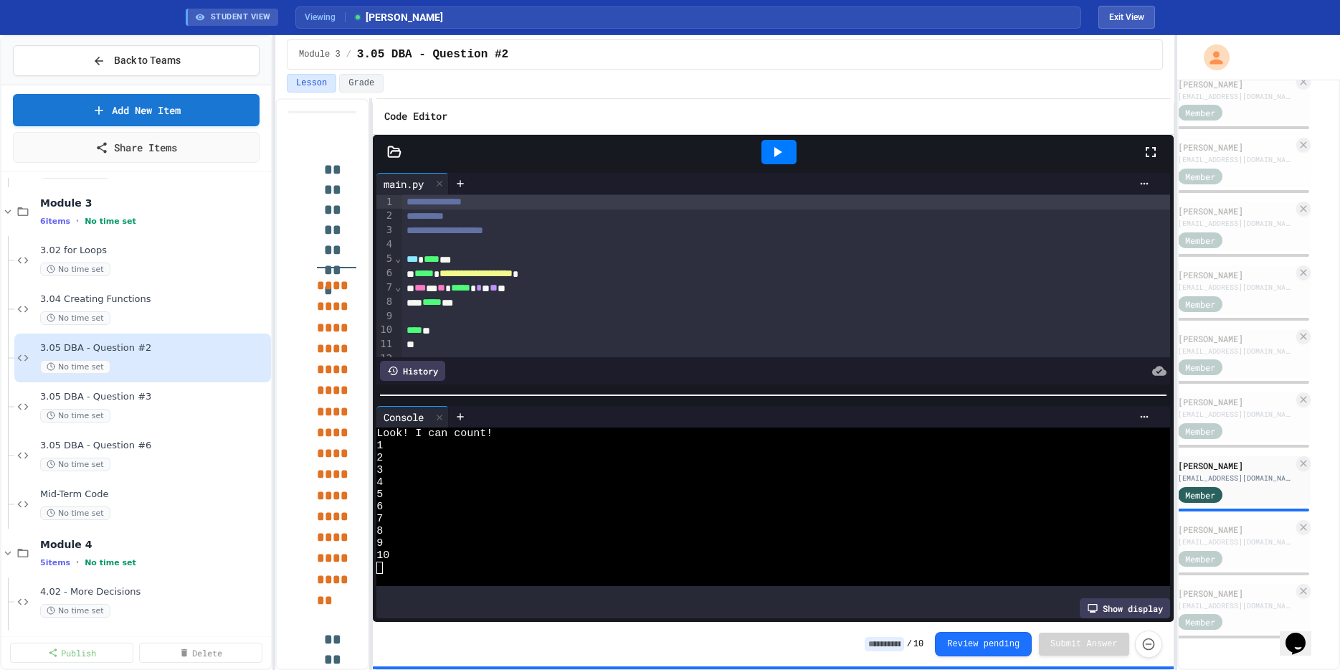
scroll to position [3, 0]
click at [118, 394] on span "3.05 DBA - Question #3" at bounding box center [147, 397] width 214 height 12
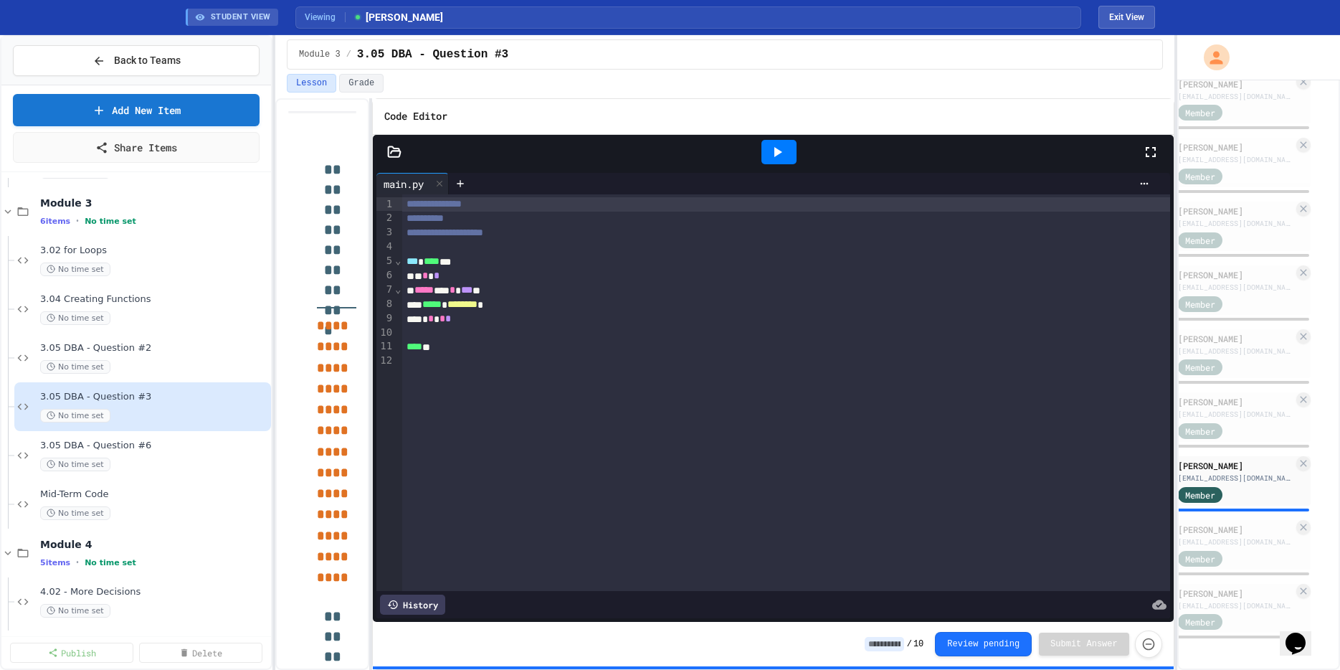
click at [787, 153] on div at bounding box center [779, 152] width 35 height 24
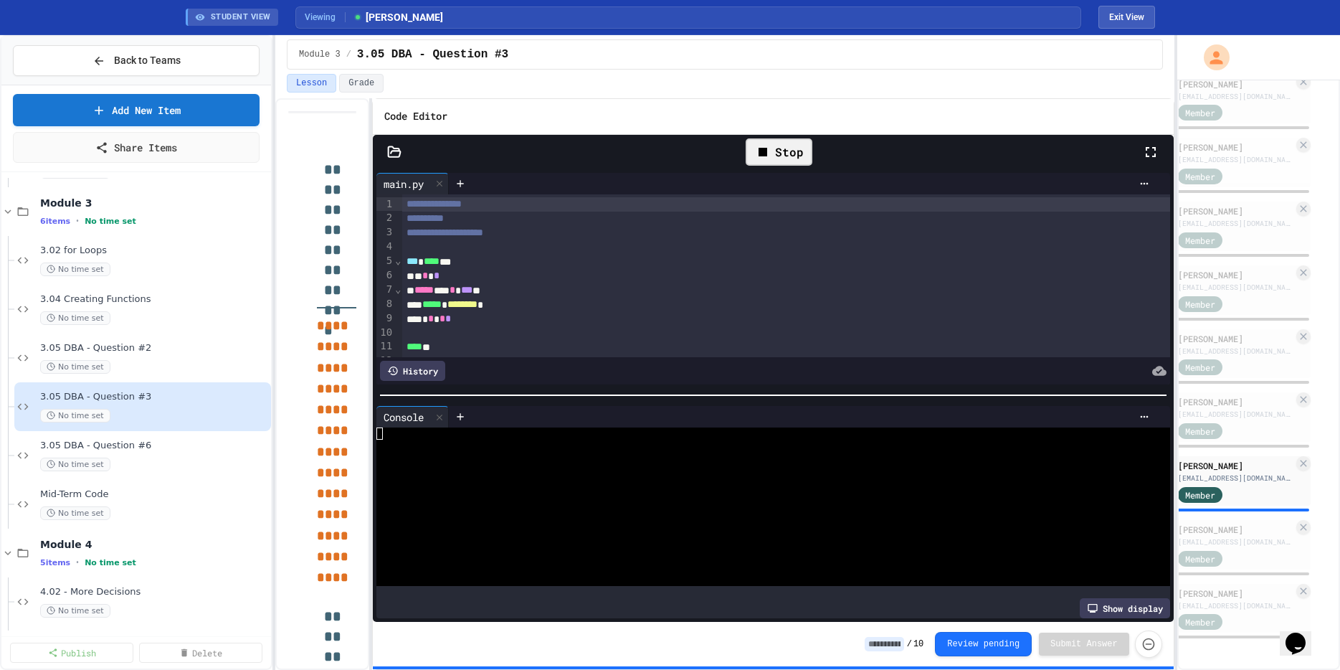
scroll to position [1073, 0]
click at [103, 440] on span "3.05 DBA - Question #6" at bounding box center [147, 446] width 214 height 12
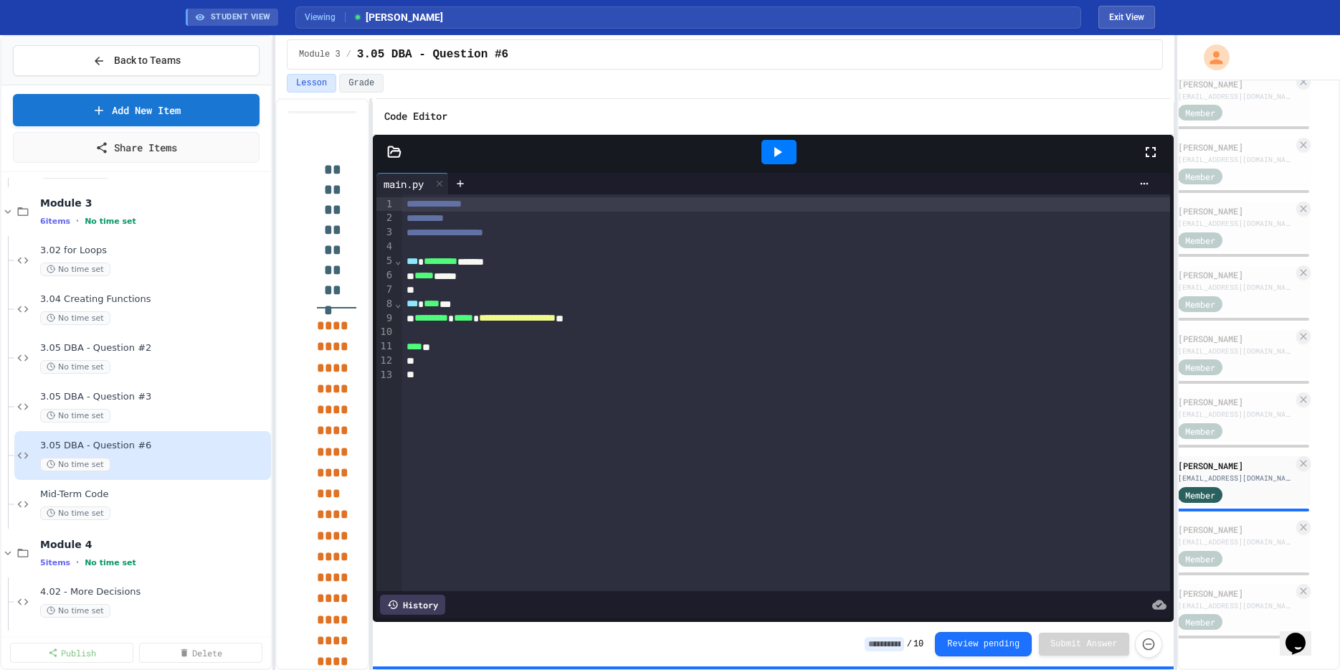
click at [769, 156] on icon at bounding box center [777, 151] width 17 height 17
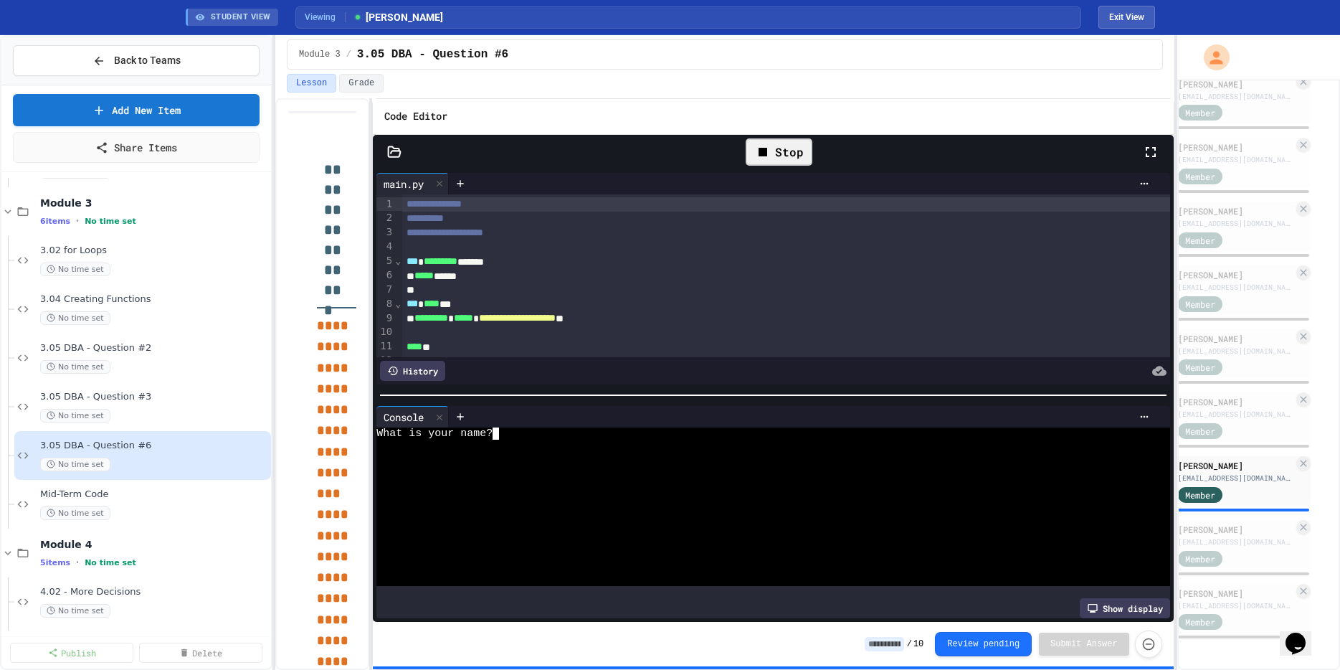
click at [558, 446] on div at bounding box center [766, 446] width 781 height 12
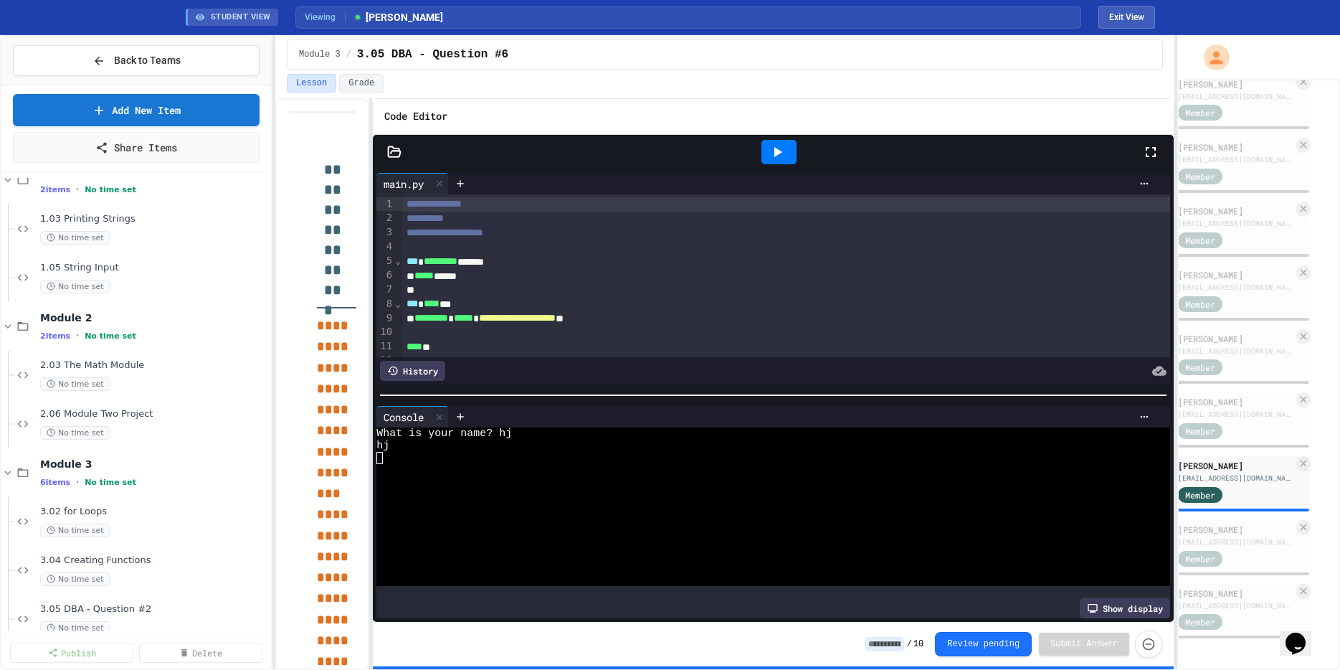
scroll to position [893, 0]
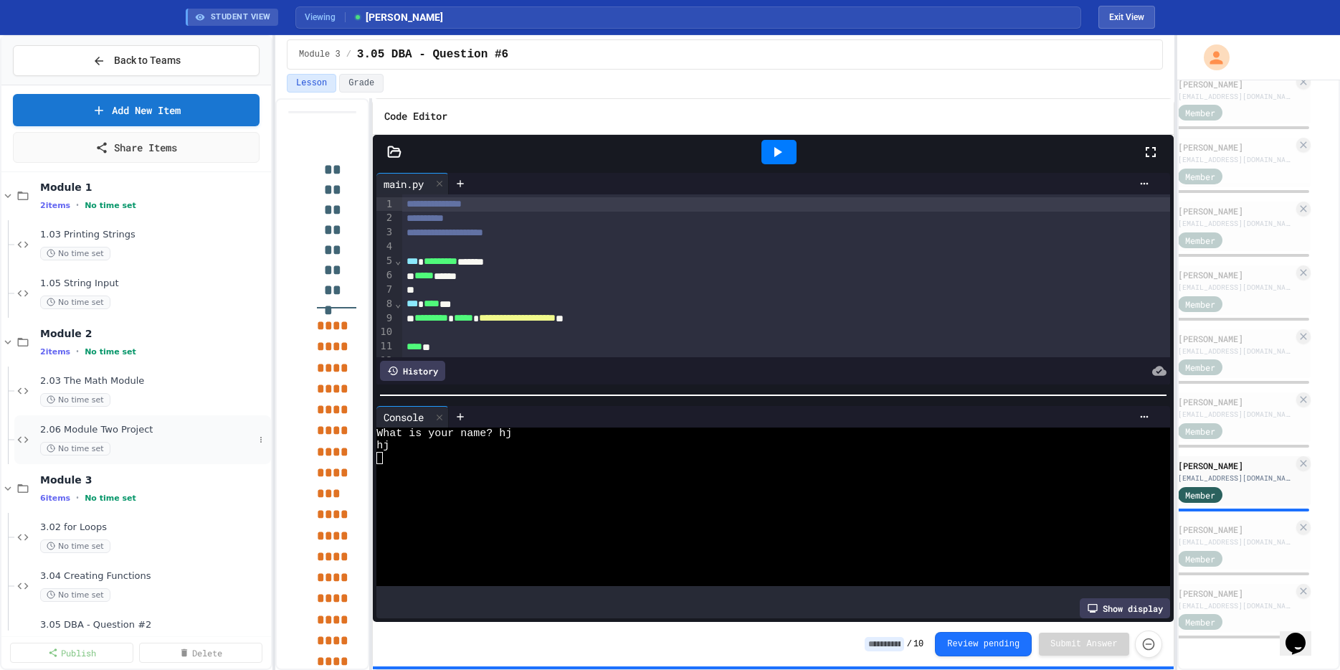
click at [103, 430] on span "2.06 Module Two Project" at bounding box center [147, 430] width 214 height 12
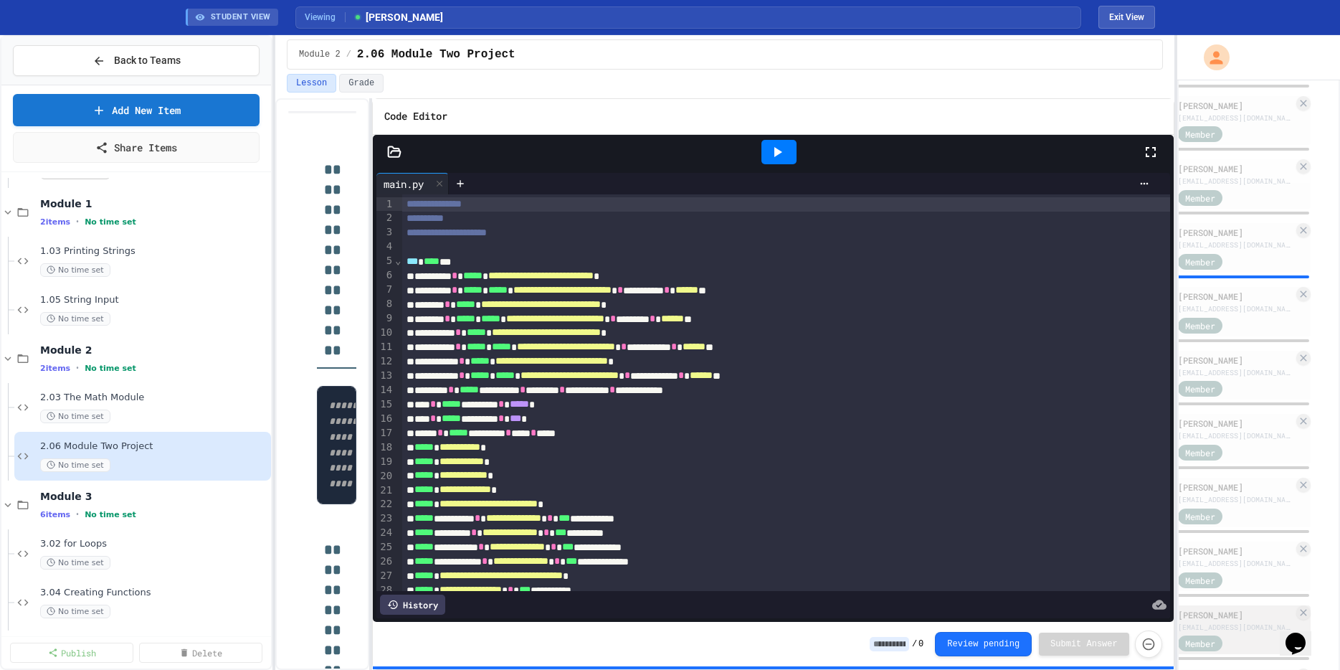
scroll to position [320, 0]
click at [1236, 237] on div "[PERSON_NAME]" at bounding box center [1235, 234] width 115 height 13
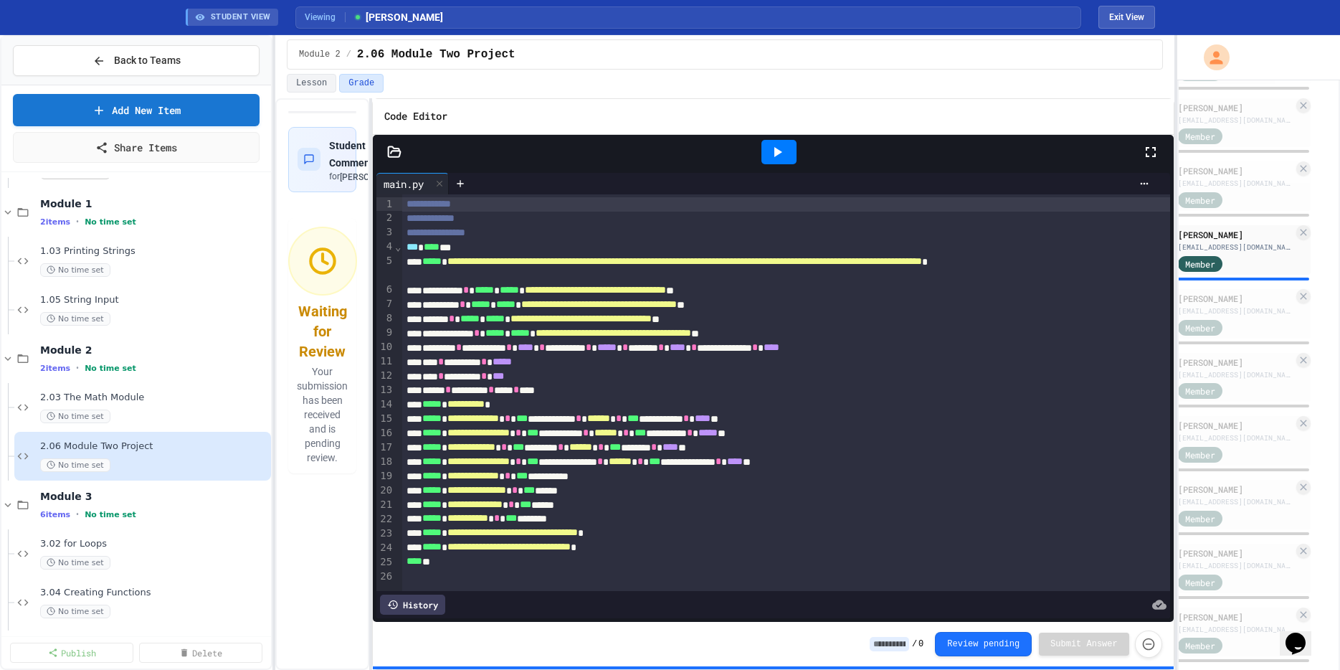
click at [427, 607] on div "History" at bounding box center [412, 604] width 65 height 20
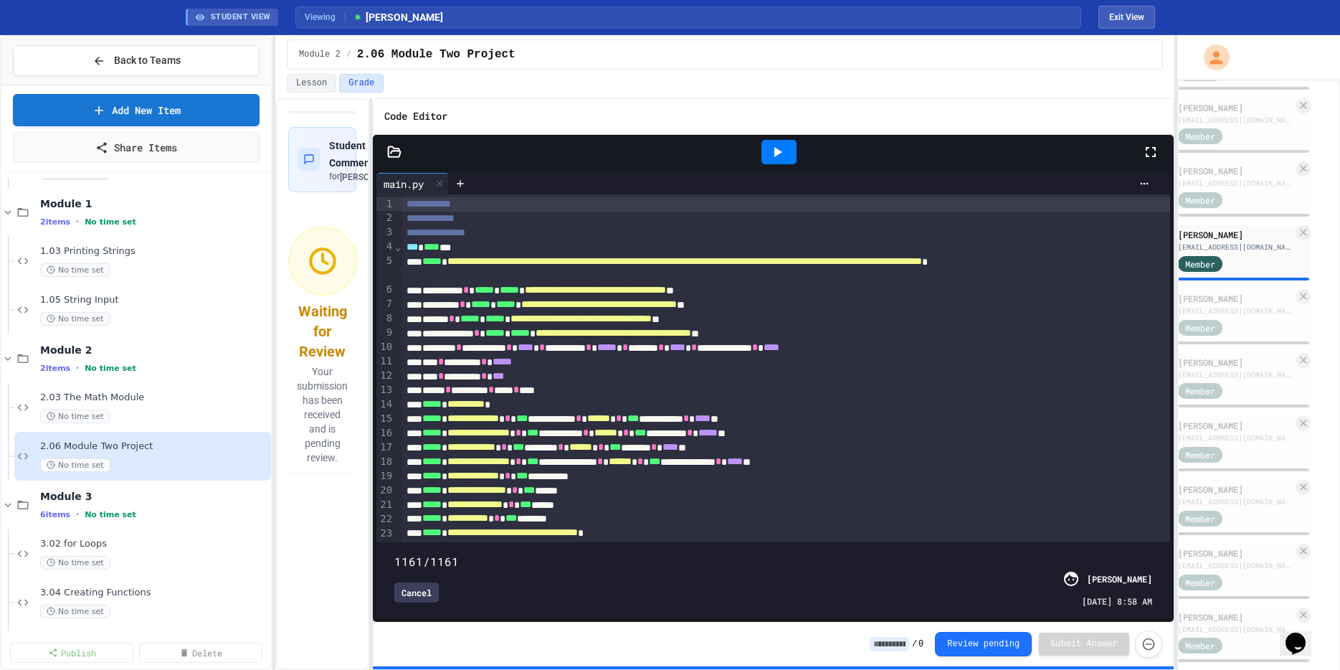
click at [400, 553] on span at bounding box center [772, 553] width 757 height 0
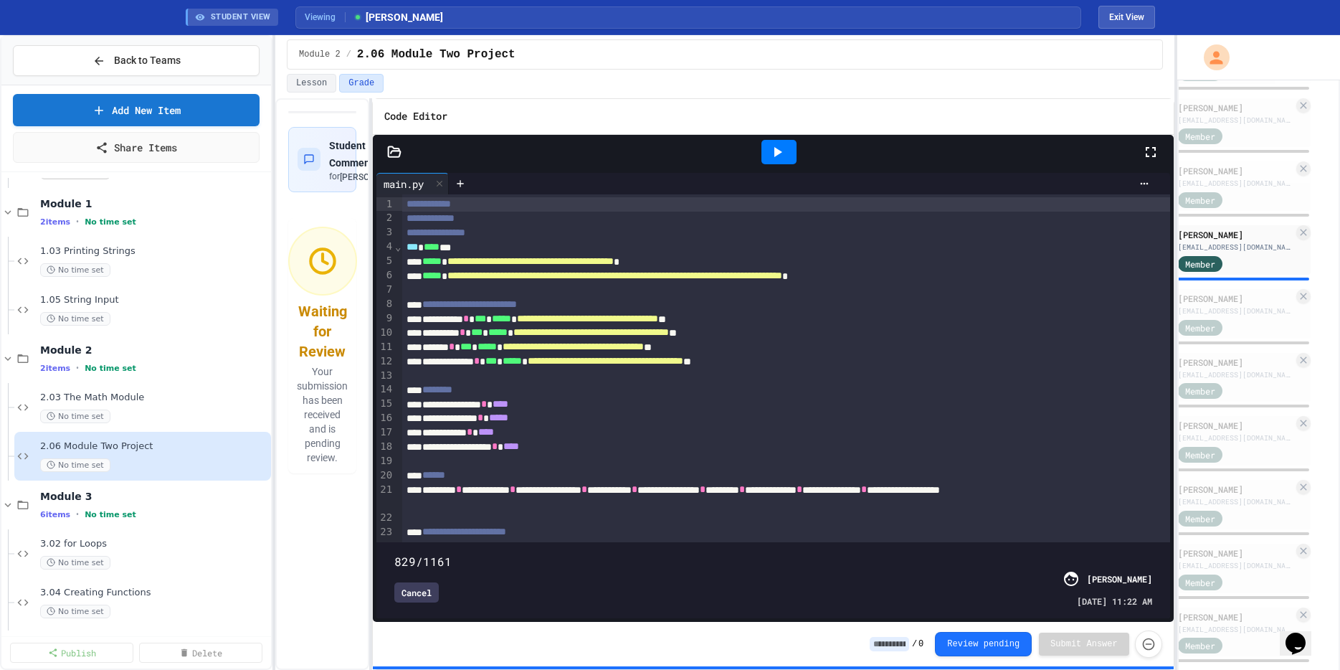
drag, startPoint x: 409, startPoint y: 543, endPoint x: 935, endPoint y: 534, distance: 526.4
click at [394, 554] on span at bounding box center [394, 554] width 0 height 0
type input "***"
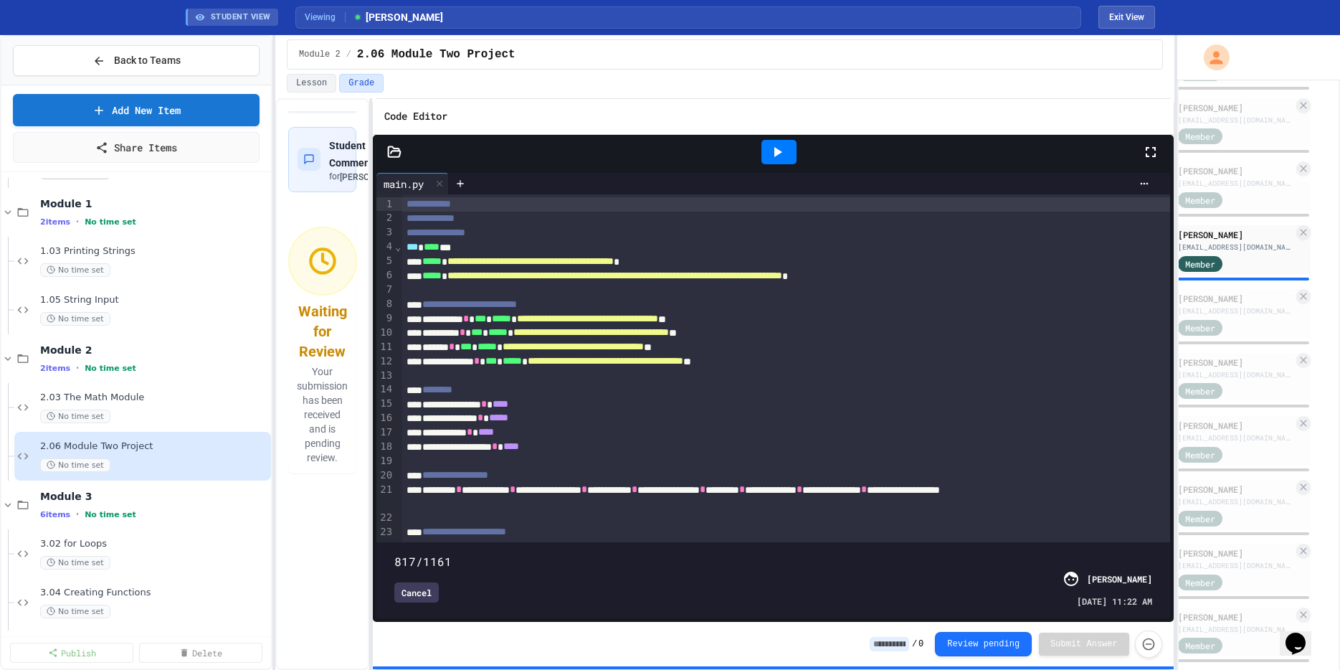
click at [394, 554] on span at bounding box center [394, 554] width 0 height 0
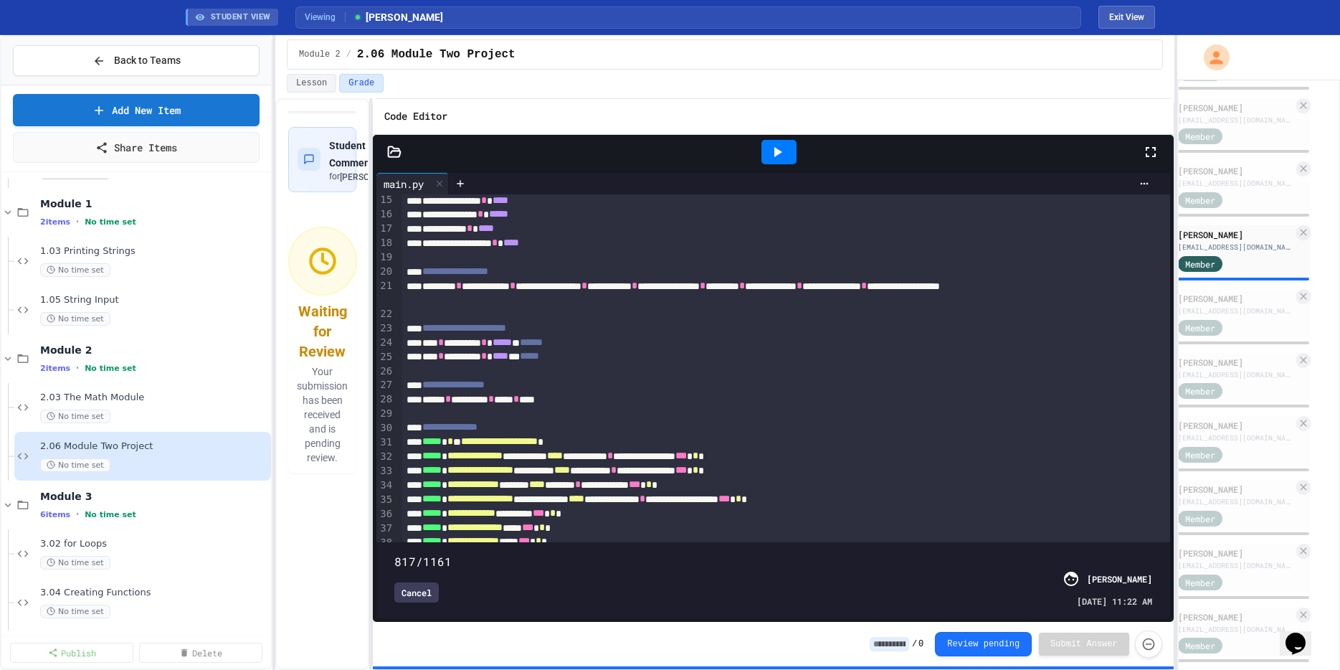
scroll to position [250, 0]
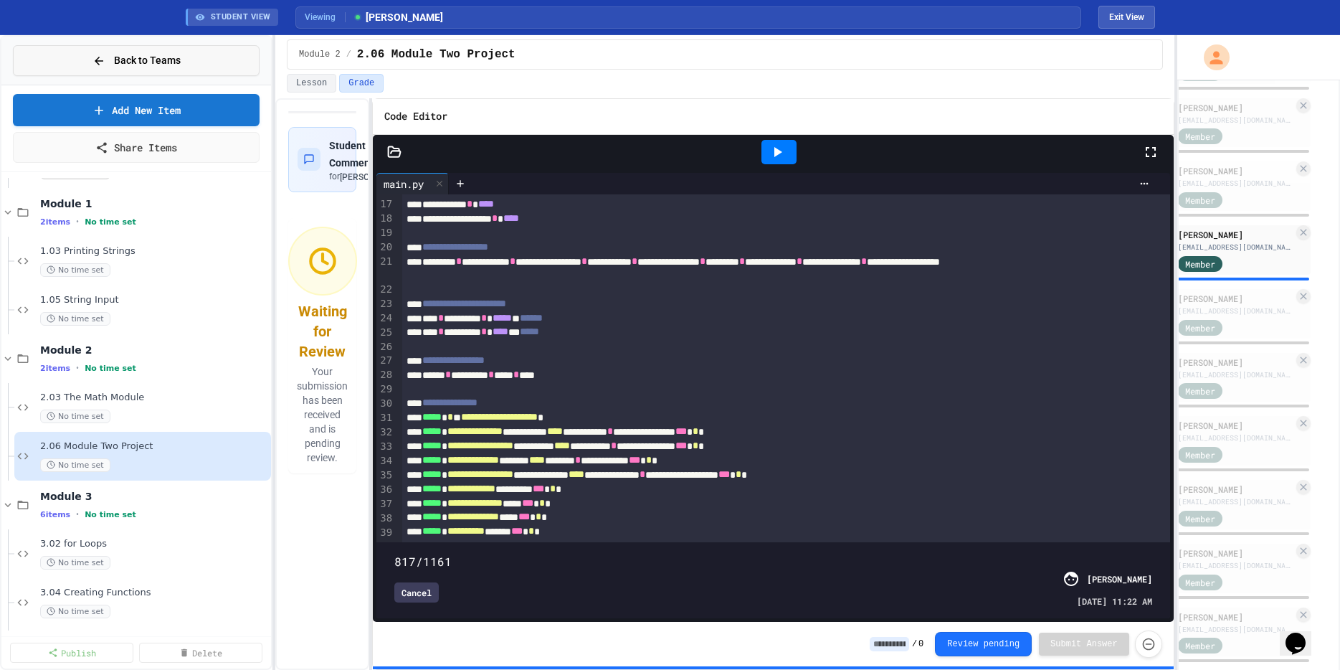
click at [120, 62] on span "Back to Teams" at bounding box center [147, 60] width 67 height 15
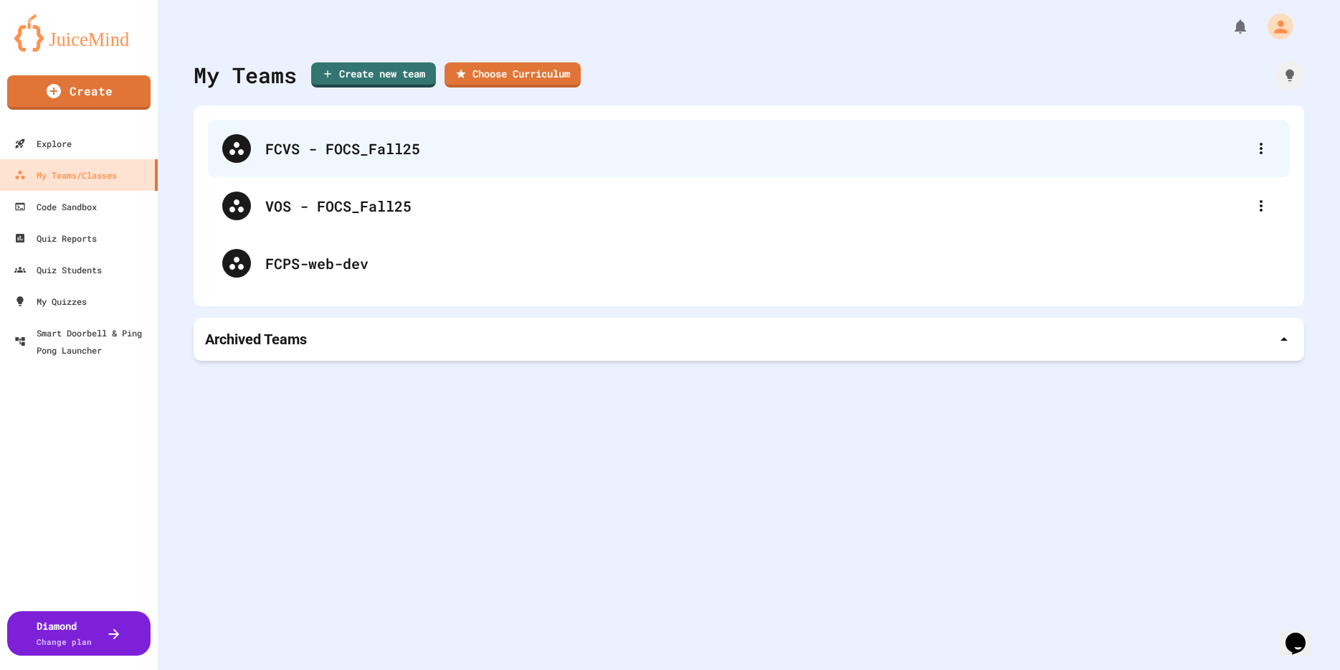
click at [304, 148] on div "FCVS - FOCS_Fall25" at bounding box center [756, 149] width 982 height 22
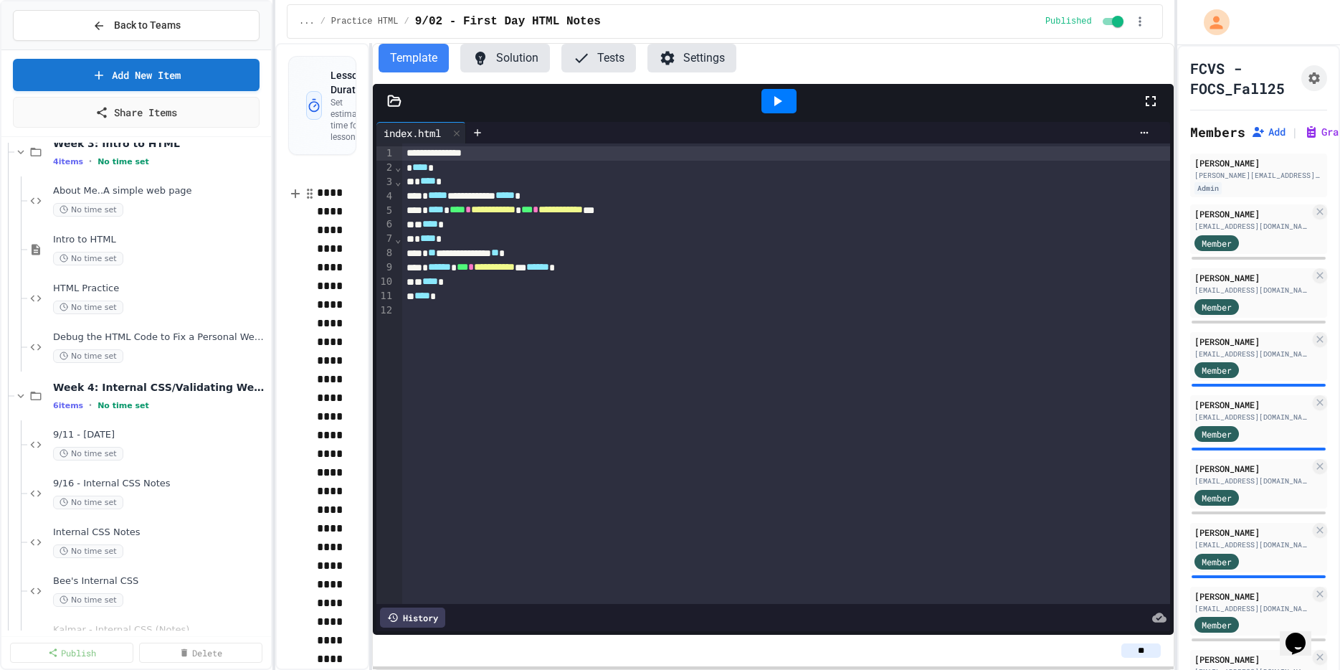
scroll to position [655, 0]
click at [84, 244] on span "Intro to HTML" at bounding box center [153, 243] width 201 height 12
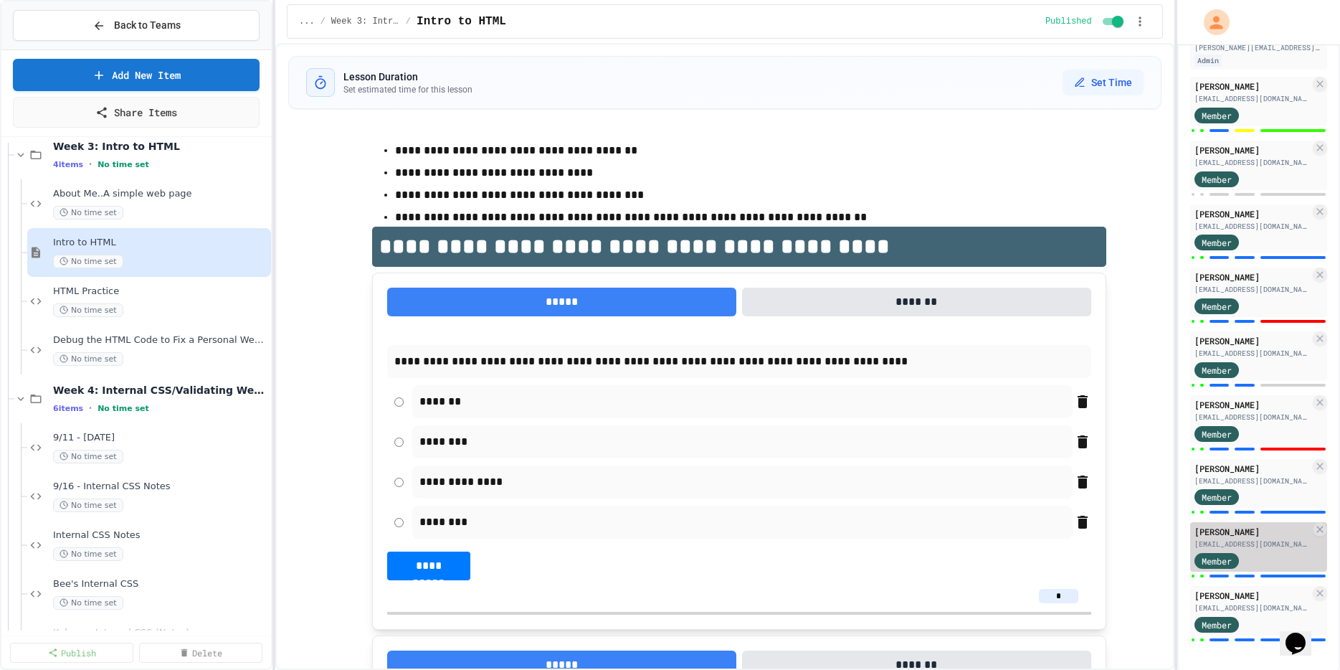
click at [1259, 541] on div "[EMAIL_ADDRESS][DOMAIN_NAME]" at bounding box center [1252, 544] width 115 height 11
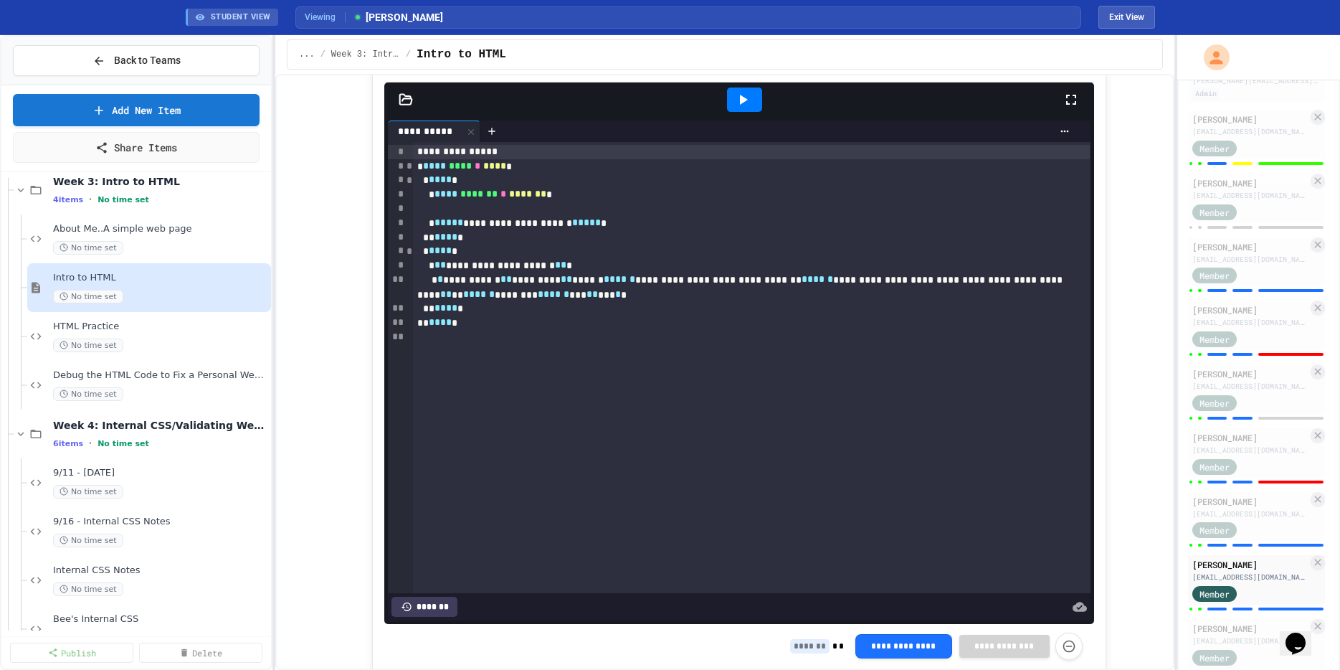
scroll to position [845, 0]
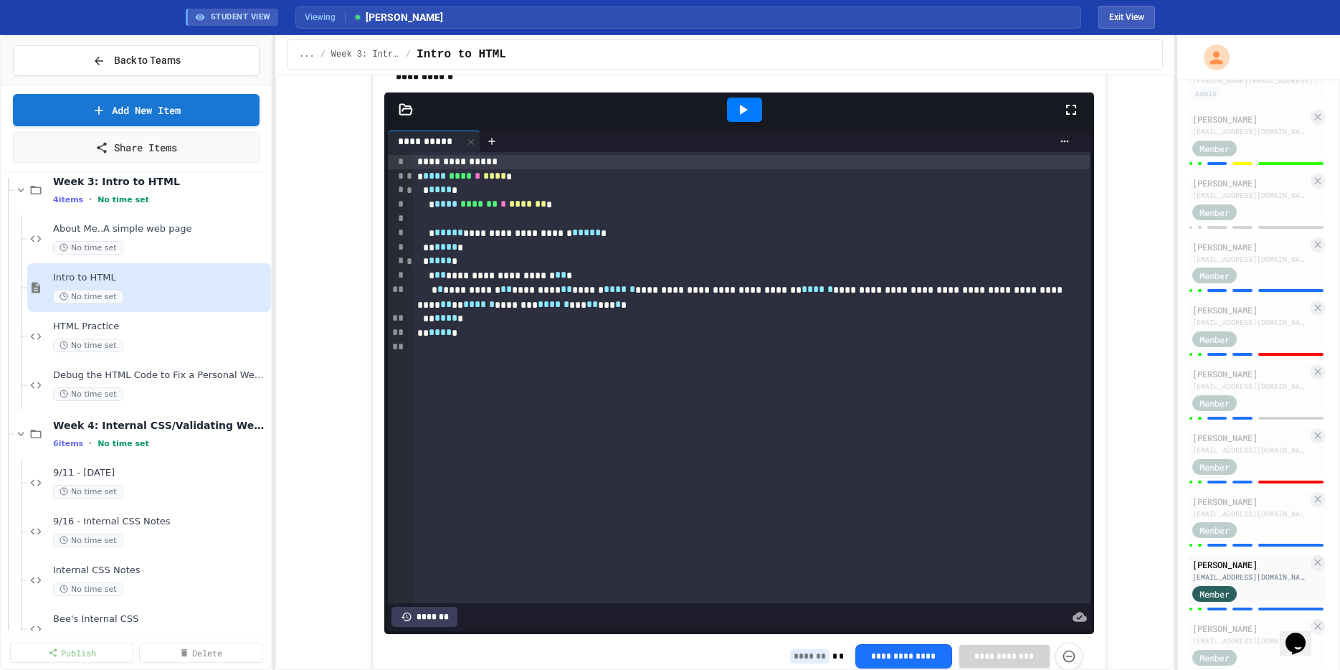
click at [749, 107] on icon at bounding box center [742, 109] width 17 height 17
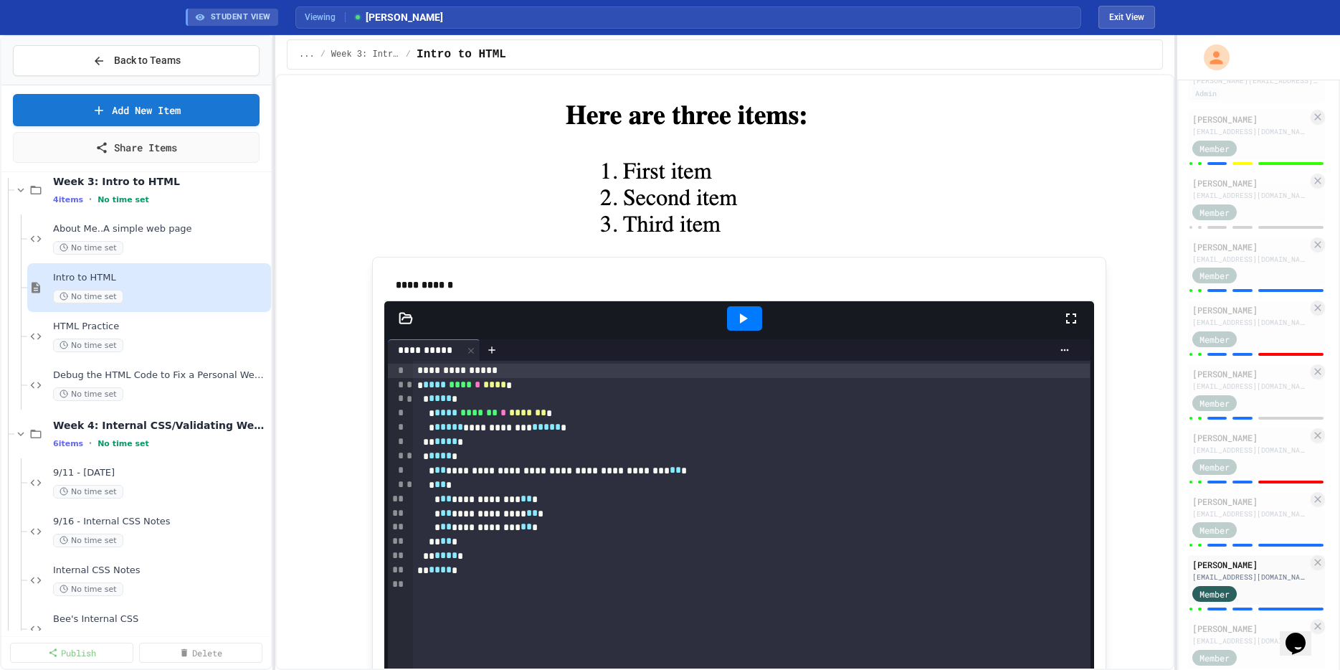
scroll to position [1621, 0]
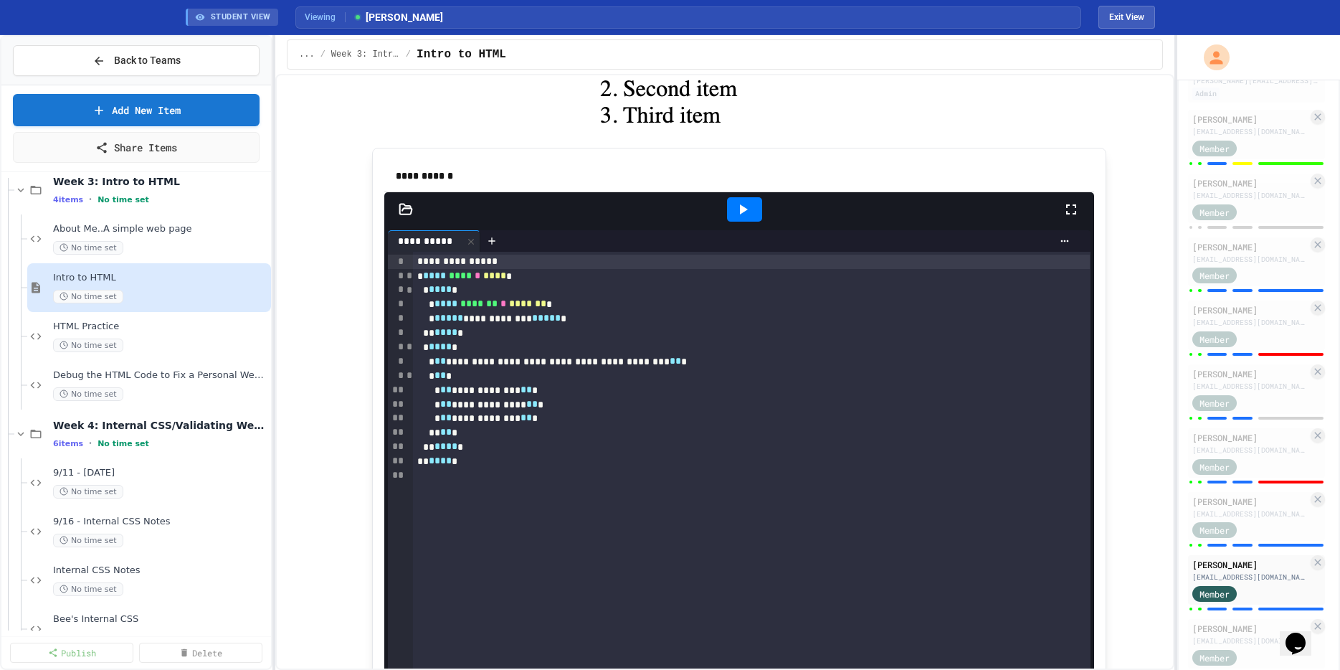
click at [743, 209] on icon at bounding box center [744, 209] width 8 height 10
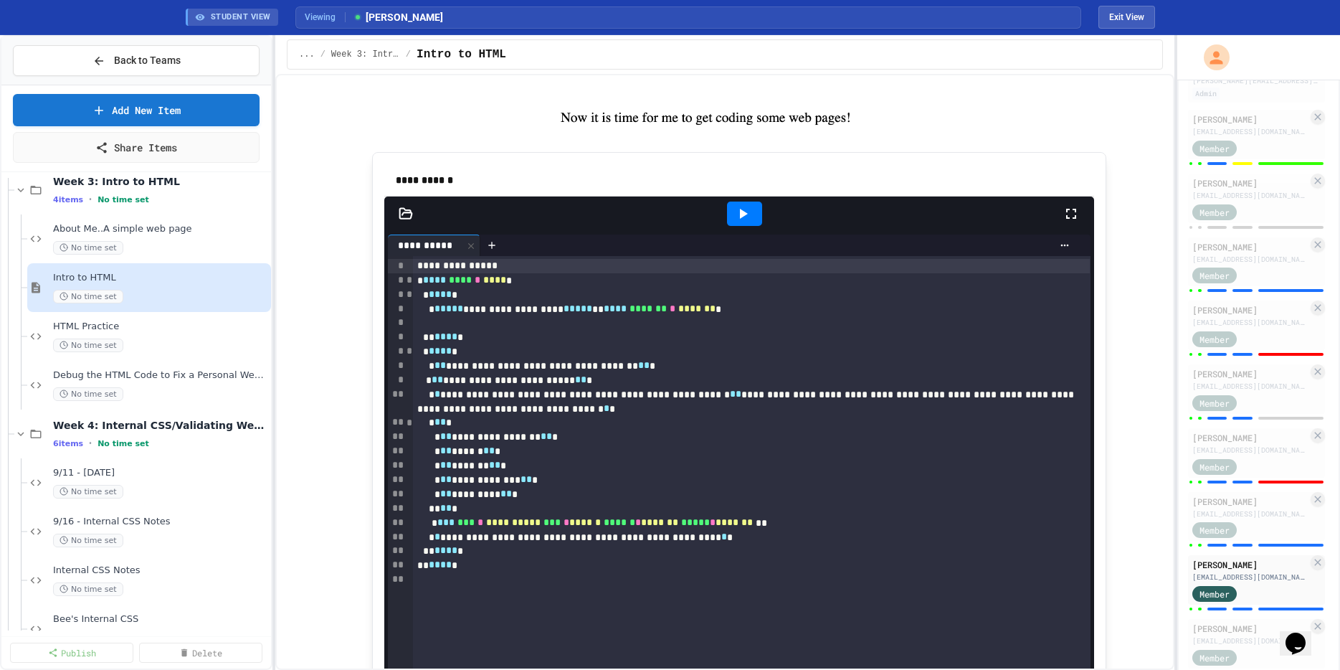
scroll to position [3550, 0]
click at [747, 215] on icon at bounding box center [742, 212] width 17 height 17
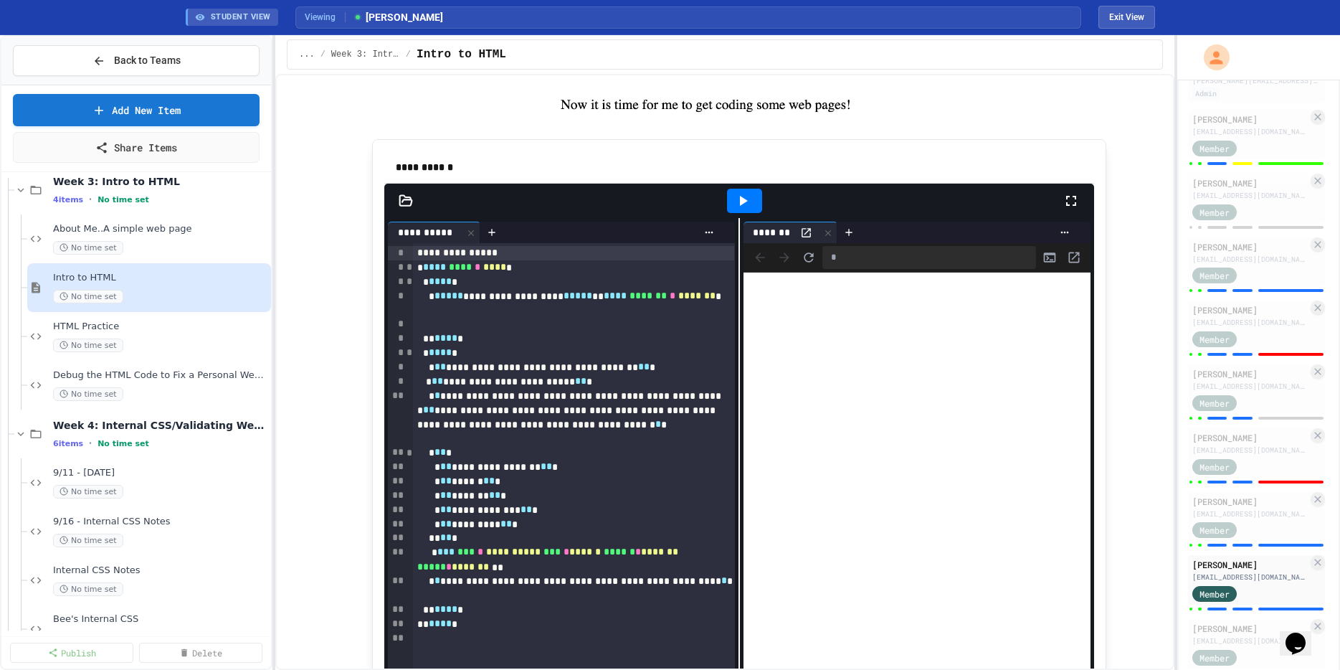
click at [807, 248] on div "*" at bounding box center [917, 257] width 347 height 29
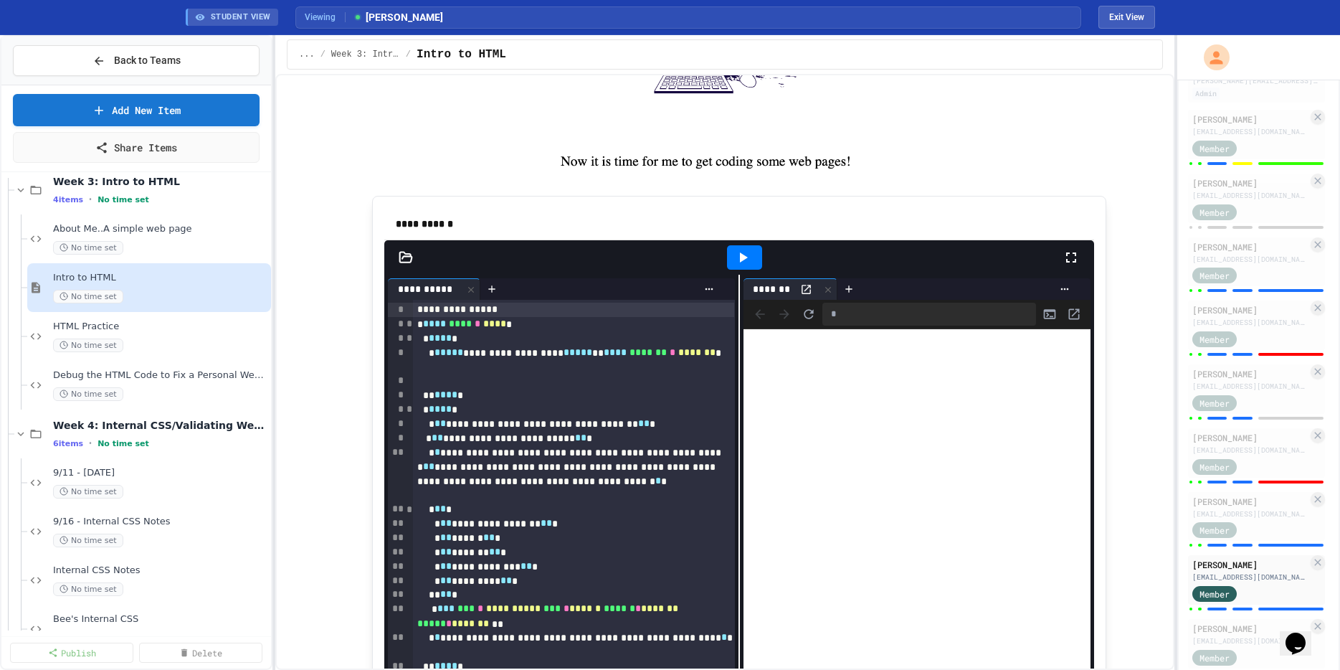
scroll to position [3501, 0]
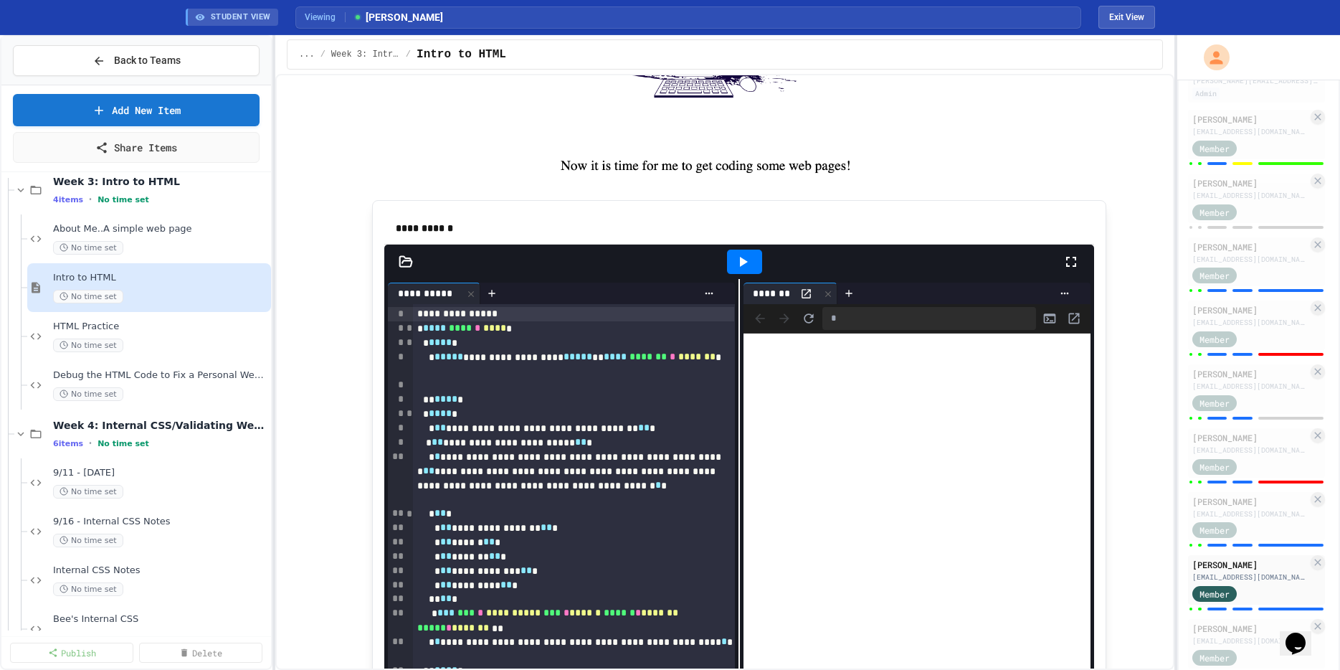
click at [806, 290] on icon at bounding box center [806, 294] width 12 height 12
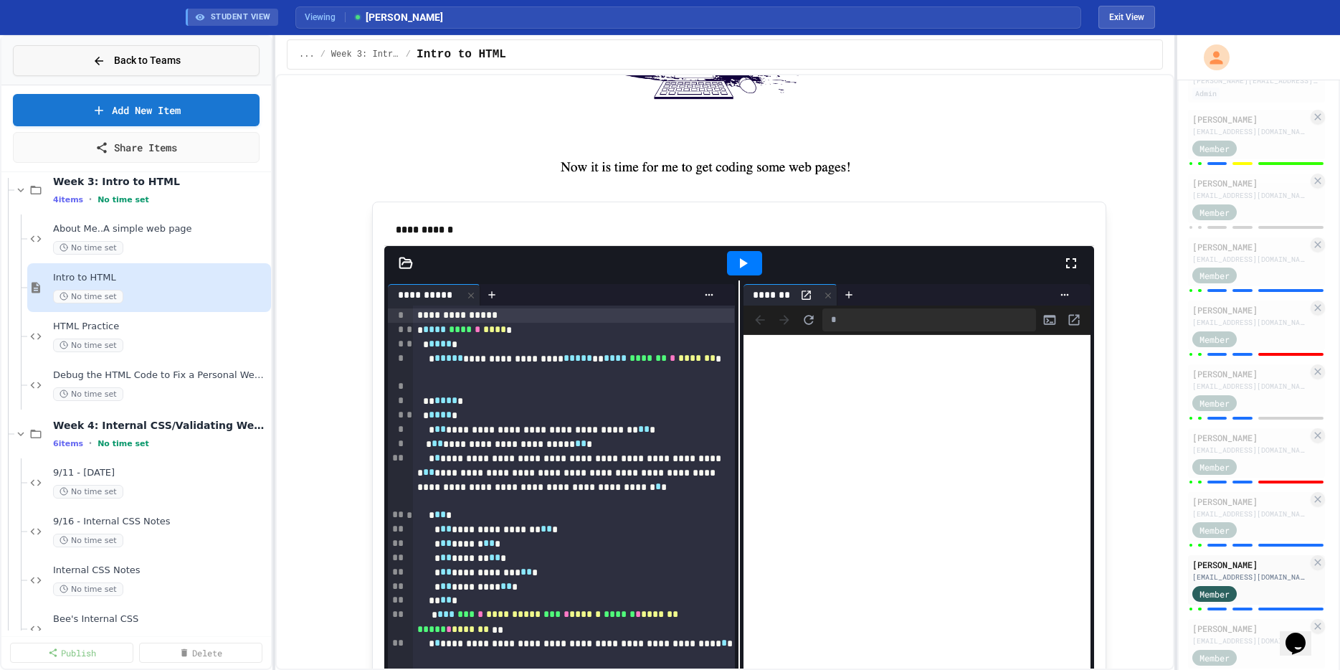
click at [120, 60] on span "Back to Teams" at bounding box center [147, 60] width 67 height 15
